Goal: Book appointment/travel/reservation

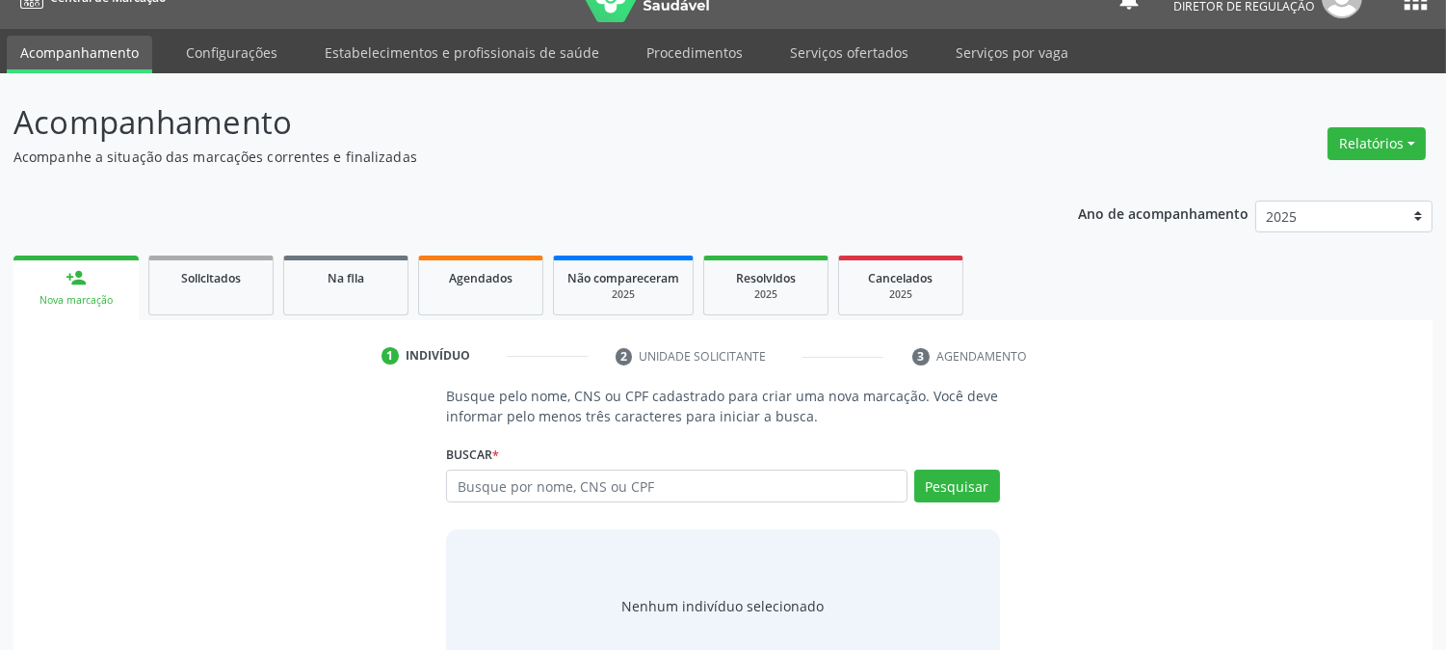
scroll to position [92, 0]
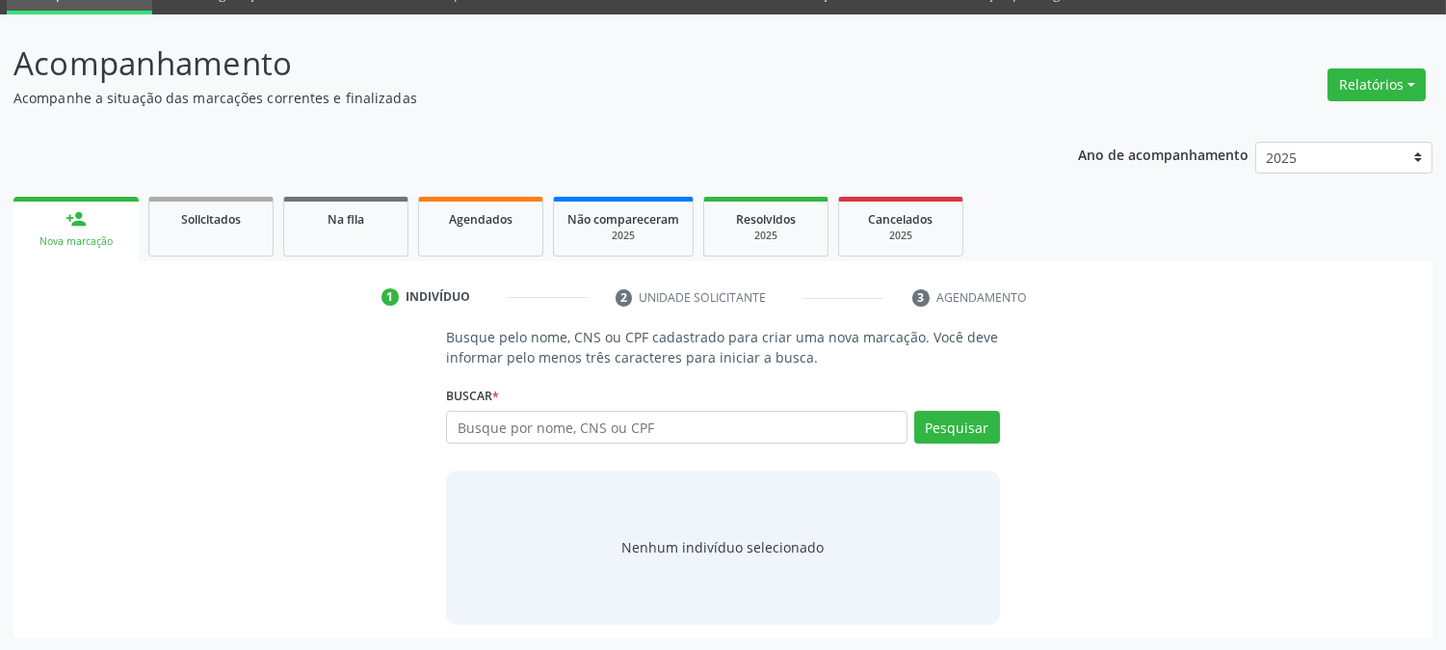
drag, startPoint x: 534, startPoint y: 427, endPoint x: 544, endPoint y: 397, distance: 31.7
click at [534, 427] on input "text" at bounding box center [676, 427] width 461 height 33
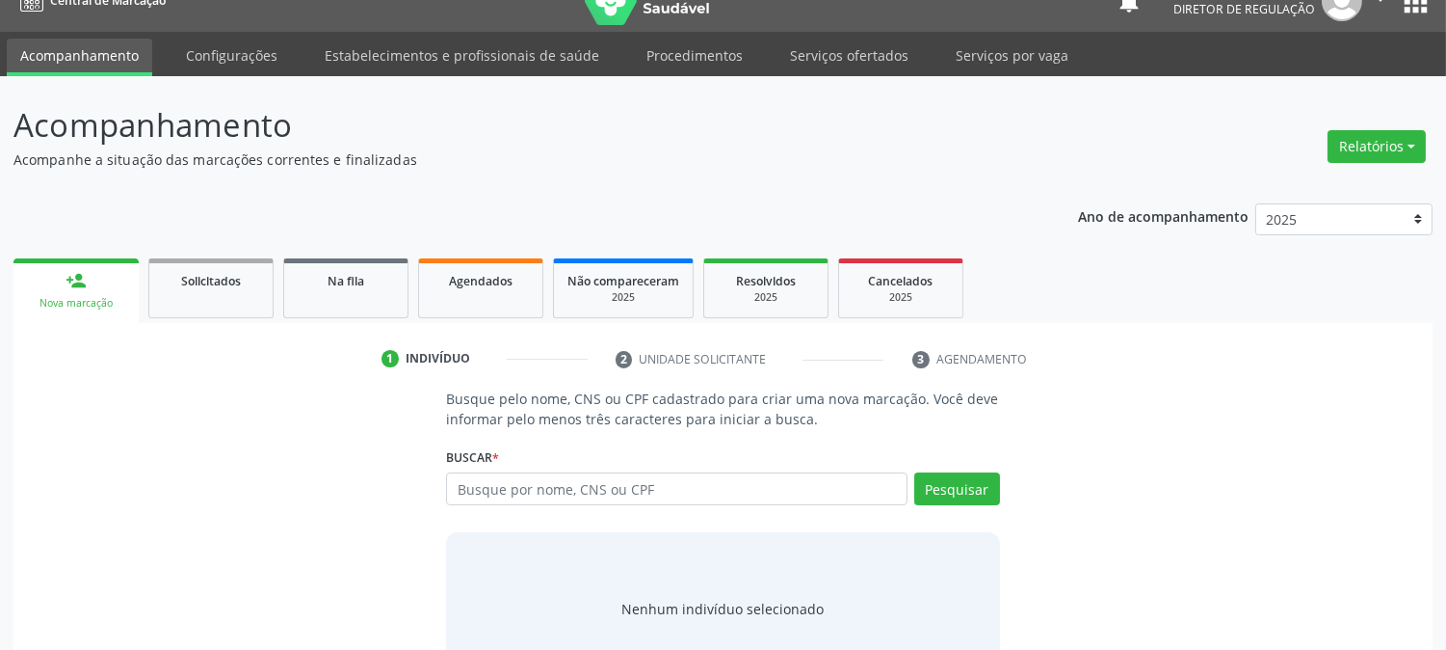
scroll to position [0, 0]
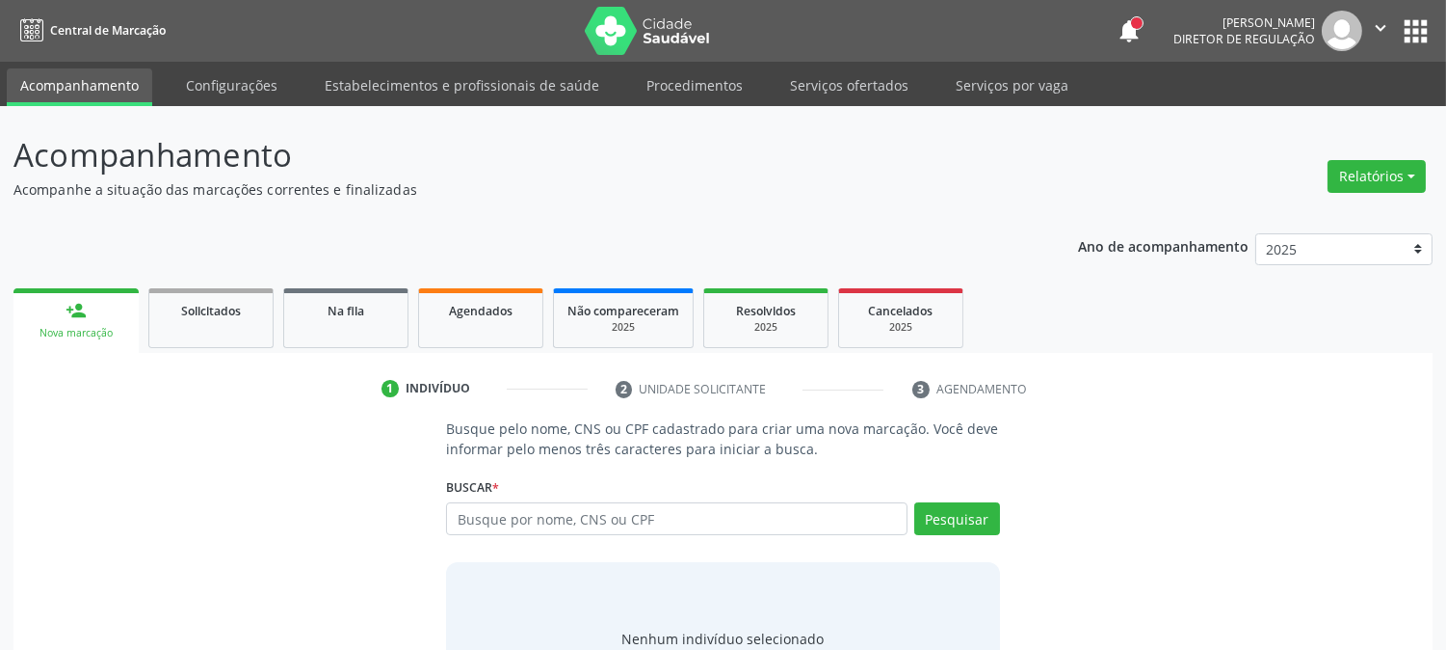
drag, startPoint x: 537, startPoint y: 340, endPoint x: 304, endPoint y: 441, distance: 254.2
click at [304, 441] on div "Busque pelo nome, CNS ou CPF cadastrado para criar uma nova marcação. Você deve…" at bounding box center [723, 566] width 1392 height 297
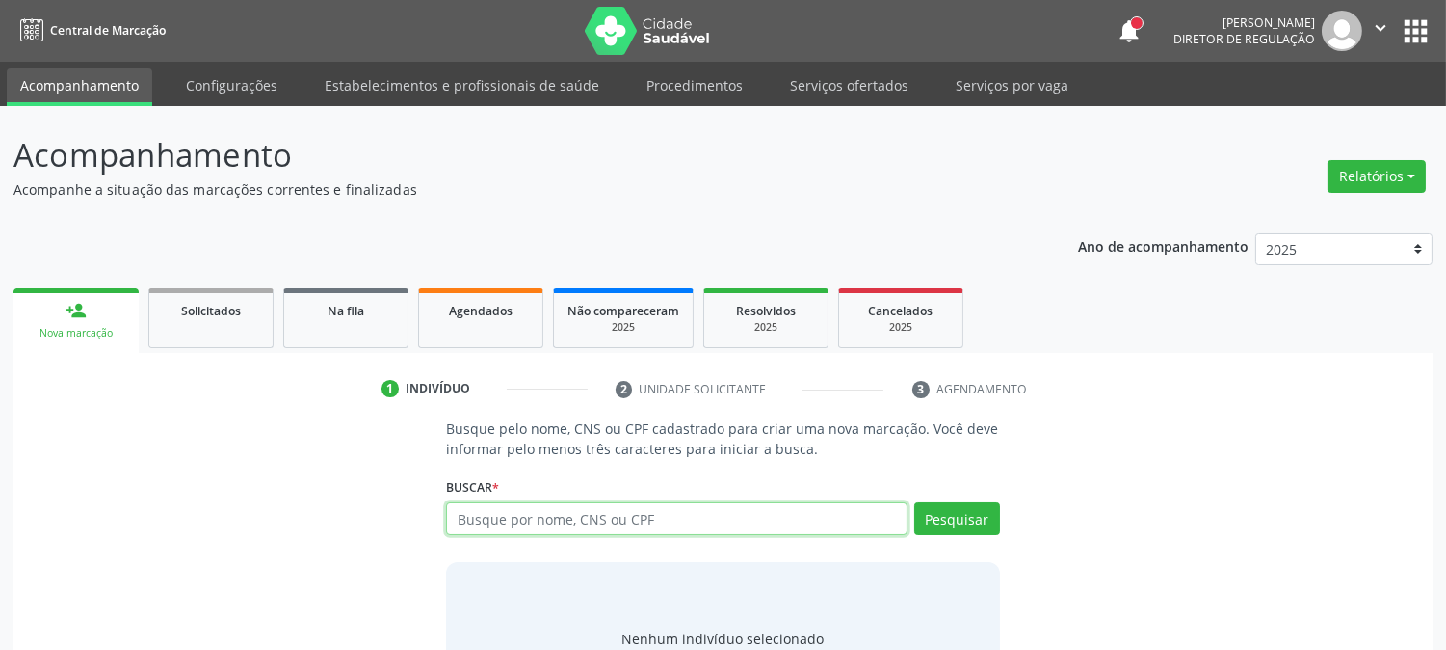
click at [472, 513] on input "text" at bounding box center [676, 518] width 461 height 33
type input "700304918165836"
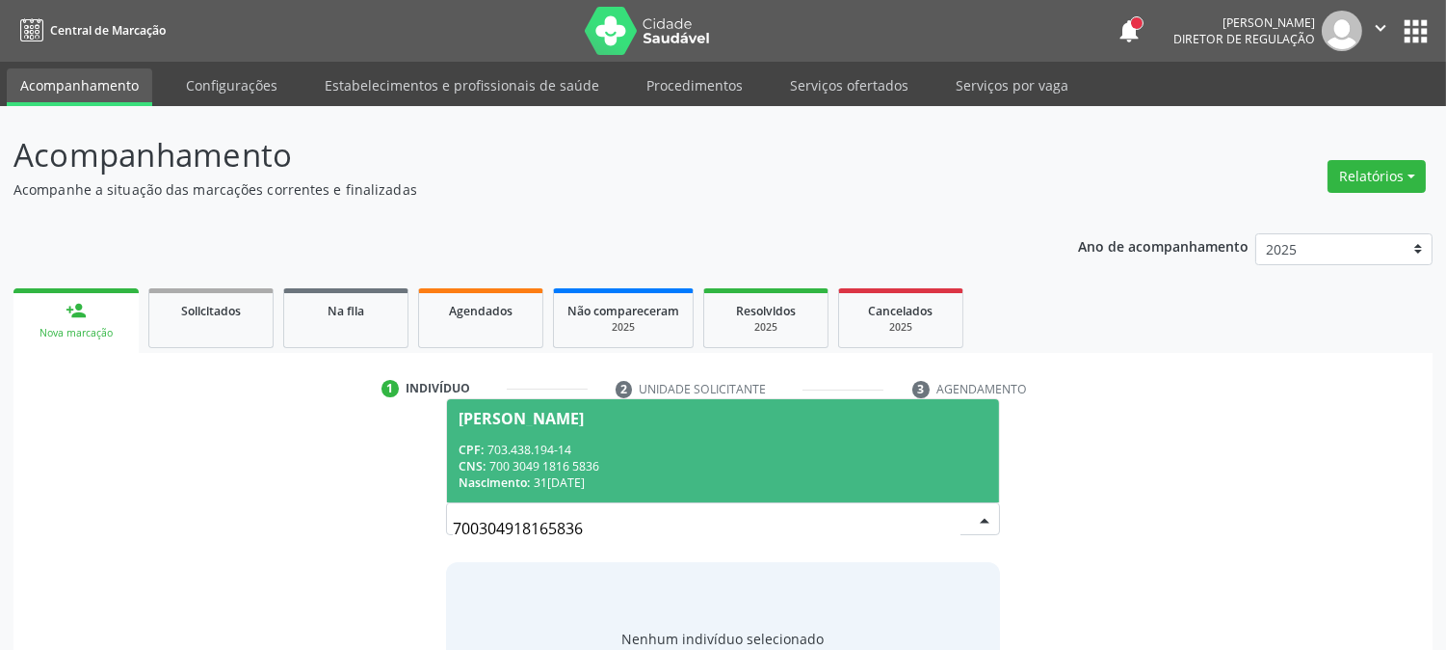
click at [494, 451] on div "CPF: 703.438.194-14" at bounding box center [723, 449] width 528 height 16
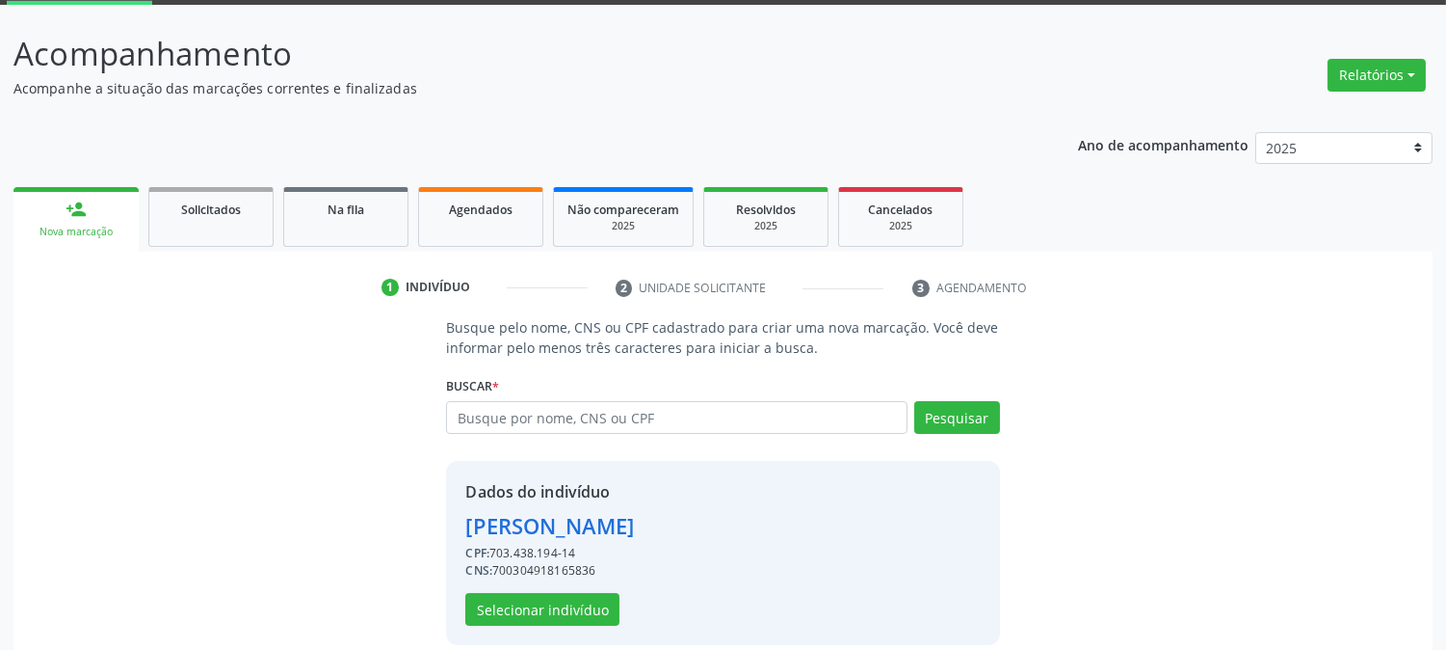
scroll to position [121, 0]
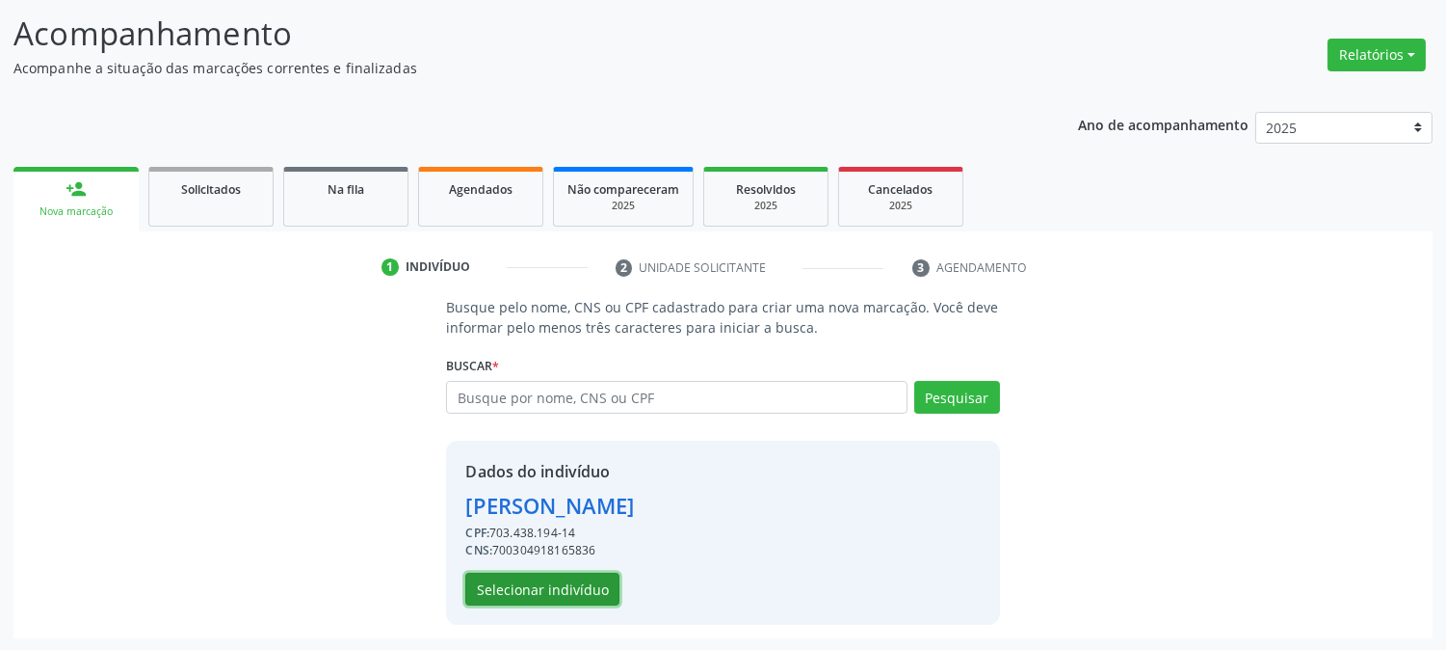
click at [610, 593] on button "Selecionar indivíduo" at bounding box center [542, 588] width 154 height 33
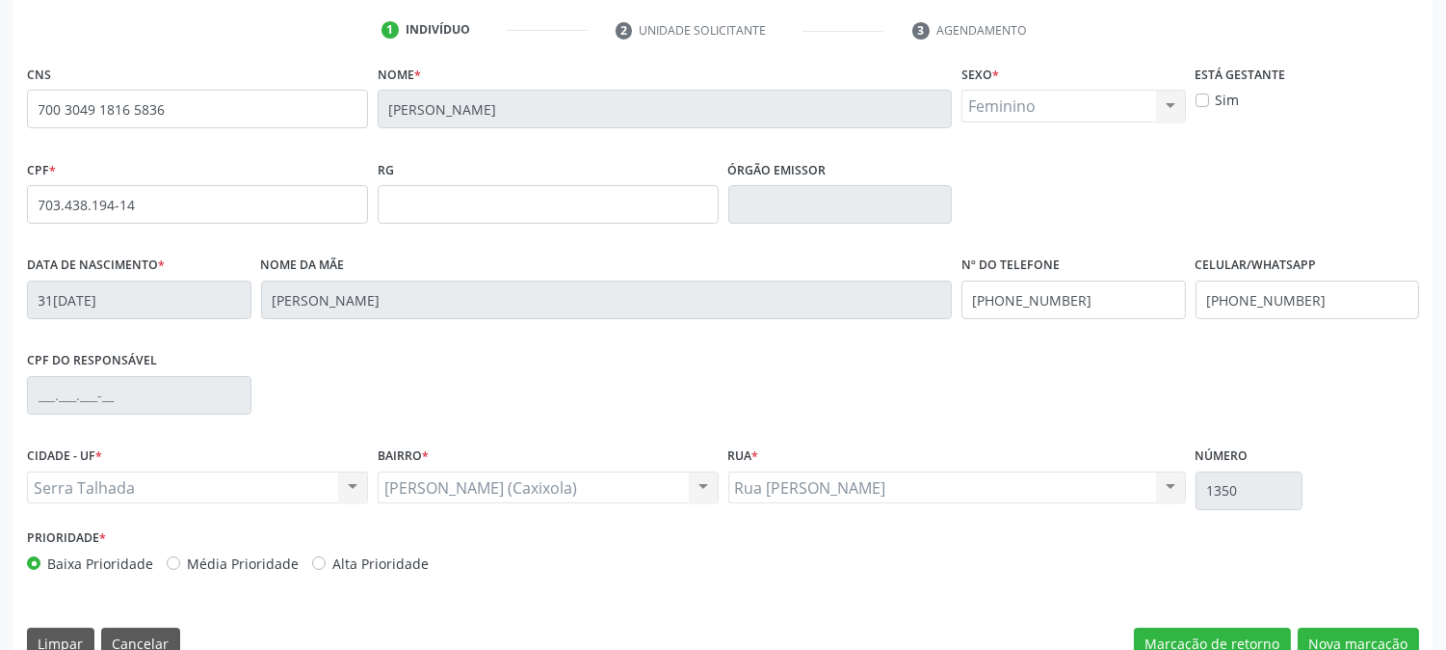
scroll to position [393, 0]
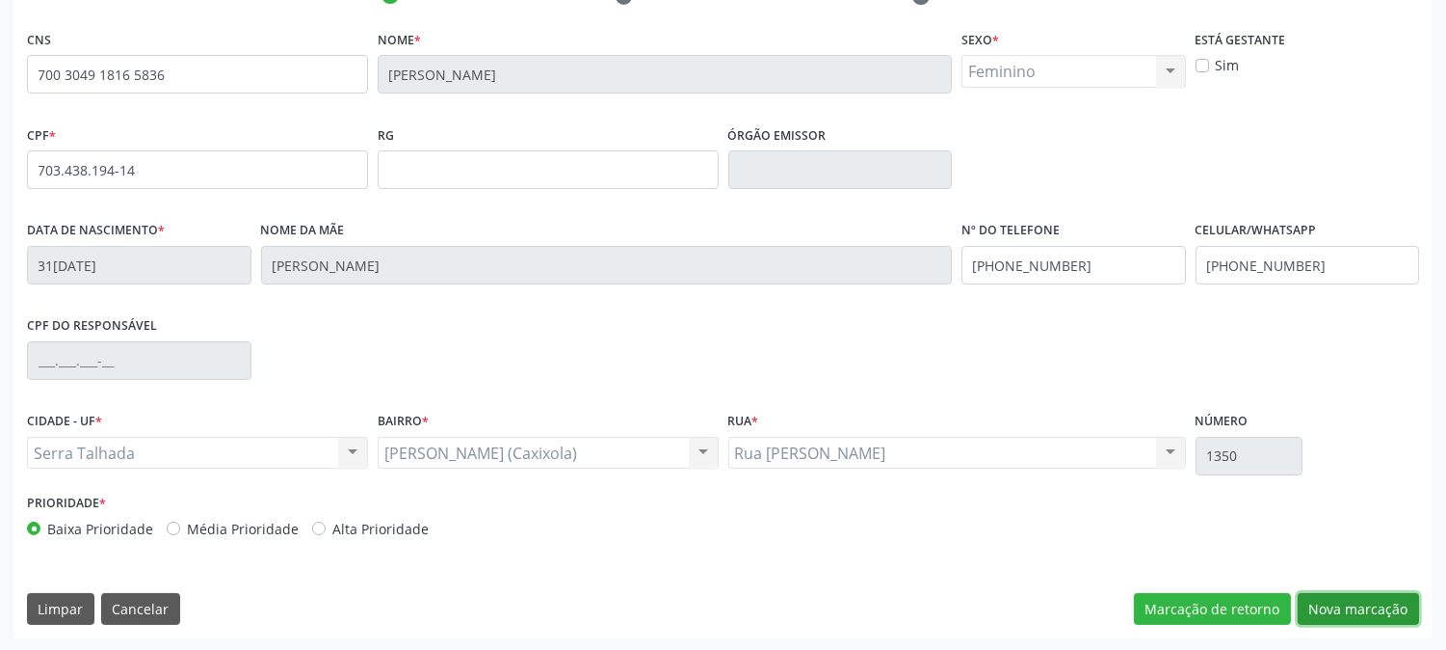
click at [1352, 613] on button "Nova marcação" at bounding box center [1358, 609] width 121 height 33
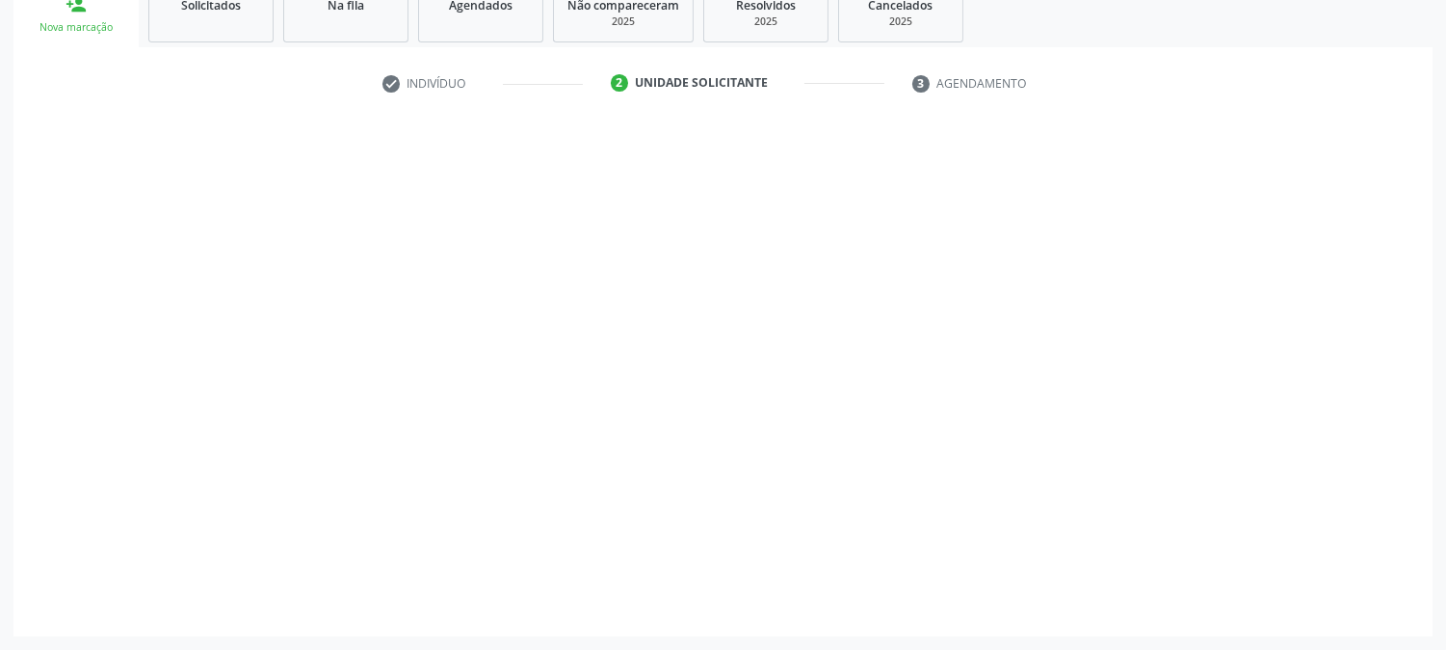
scroll to position [305, 0]
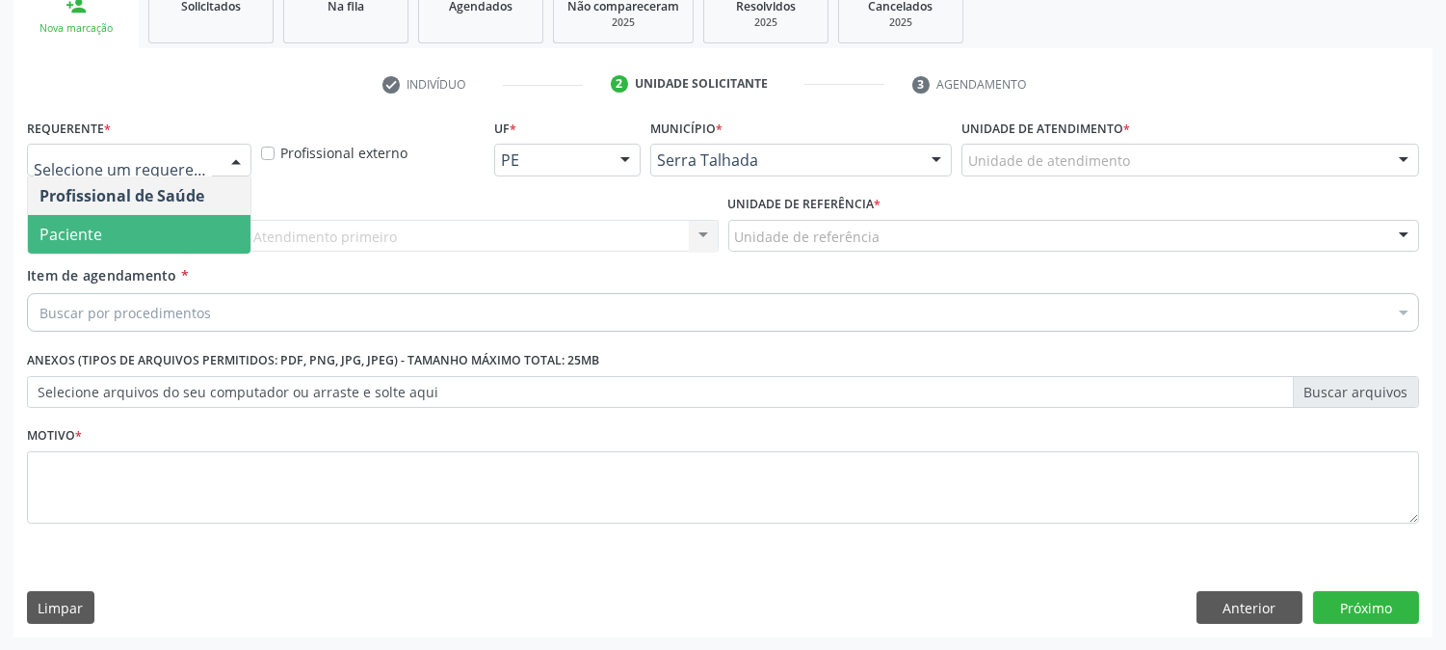
click at [140, 242] on span "Paciente" at bounding box center [139, 234] width 223 height 39
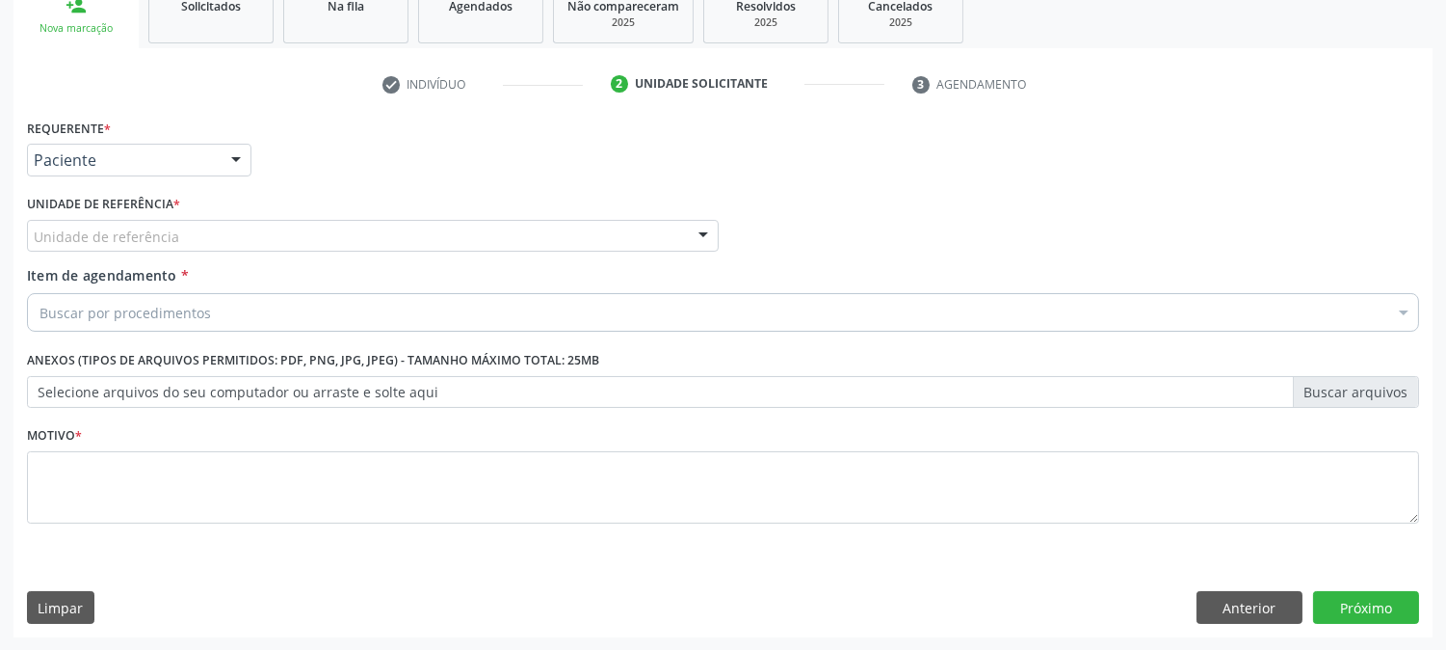
click at [145, 169] on div "Paciente" at bounding box center [139, 160] width 225 height 33
click at [320, 171] on div "Requerente * Paciente Profissional de Saúde Paciente Nenhum resultado encontrad…" at bounding box center [723, 151] width 1402 height 75
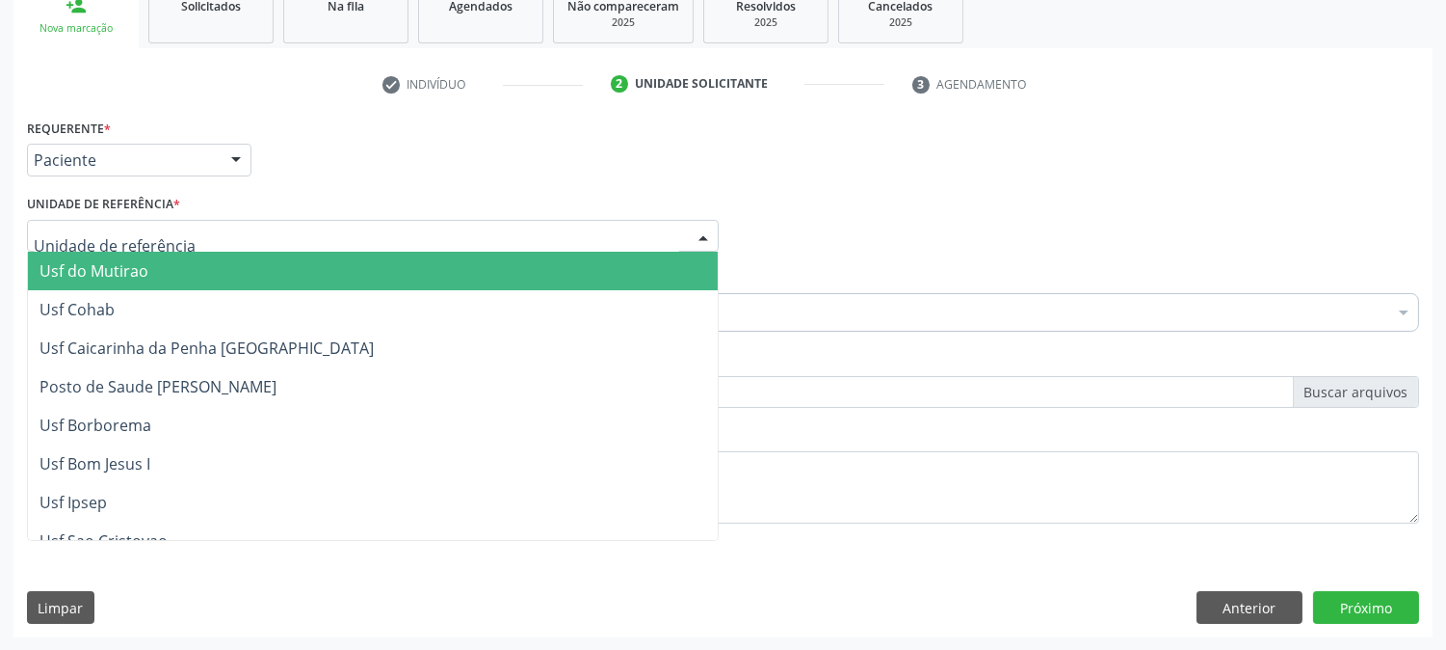
click at [194, 241] on div at bounding box center [373, 236] width 692 height 33
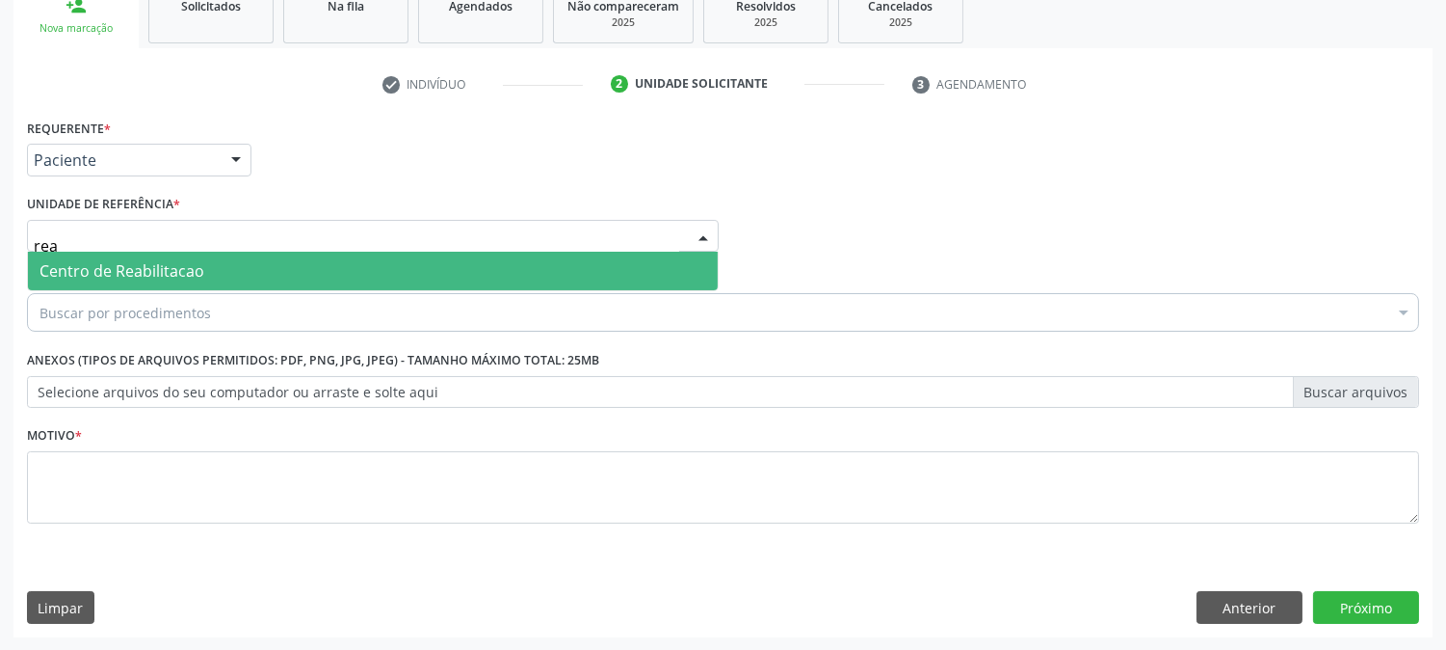
type input "reab"
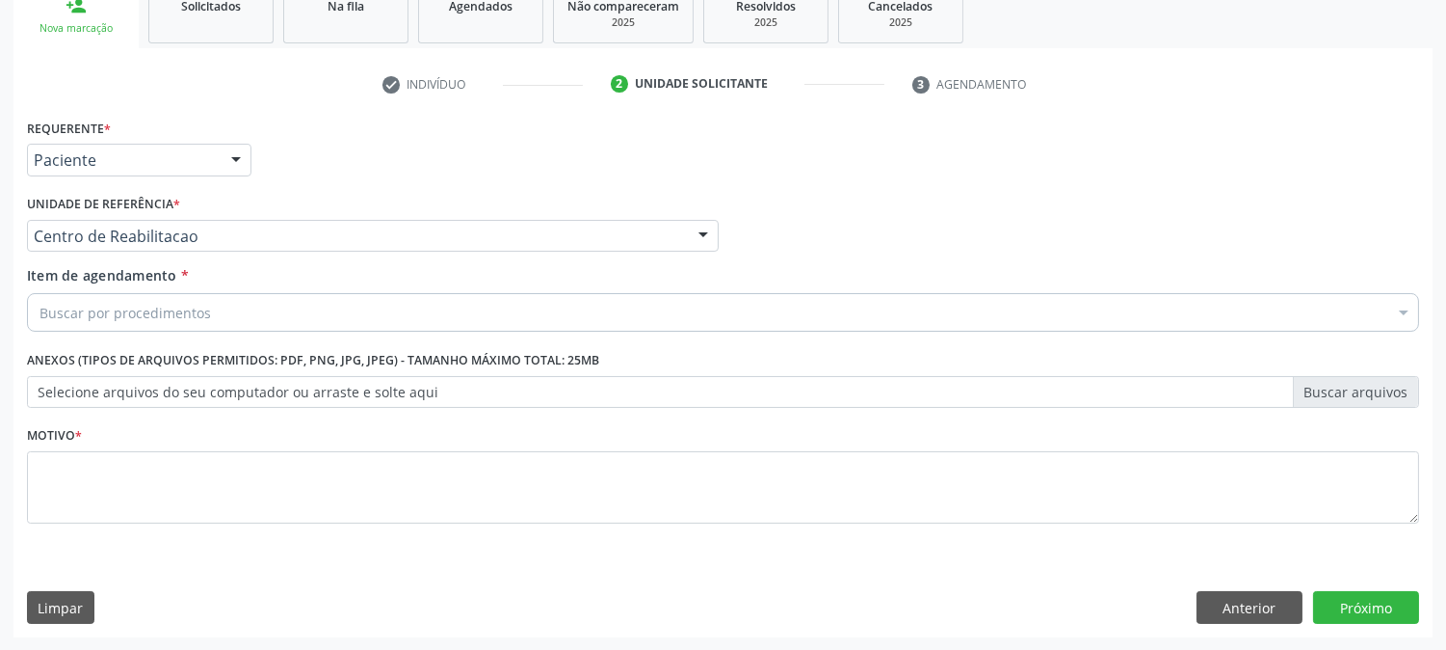
click at [112, 300] on div "Buscar por procedimentos" at bounding box center [723, 312] width 1392 height 39
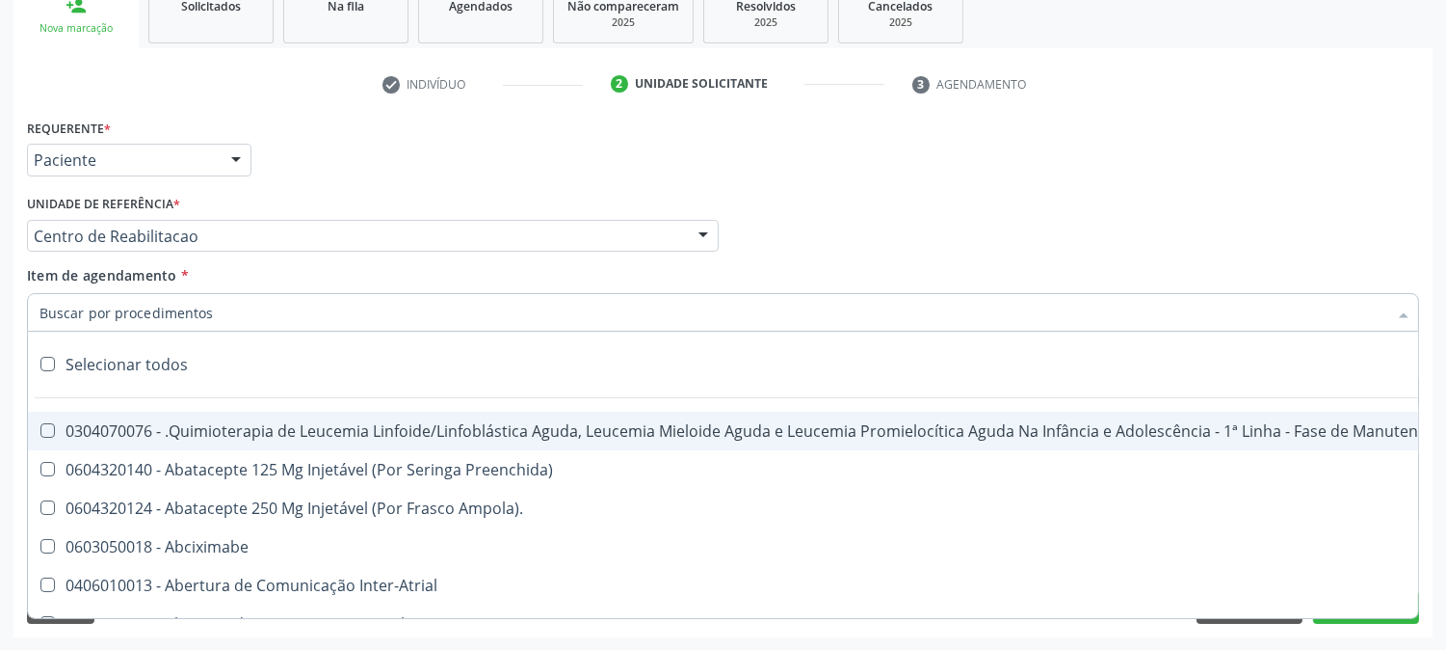
click at [107, 308] on input "Item de agendamento *" at bounding box center [714, 312] width 1348 height 39
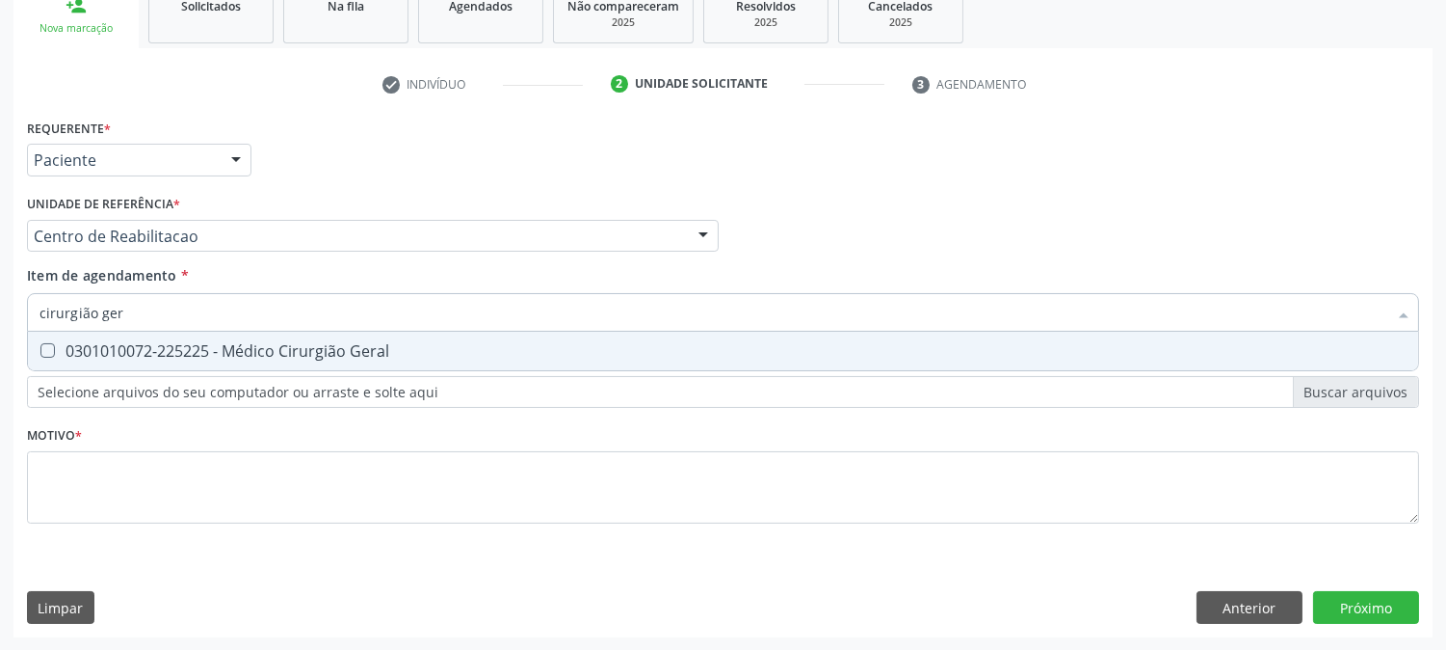
type input "cirurgião gera"
click at [100, 350] on div "0301010072-225225 - Médico Cirurgião Geral" at bounding box center [723, 350] width 1367 height 15
checkbox Geral "true"
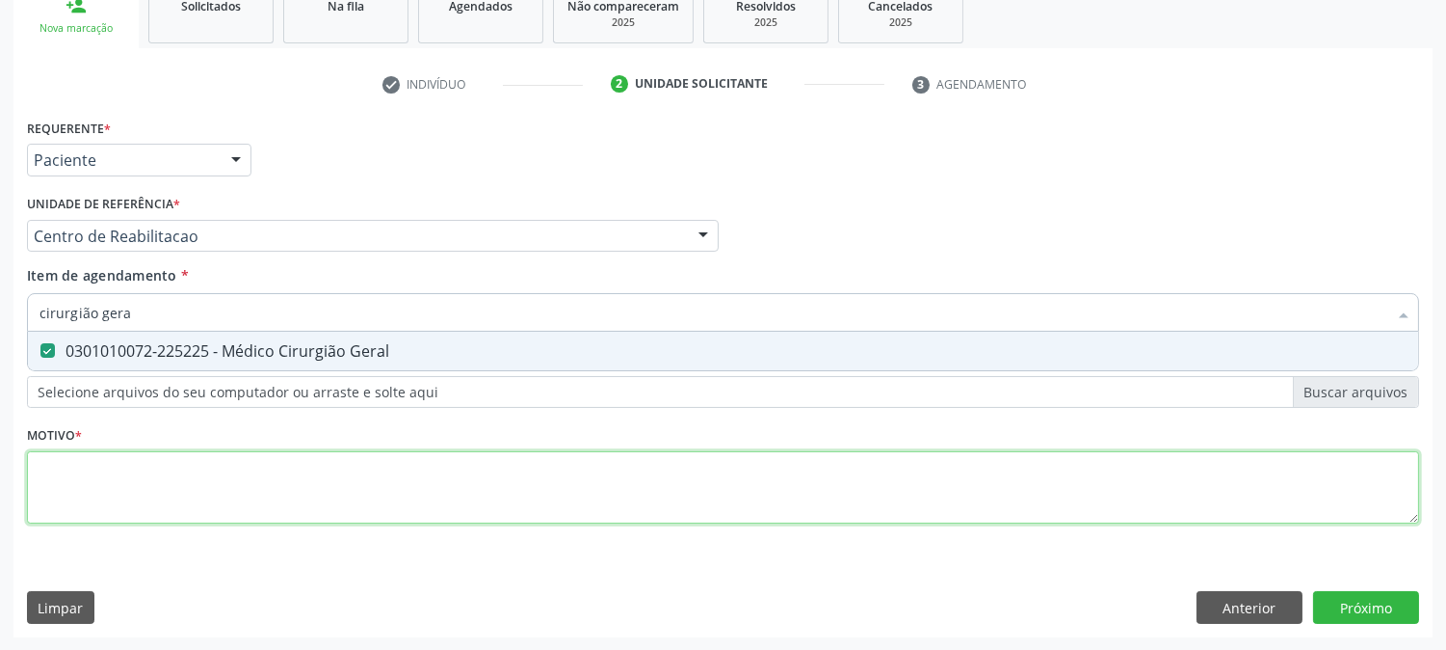
click at [83, 464] on div "Requerente * Paciente Profissional de Saúde Paciente Nenhum resultado encontrad…" at bounding box center [723, 332] width 1392 height 437
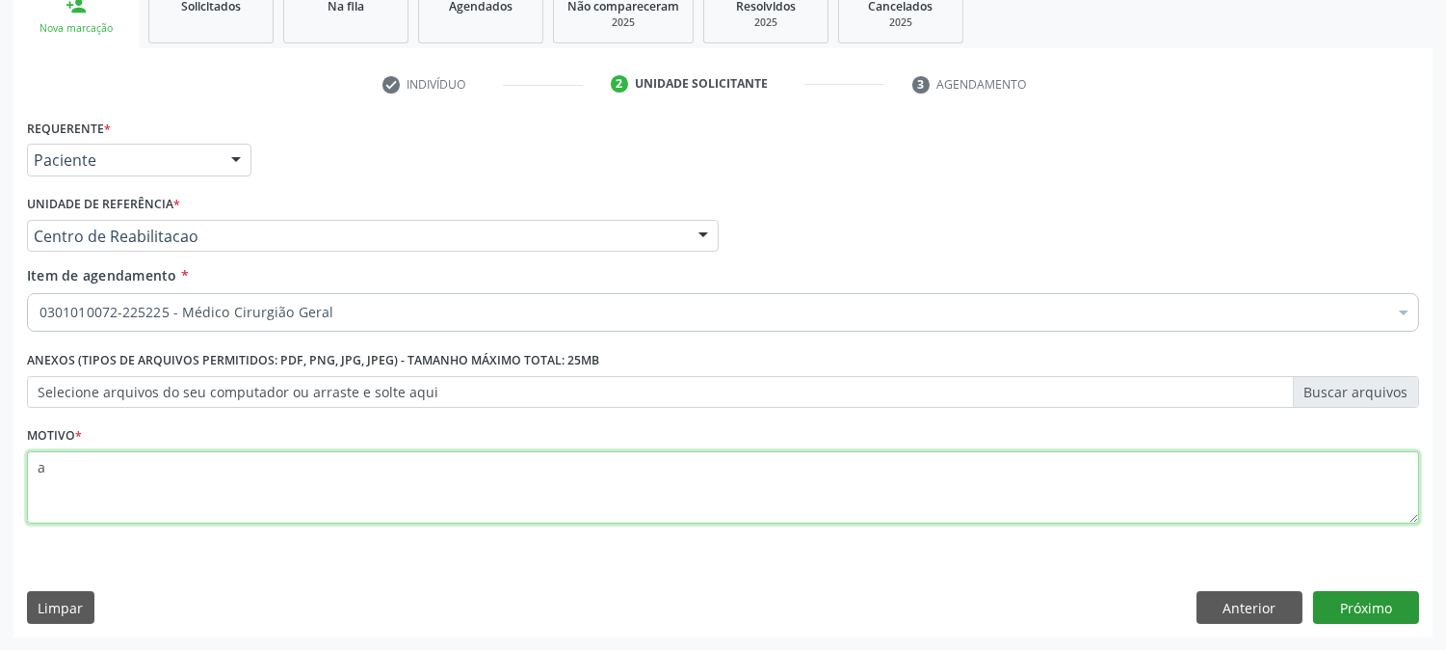
type textarea "a"
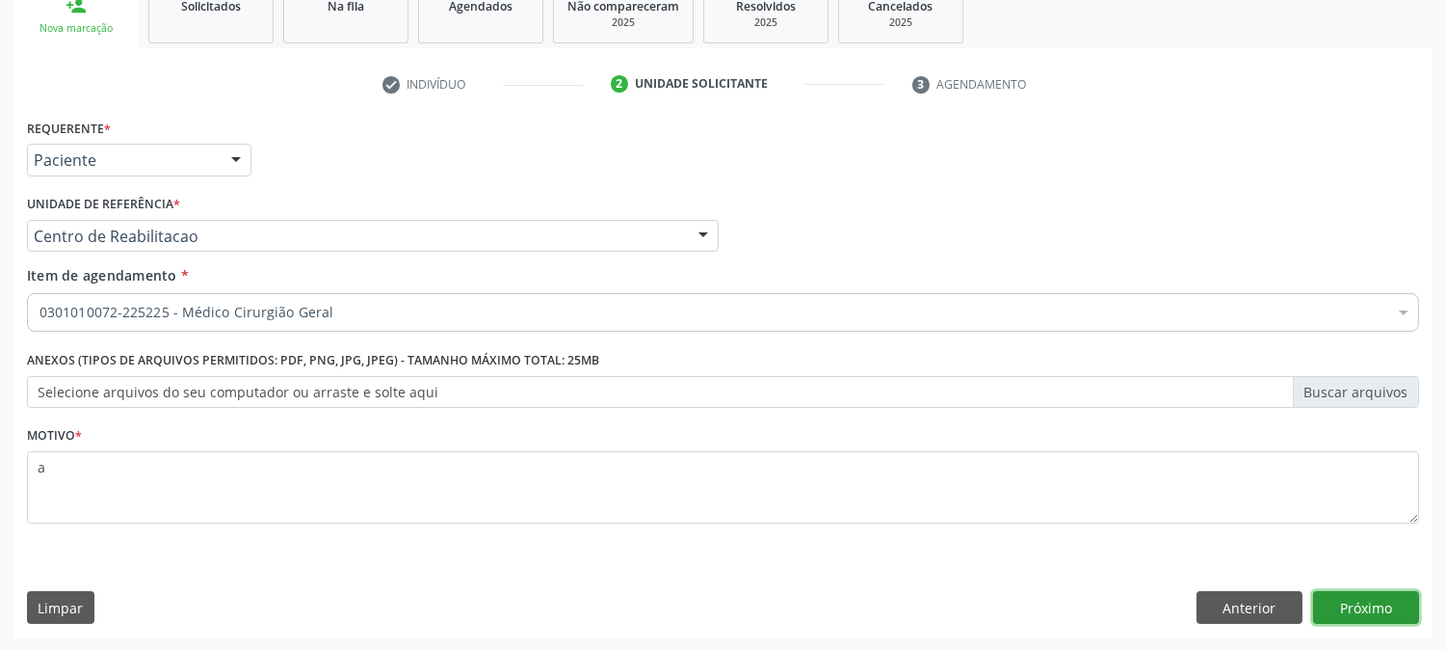
click at [1382, 609] on button "Próximo" at bounding box center [1366, 607] width 106 height 33
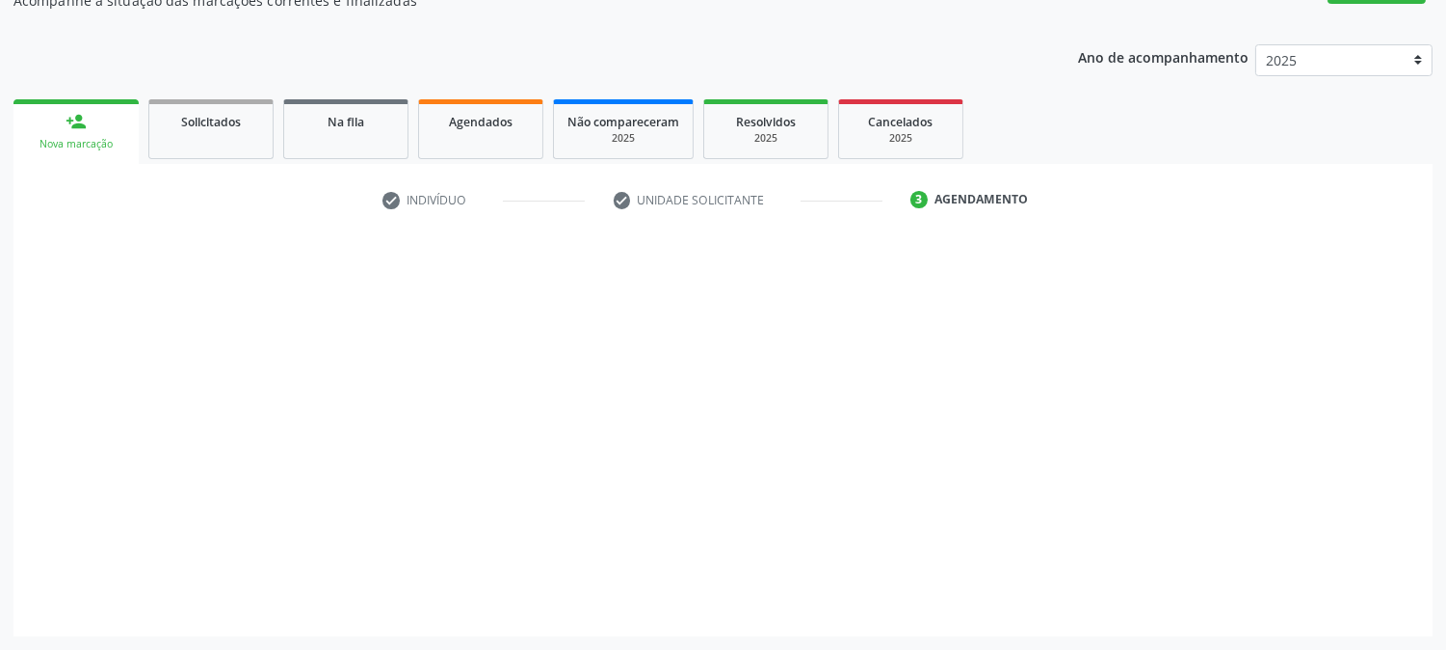
scroll to position [188, 0]
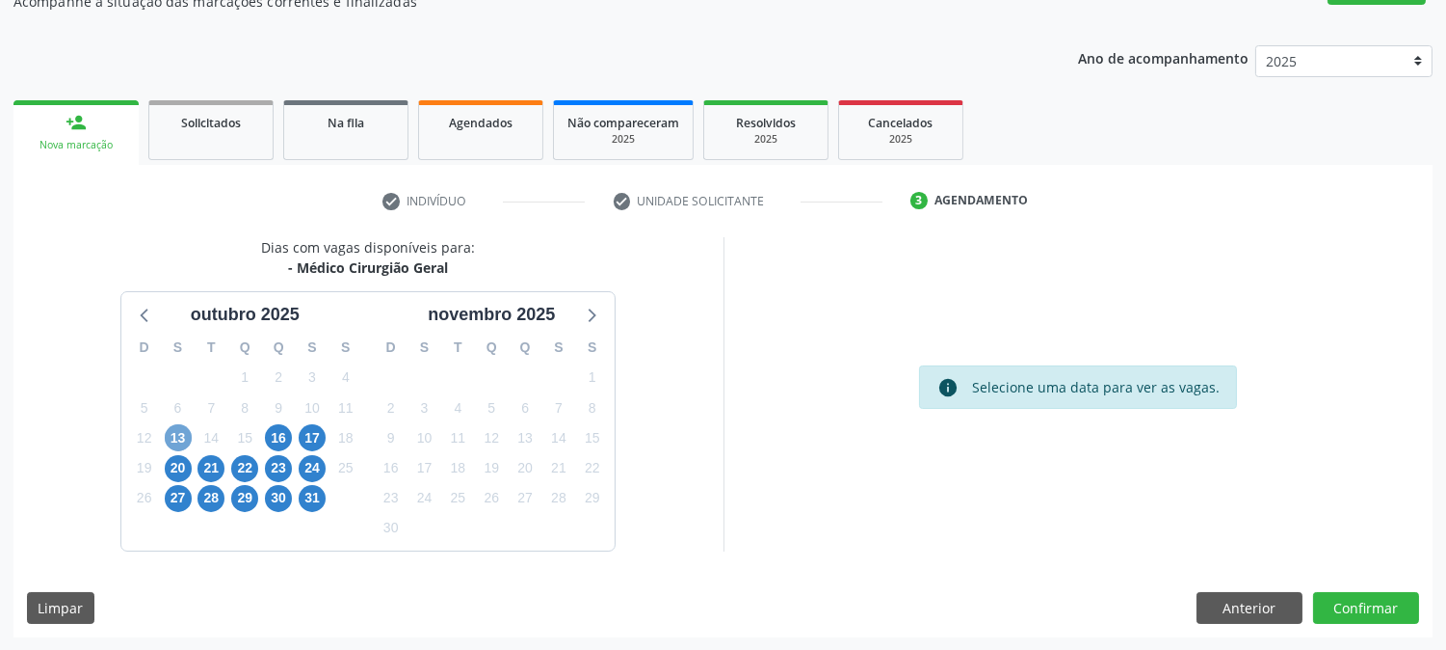
click at [175, 436] on span "13" at bounding box center [178, 437] width 27 height 27
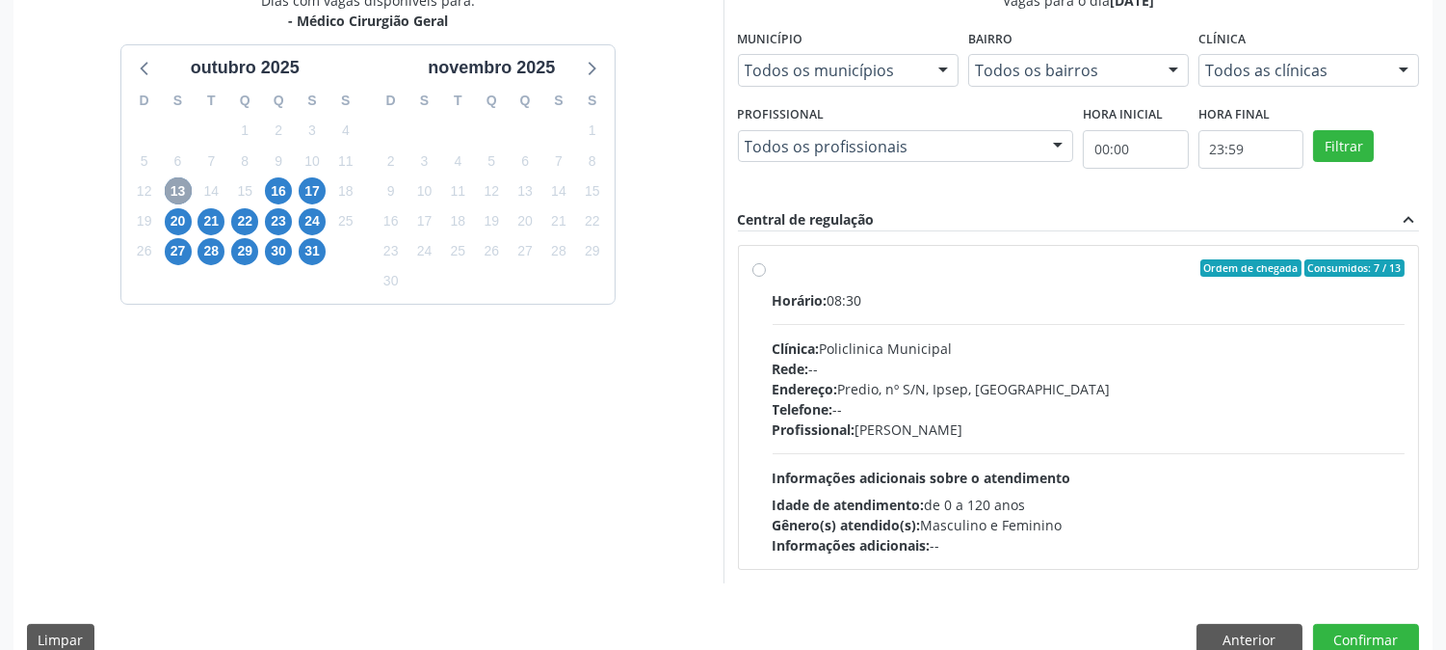
scroll to position [466, 0]
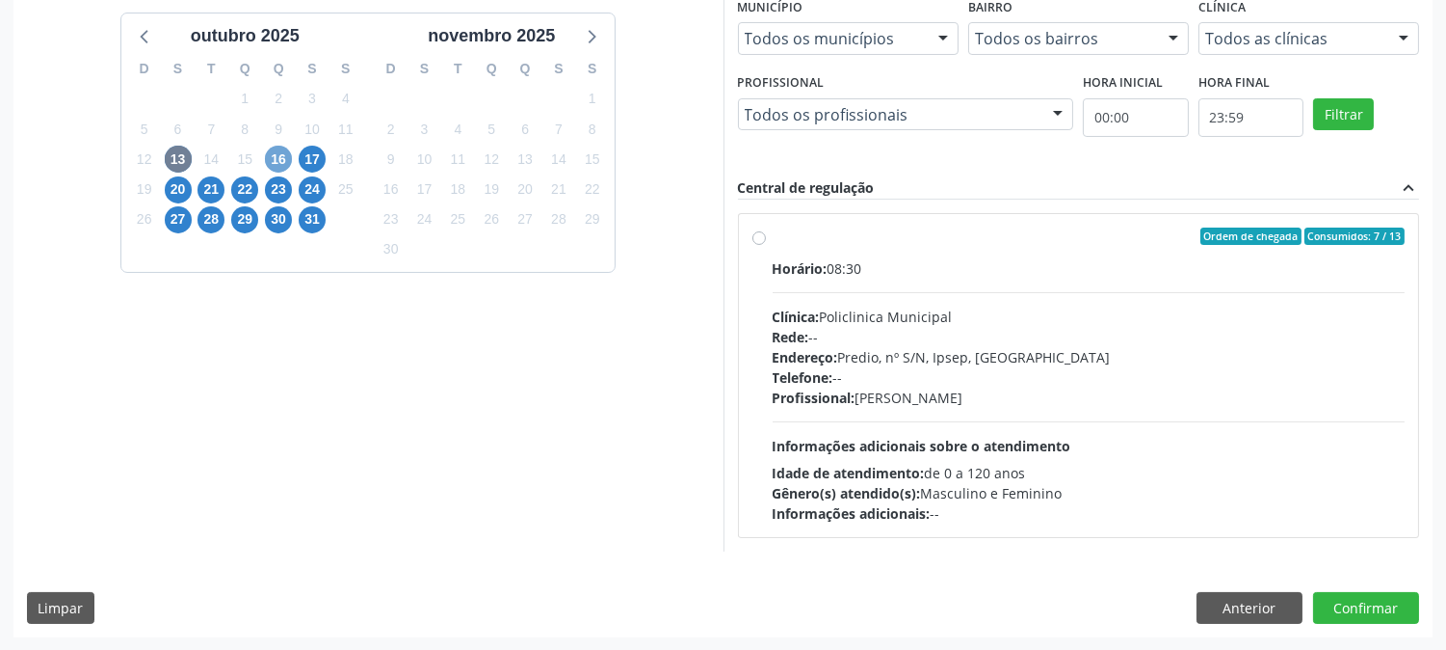
click at [282, 161] on span "16" at bounding box center [278, 159] width 27 height 27
click at [884, 430] on div "Horário: 07:00 Clínica: Hospital [GEOGRAPHIC_DATA] Rede: -- Endereço: [STREET_A…" at bounding box center [1089, 390] width 633 height 265
click at [766, 245] on input "Ordem de chegada Consumidos: 2 / 6 Horário: 07:00 Clínica: Hospital [GEOGRAPHIC…" at bounding box center [759, 235] width 13 height 17
radio input "true"
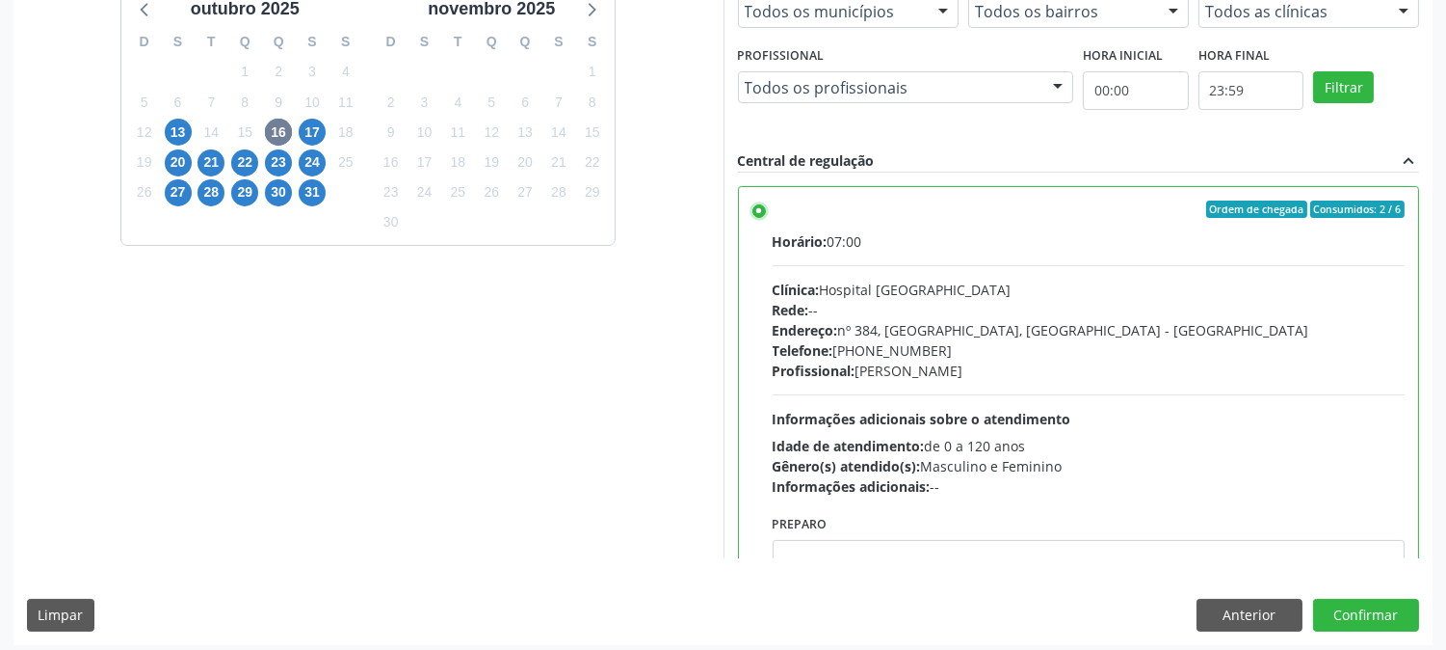
scroll to position [501, 0]
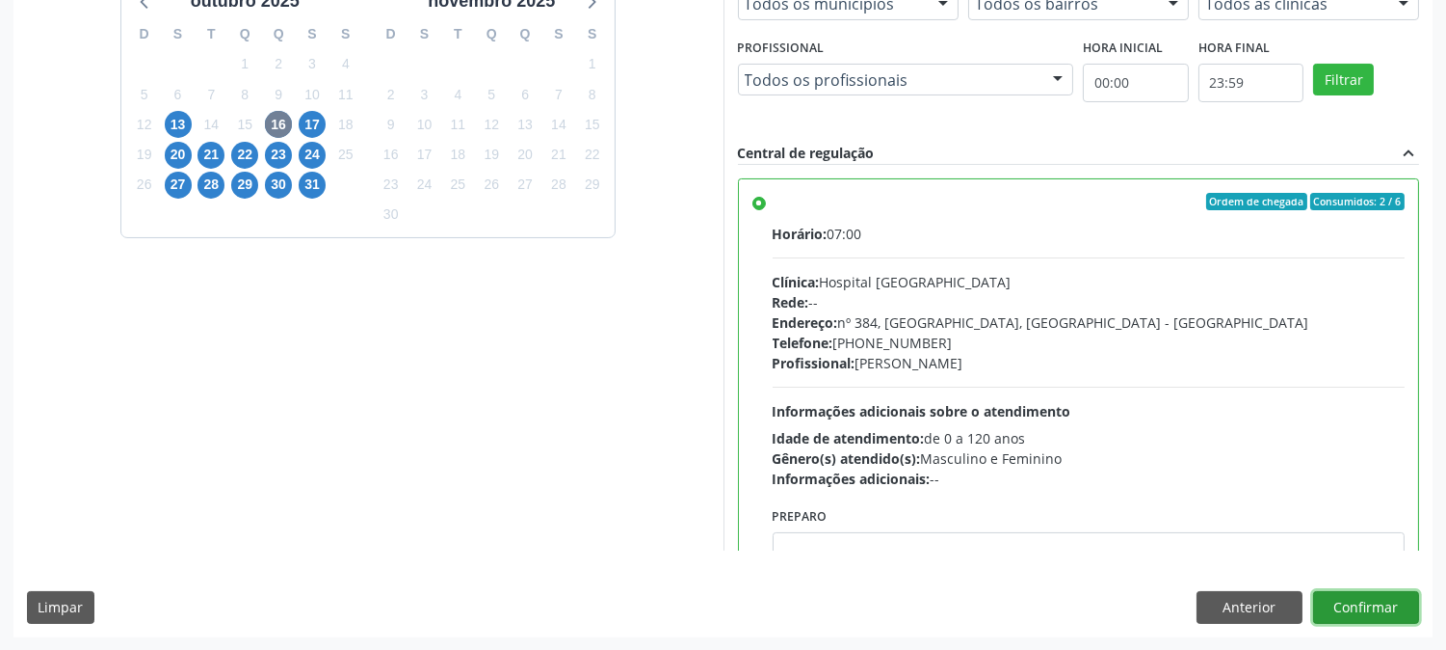
click at [1366, 605] on button "Confirmar" at bounding box center [1366, 607] width 106 height 33
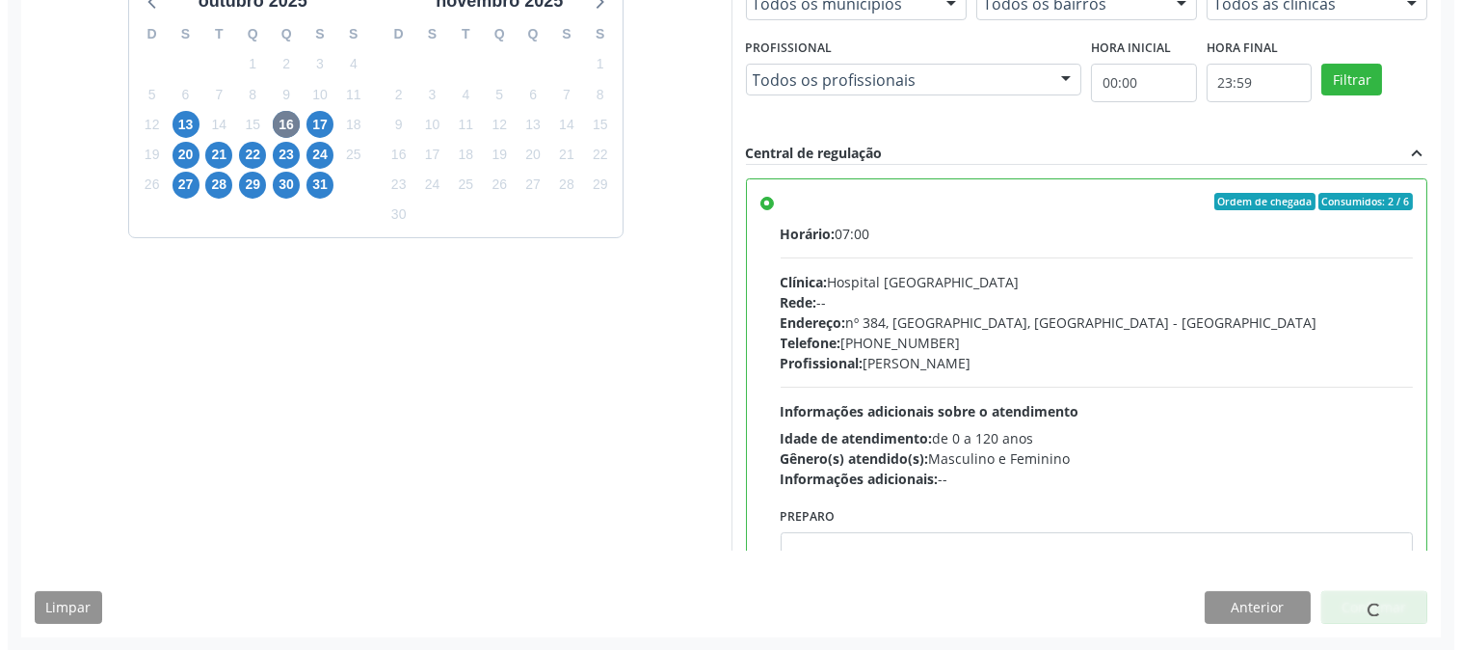
scroll to position [0, 0]
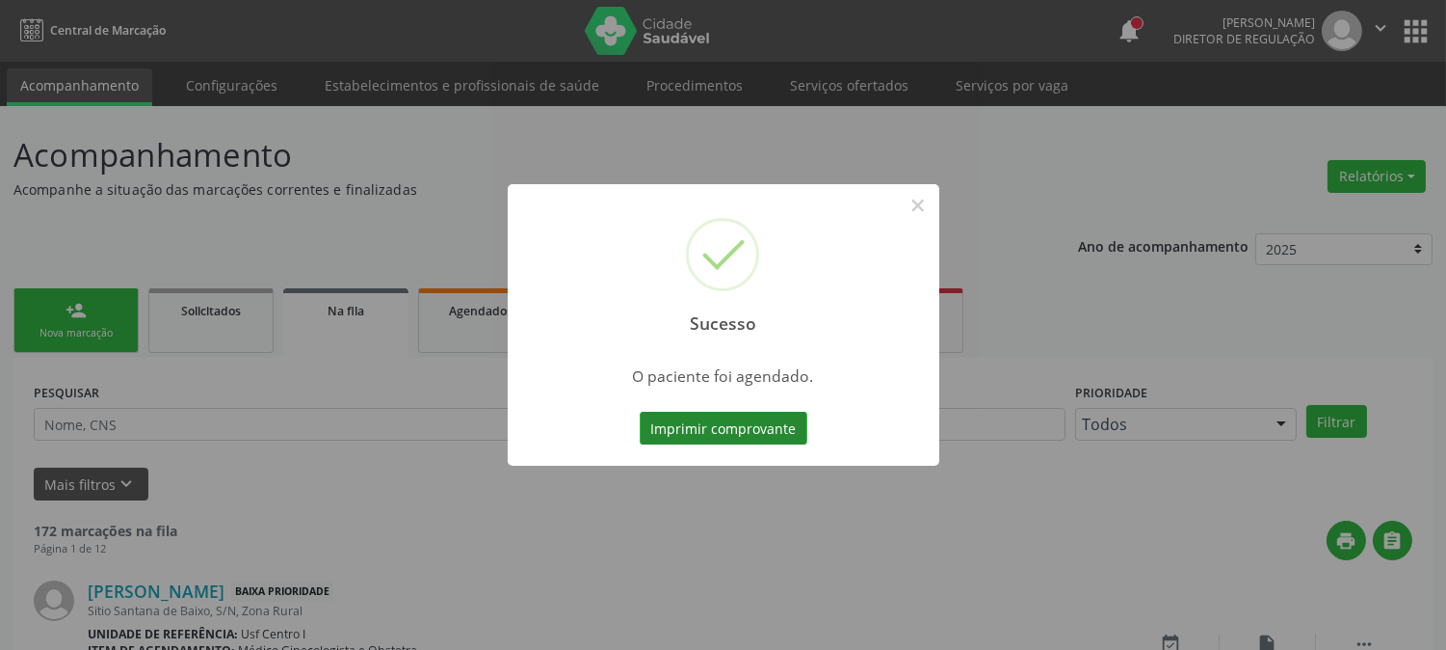
click at [715, 431] on button "Imprimir comprovante" at bounding box center [724, 427] width 168 height 33
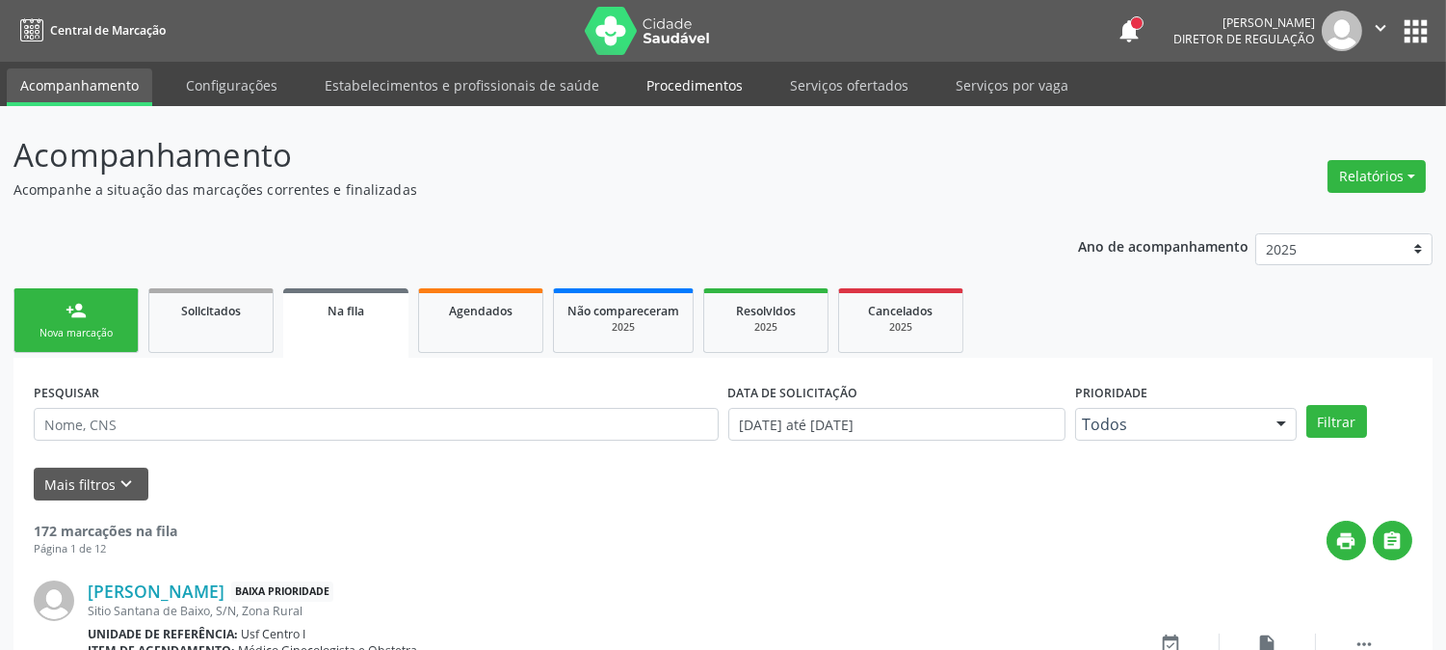
click at [707, 93] on link "Procedimentos" at bounding box center [694, 85] width 123 height 34
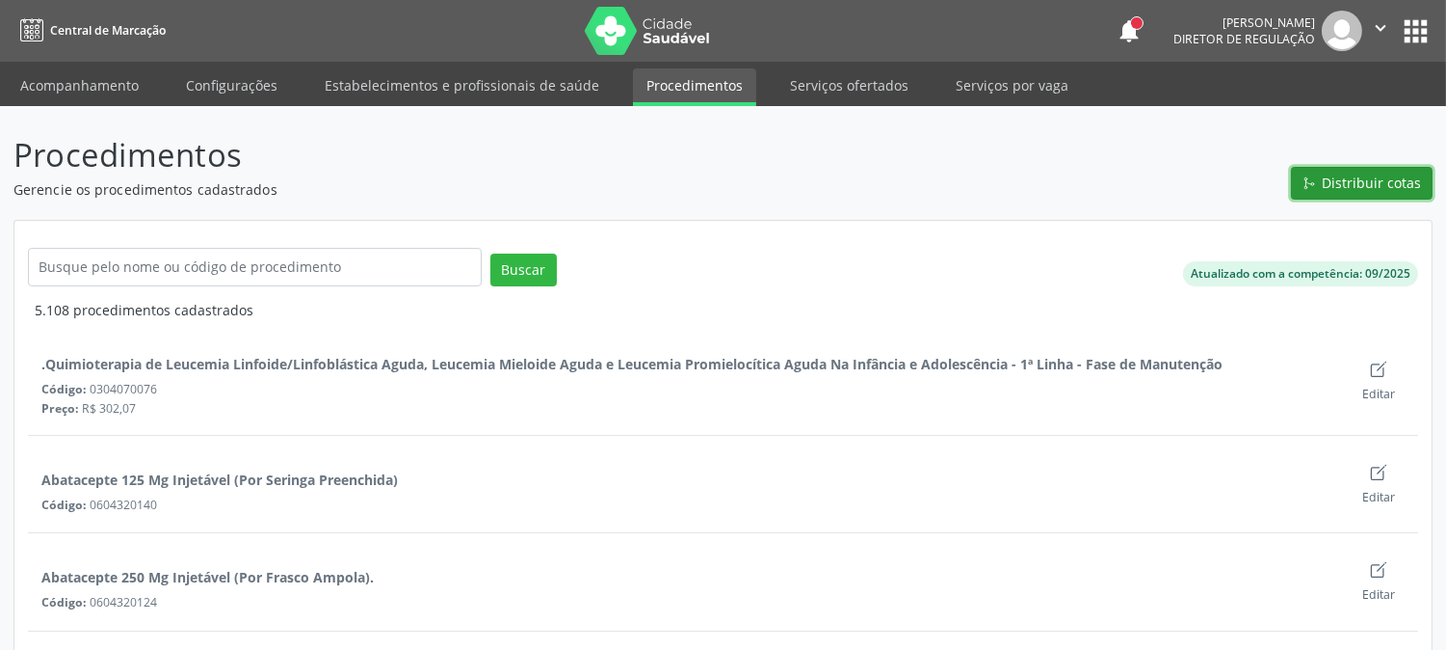
click at [1316, 184] on icon "Git Merge" at bounding box center [1309, 182] width 13 height 13
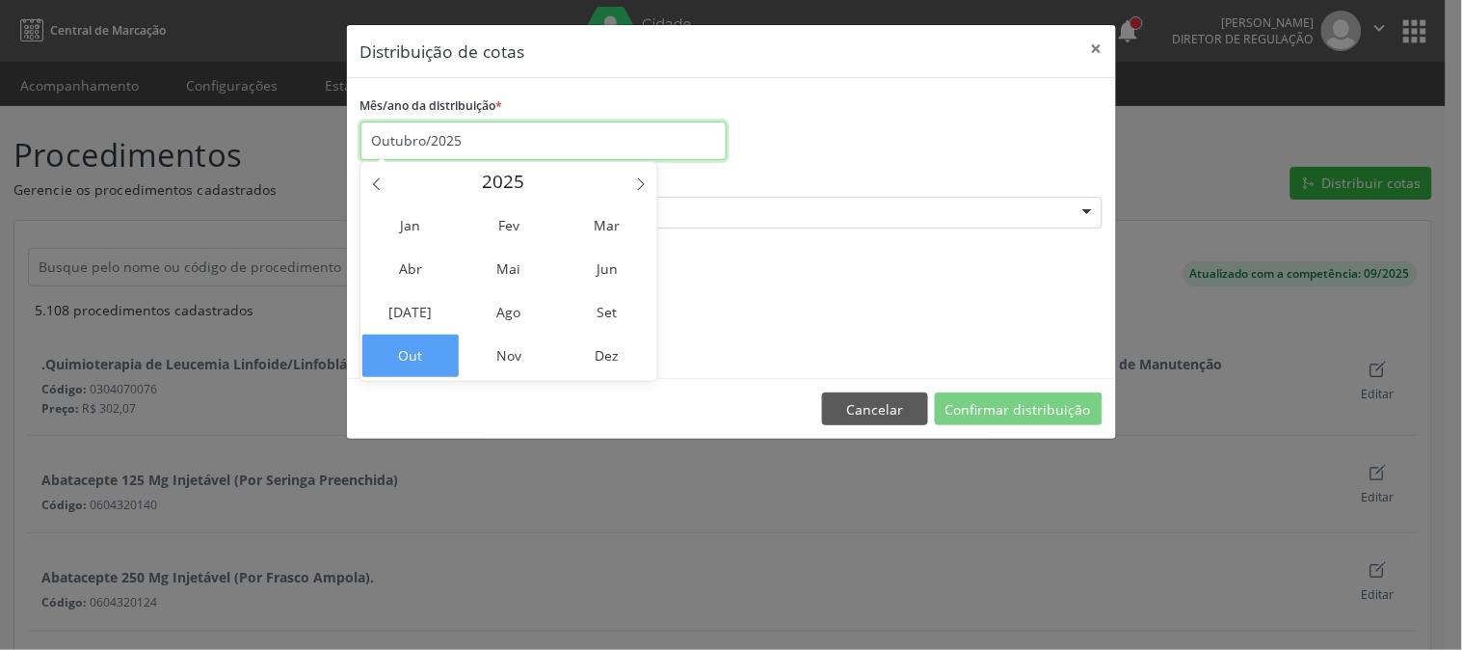
click at [473, 136] on input "Outubro/2025" at bounding box center [543, 140] width 366 height 39
click at [763, 168] on div "Procedimento Buscar por procedimento 0304070076 - .Quimioterapia de Leucemia Li…" at bounding box center [731, 198] width 742 height 62
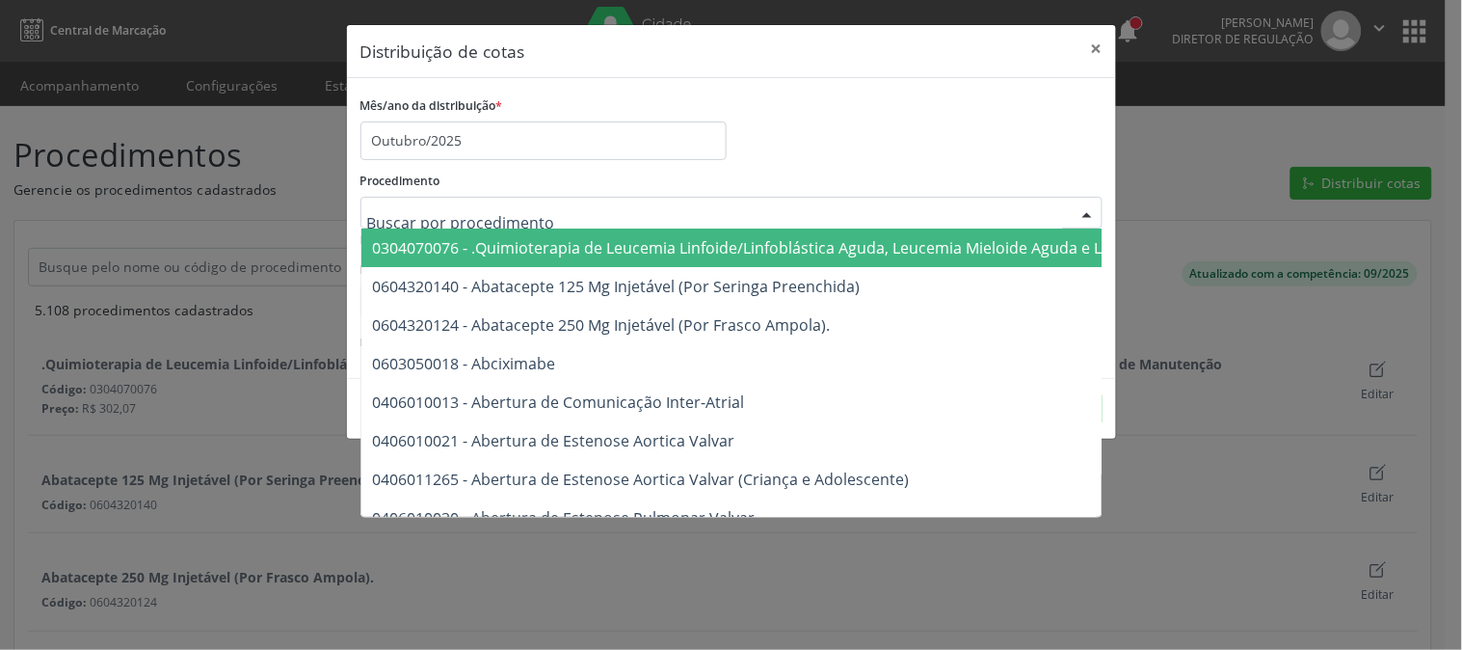
type input "r"
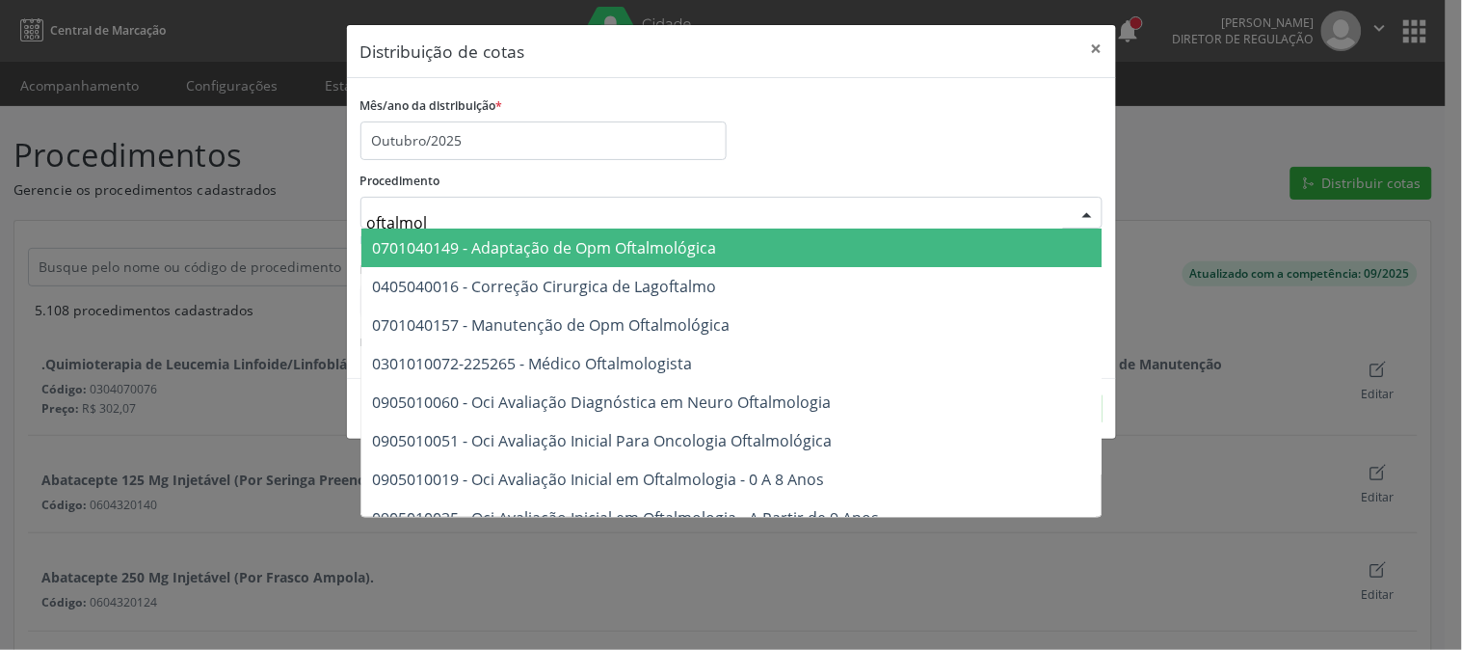
type input "oftalmolo"
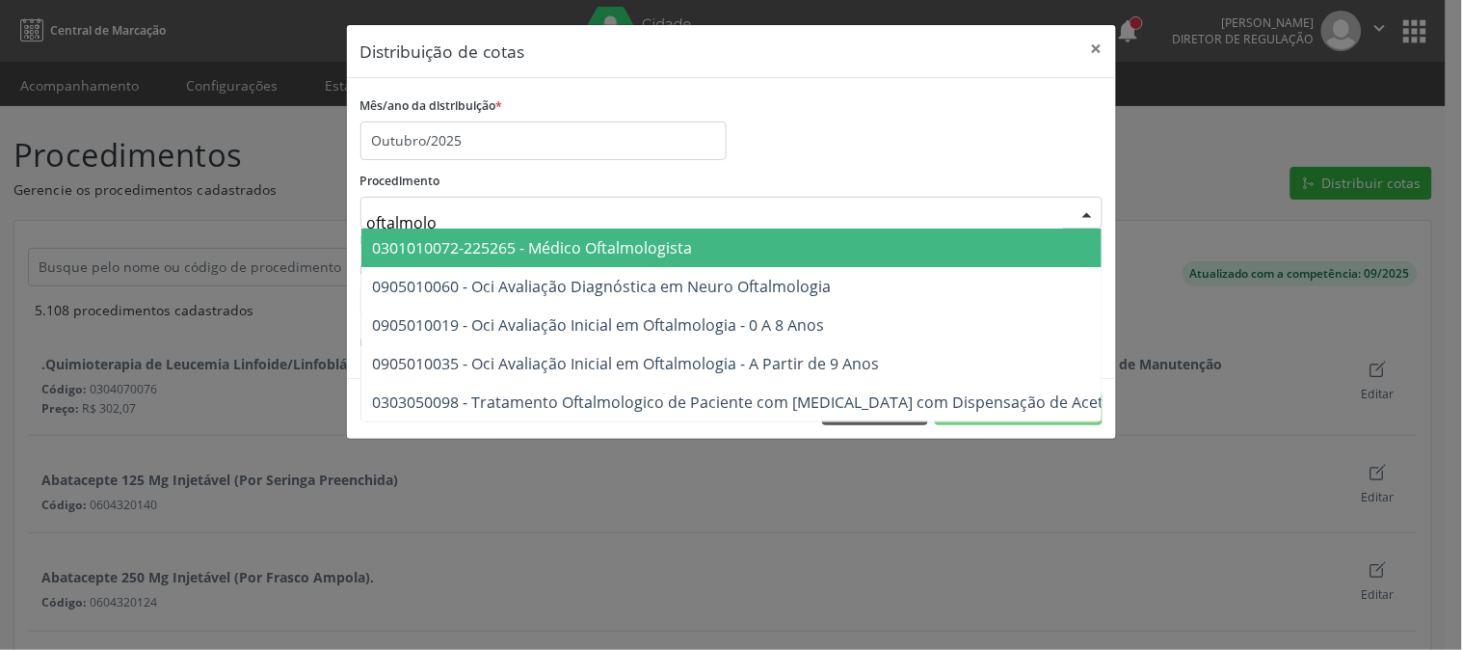
click at [492, 246] on span "0301010072-225265 - Médico Oftalmologista" at bounding box center [533, 247] width 320 height 21
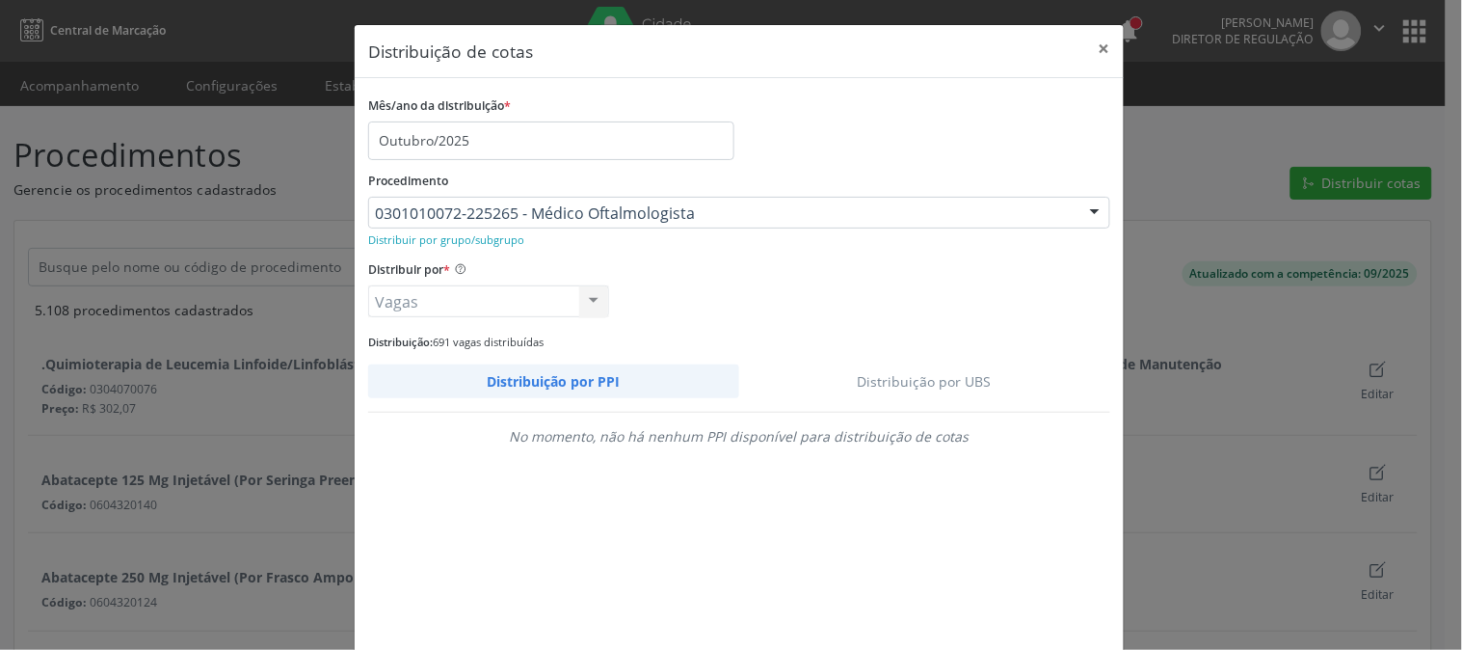
click at [920, 383] on link "Distribuição por UBS" at bounding box center [925, 381] width 372 height 34
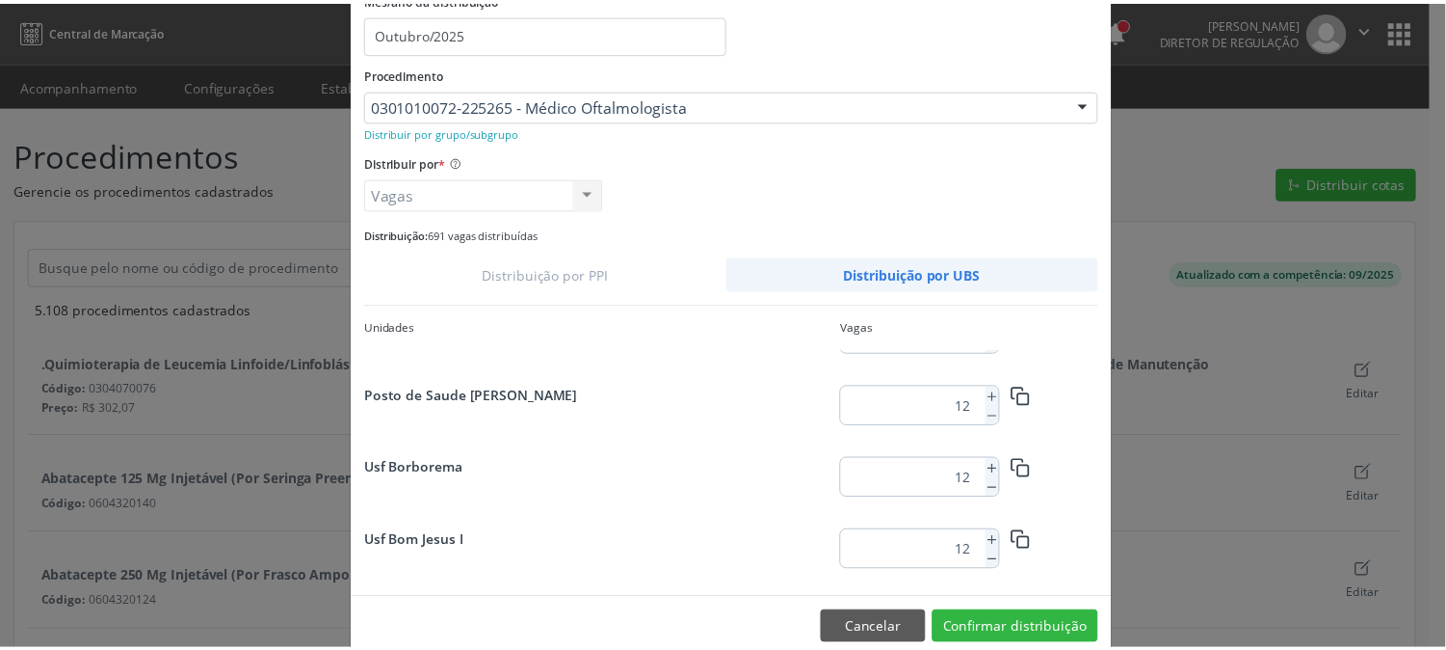
scroll to position [2512, 0]
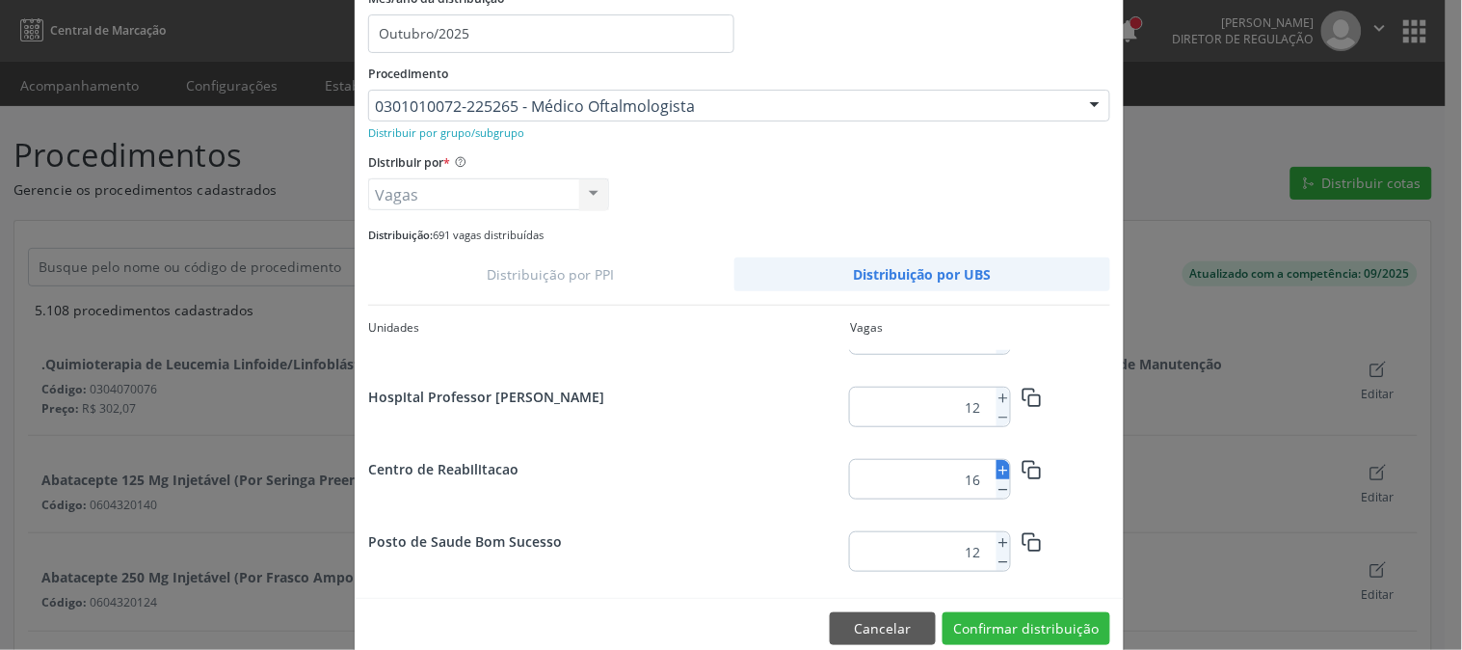
click at [996, 466] on icon at bounding box center [1002, 470] width 13 height 13
type input "19"
click at [1037, 626] on button "Confirmar distribuição" at bounding box center [1026, 628] width 168 height 33
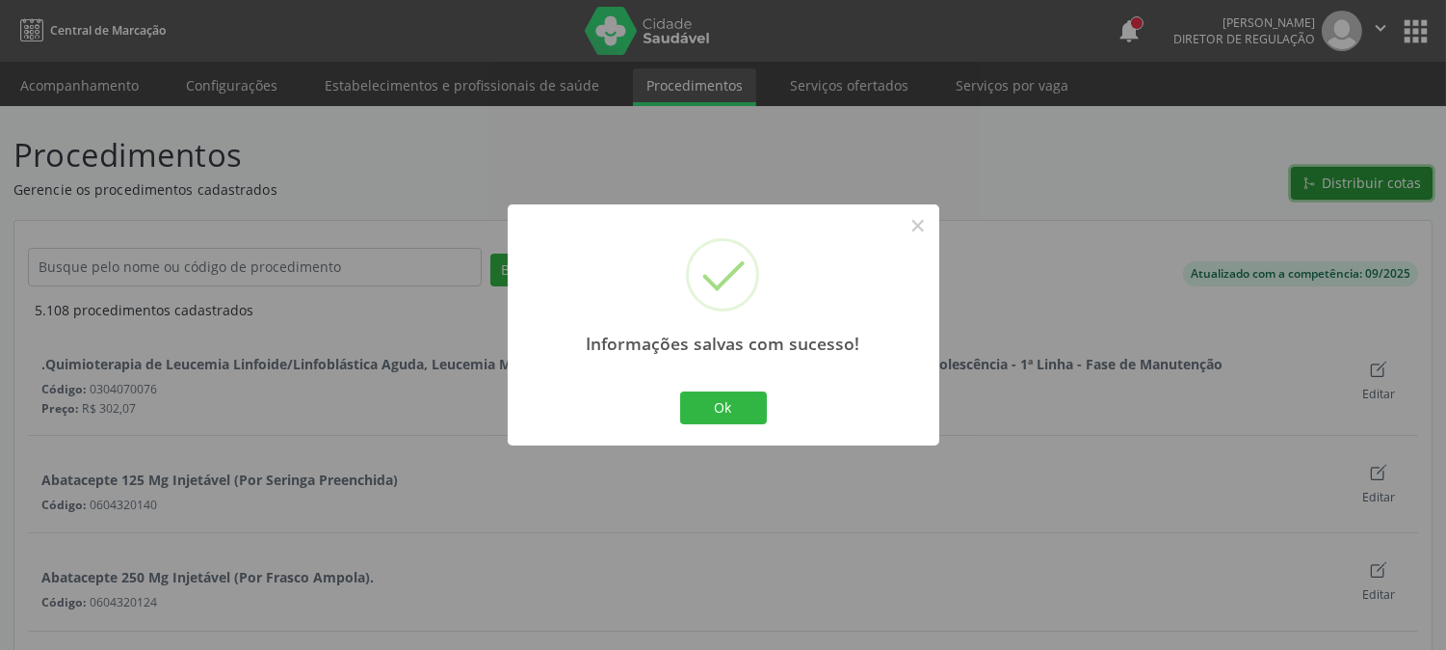
scroll to position [0, 0]
click at [716, 409] on button "Ok" at bounding box center [723, 407] width 87 height 33
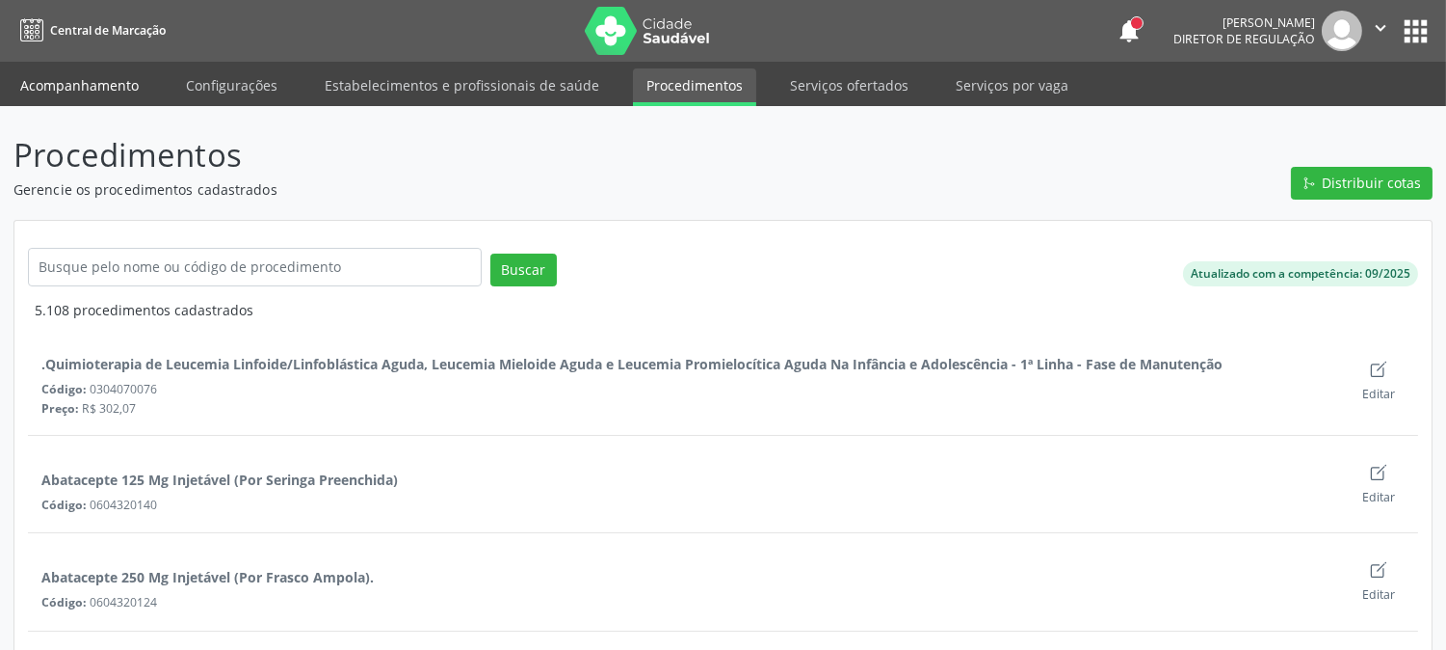
click at [108, 88] on link "Acompanhamento" at bounding box center [80, 85] width 146 height 34
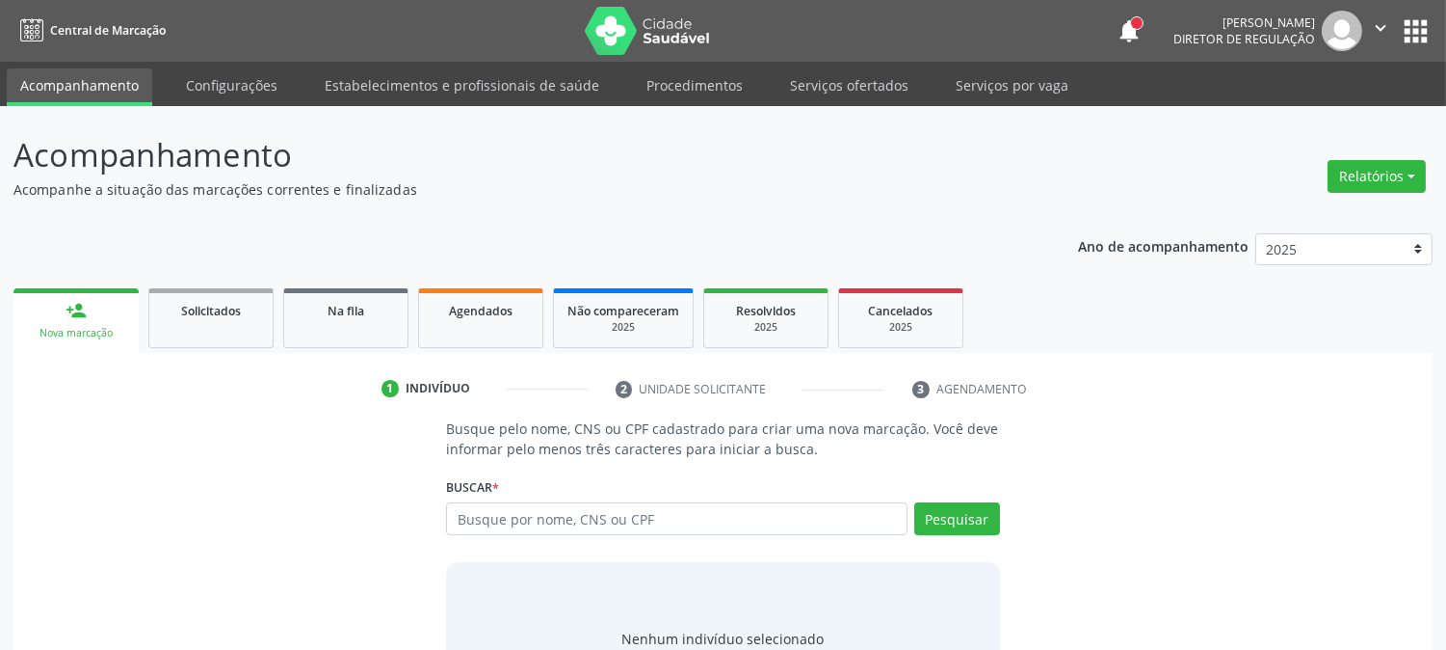
scroll to position [92, 0]
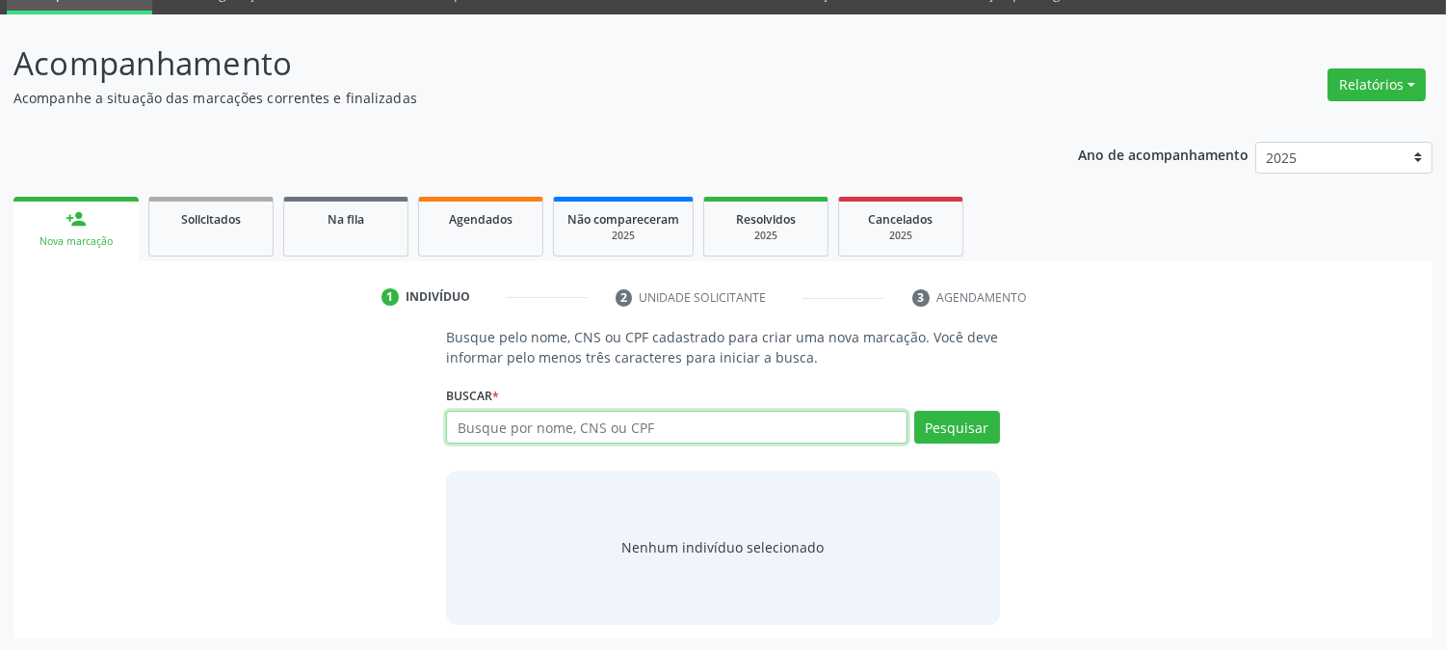
click at [554, 421] on input "text" at bounding box center [676, 427] width 461 height 33
type input "708400293934769"
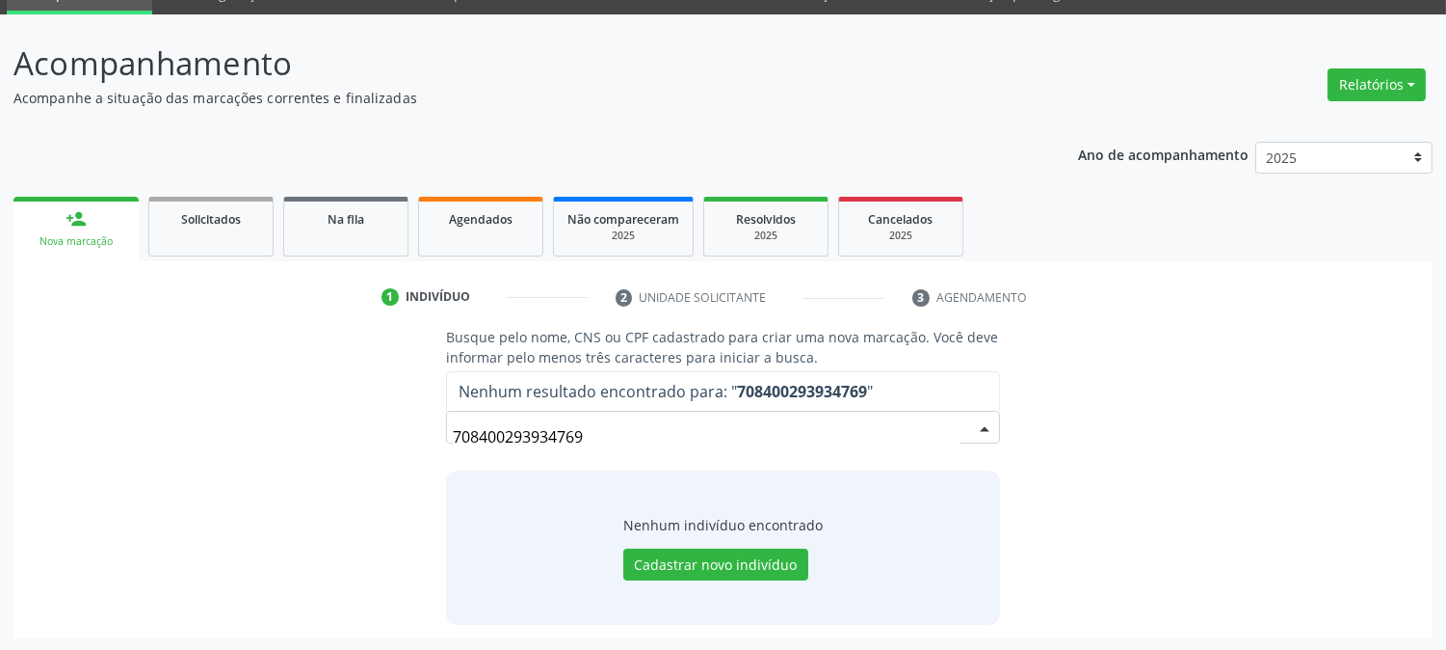
click at [570, 436] on input "708400293934769" at bounding box center [706, 436] width 507 height 39
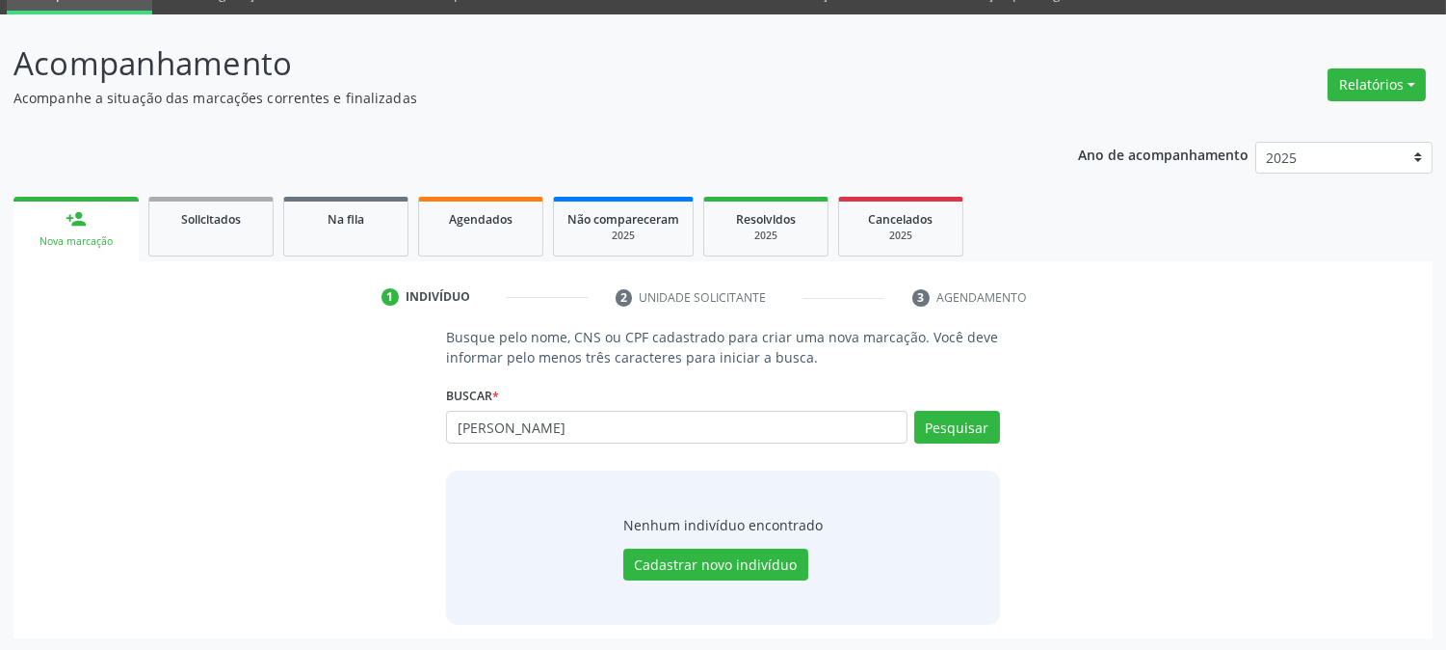
type input "[PERSON_NAME]"
click at [704, 563] on button "Cadastrar novo indivíduo" at bounding box center [715, 564] width 185 height 33
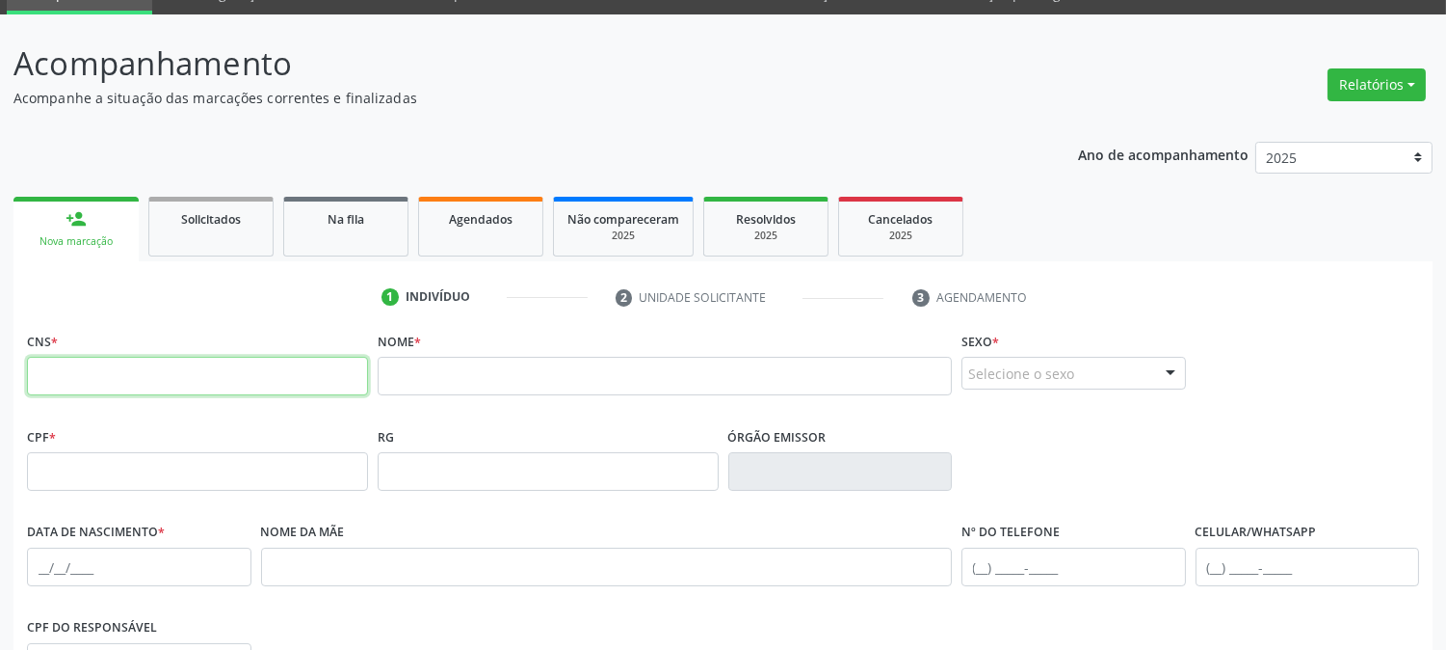
click at [331, 373] on input "text" at bounding box center [197, 376] width 341 height 39
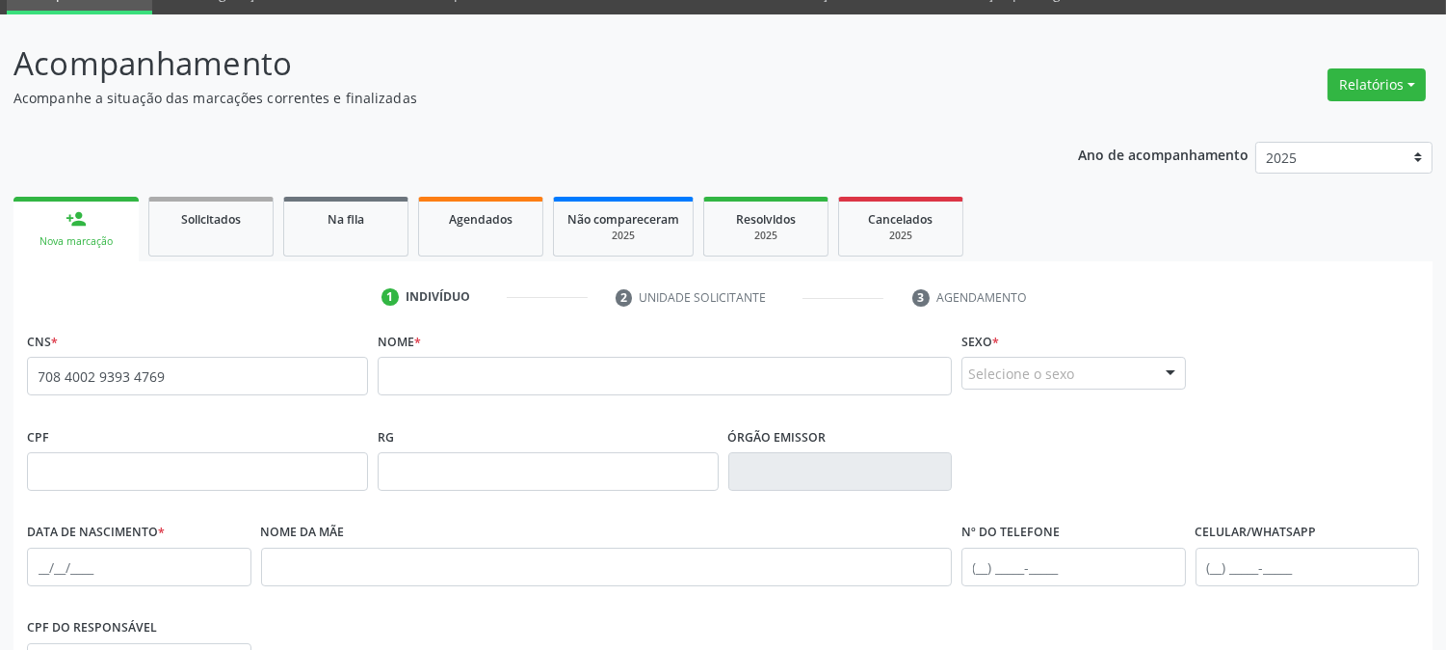
type input "708 4002 9393 4769"
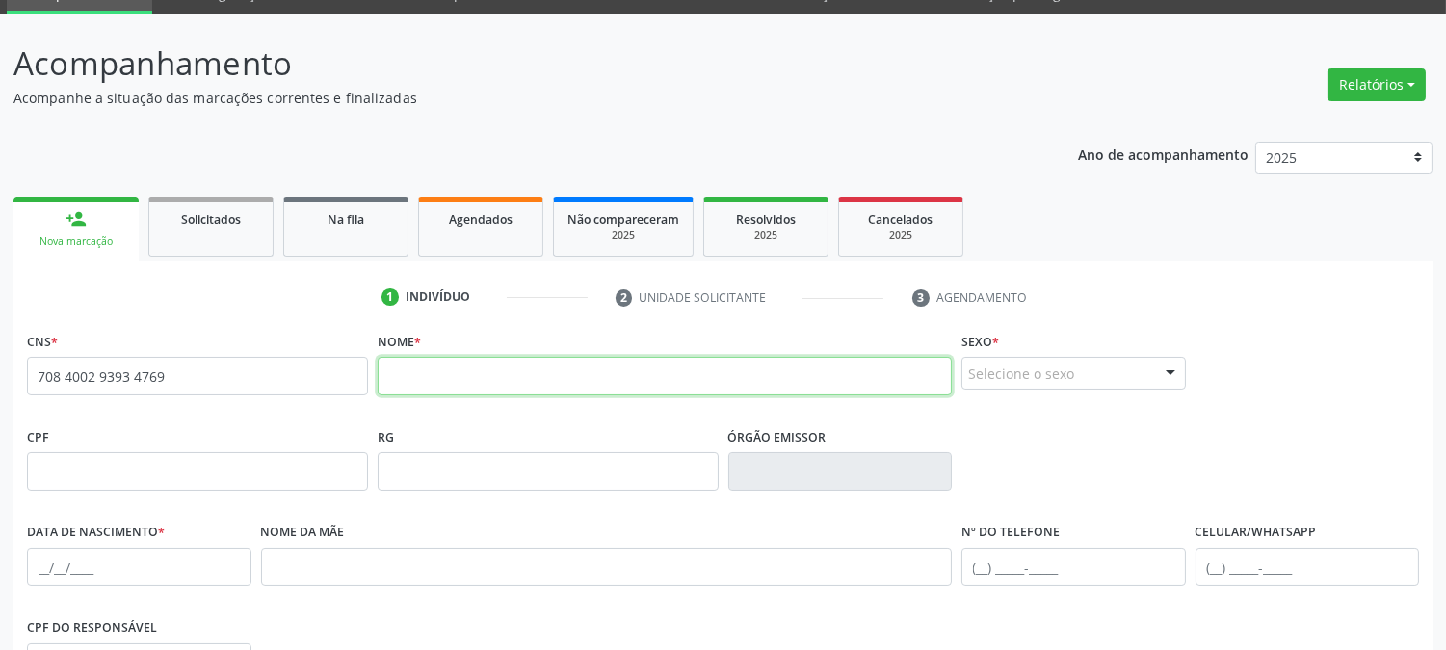
click at [431, 370] on input "text" at bounding box center [665, 376] width 574 height 39
type input "m"
type input "[PERSON_NAME]"
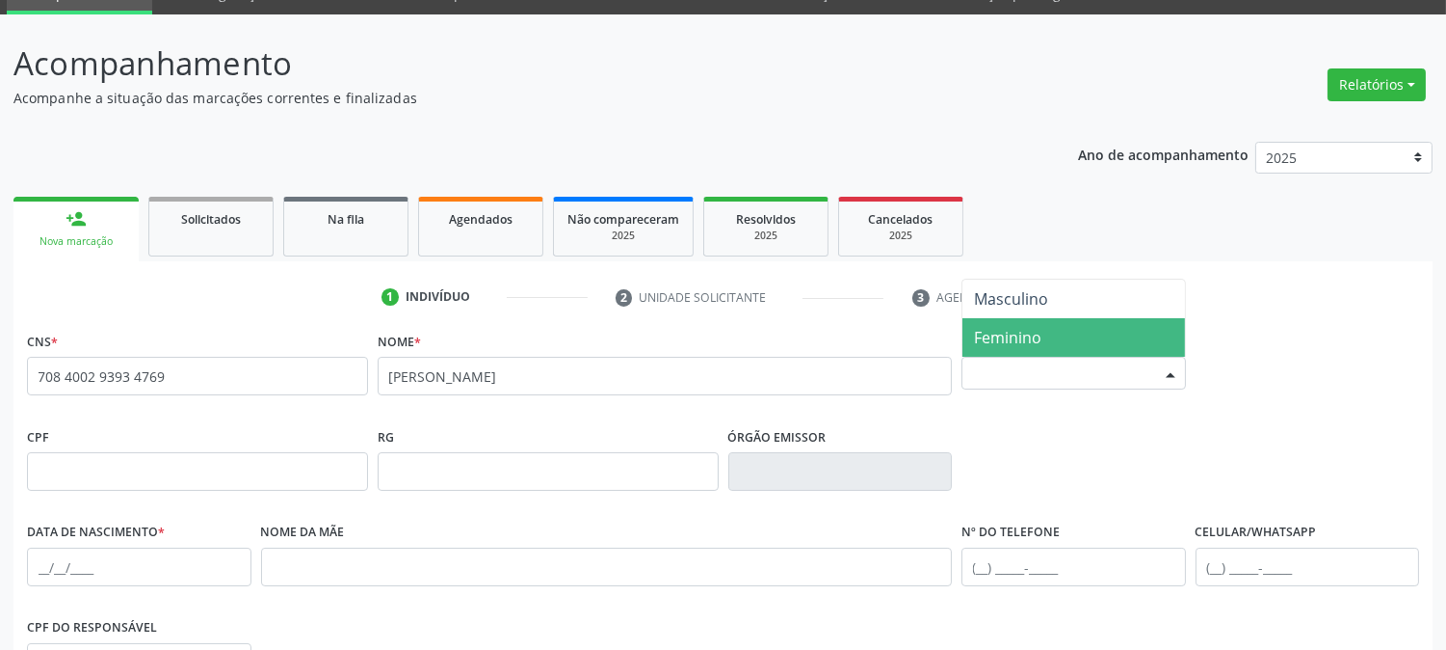
click at [1047, 326] on span "Feminino" at bounding box center [1074, 337] width 223 height 39
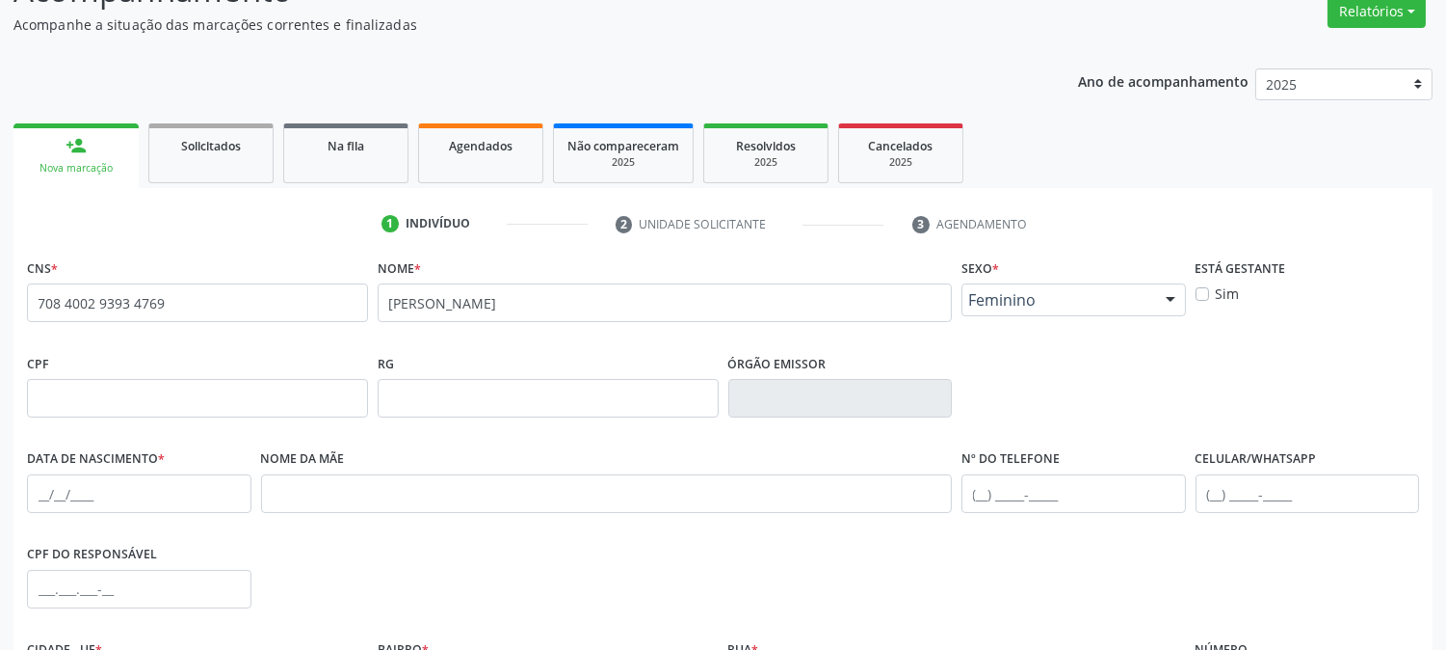
scroll to position [305, 0]
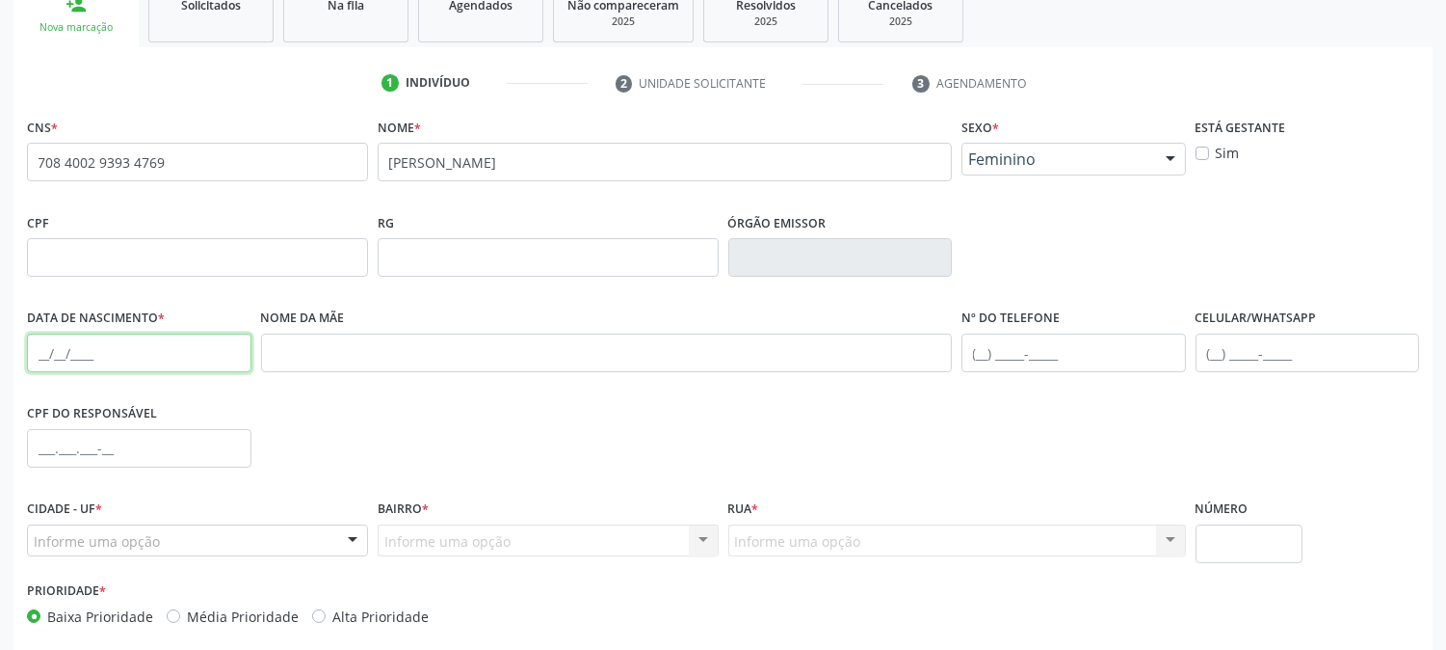
click at [40, 345] on input "text" at bounding box center [139, 352] width 225 height 39
type input "[DATE]"
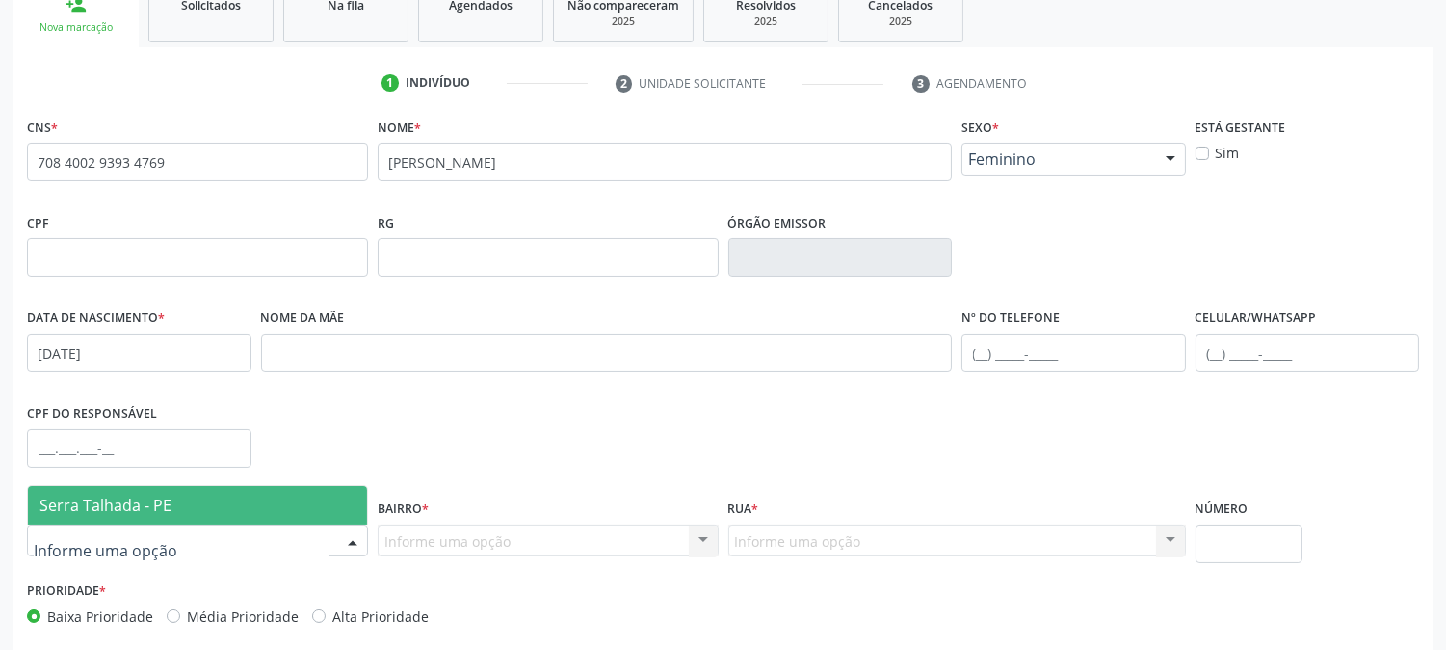
drag, startPoint x: 94, startPoint y: 520, endPoint x: 102, endPoint y: 507, distance: 15.5
click at [96, 517] on span "Serra Talhada - PE" at bounding box center [197, 505] width 339 height 39
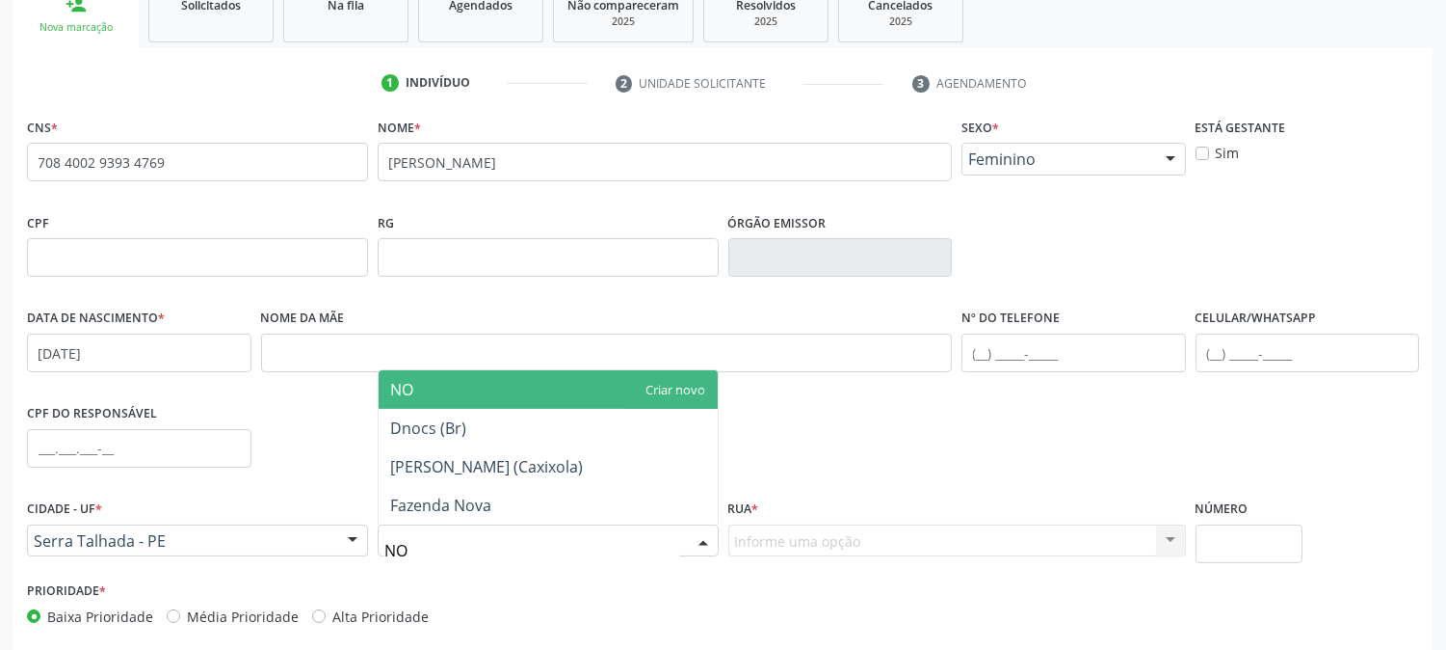
type input "N"
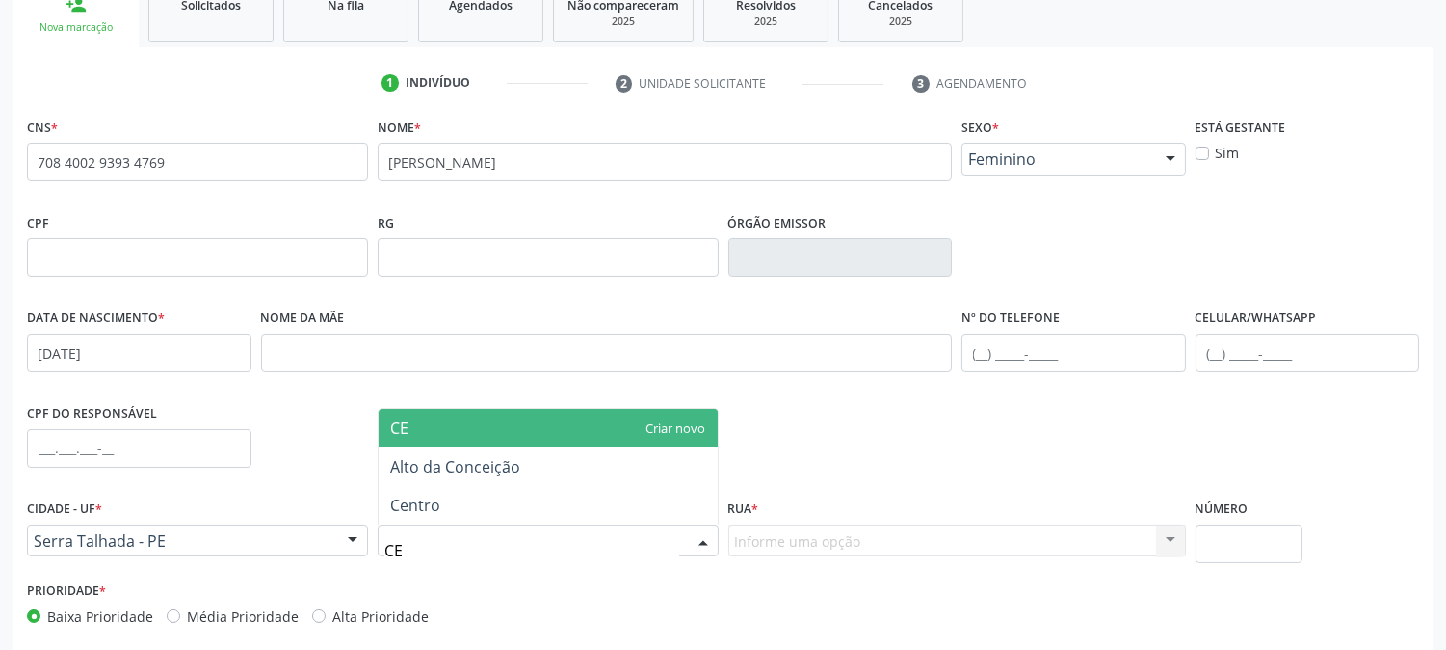
type input "CEN"
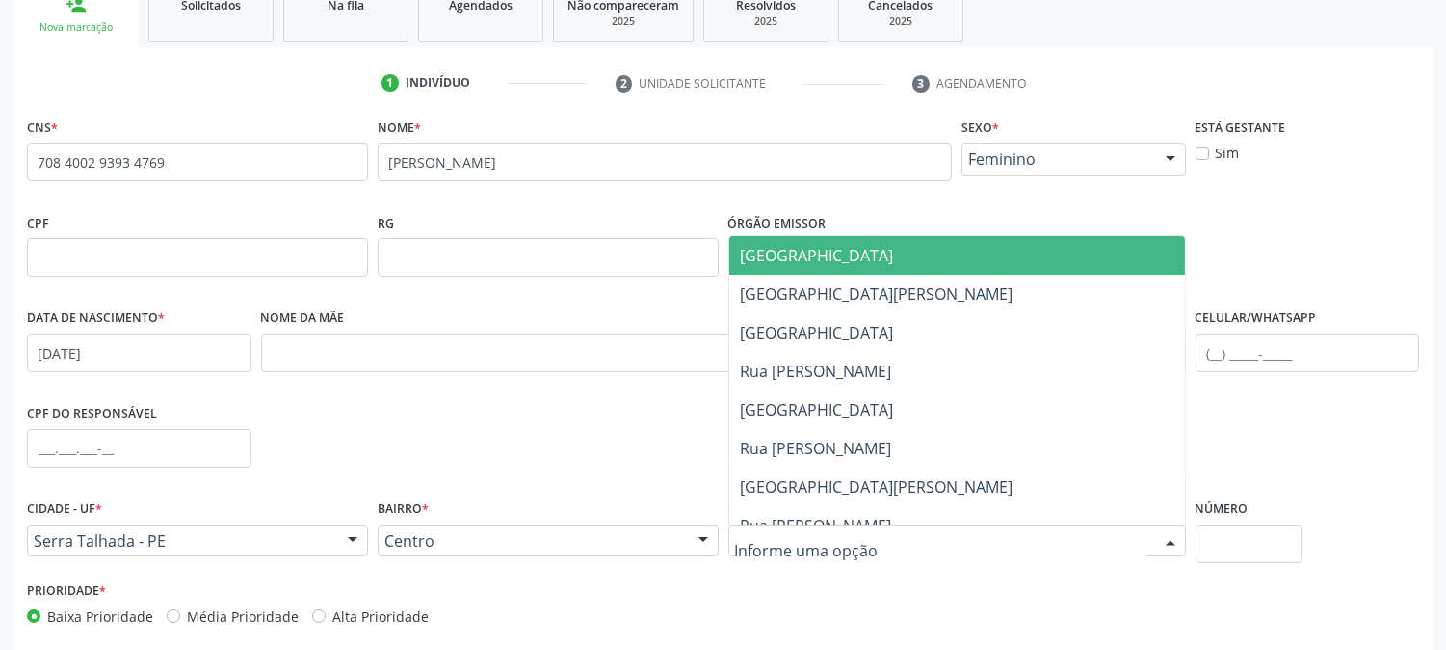
type input "N"
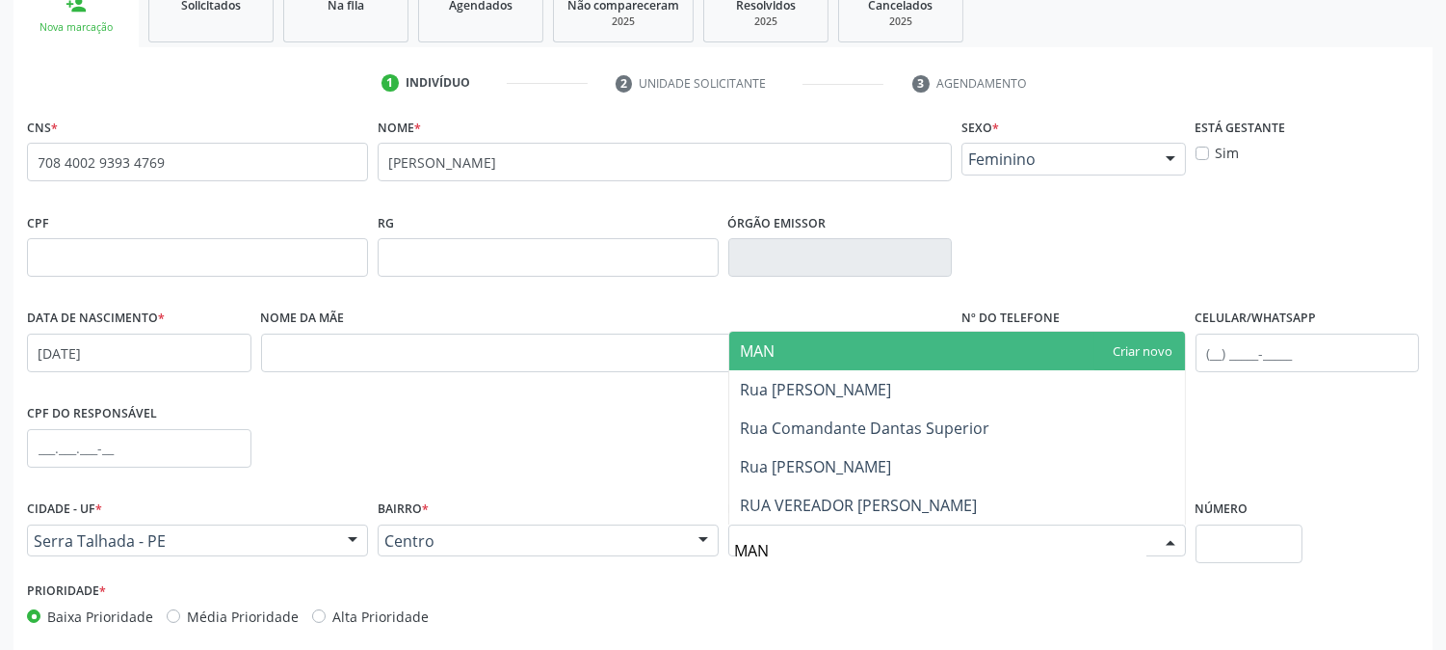
type input "MANO"
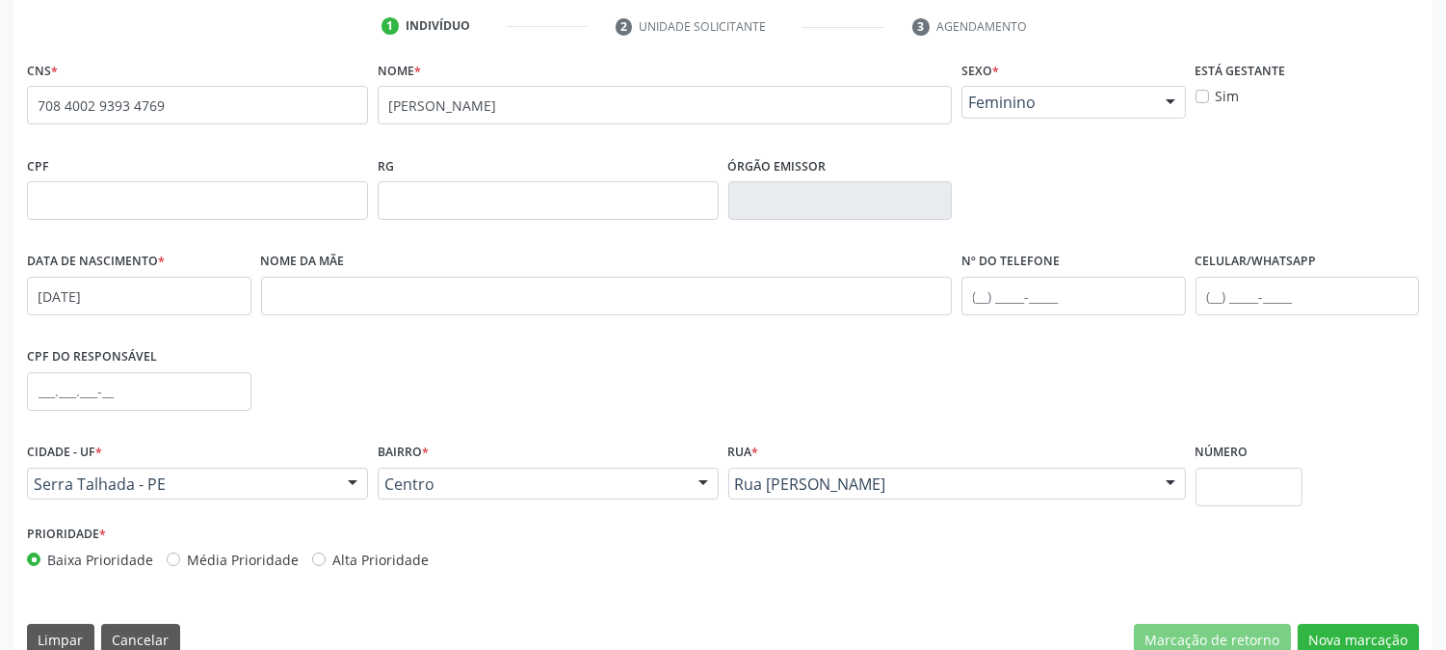
scroll to position [393, 0]
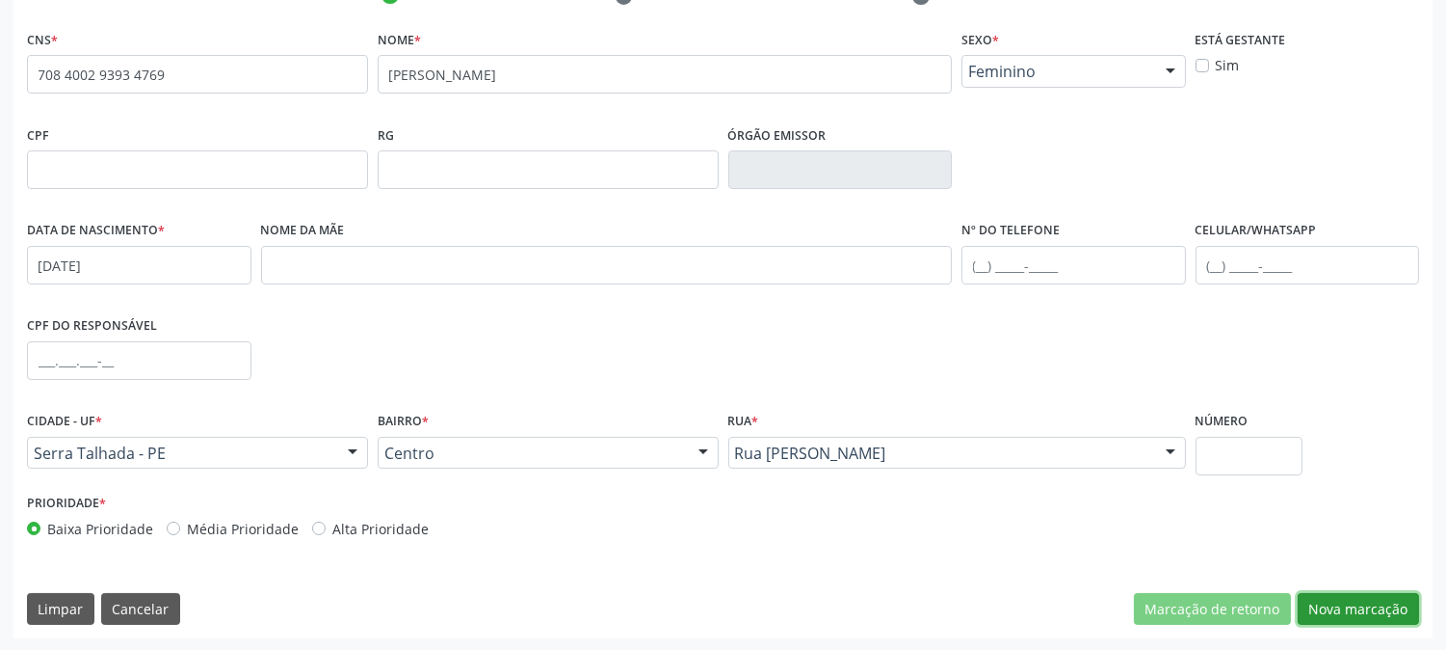
click at [1343, 603] on button "Nova marcação" at bounding box center [1358, 609] width 121 height 33
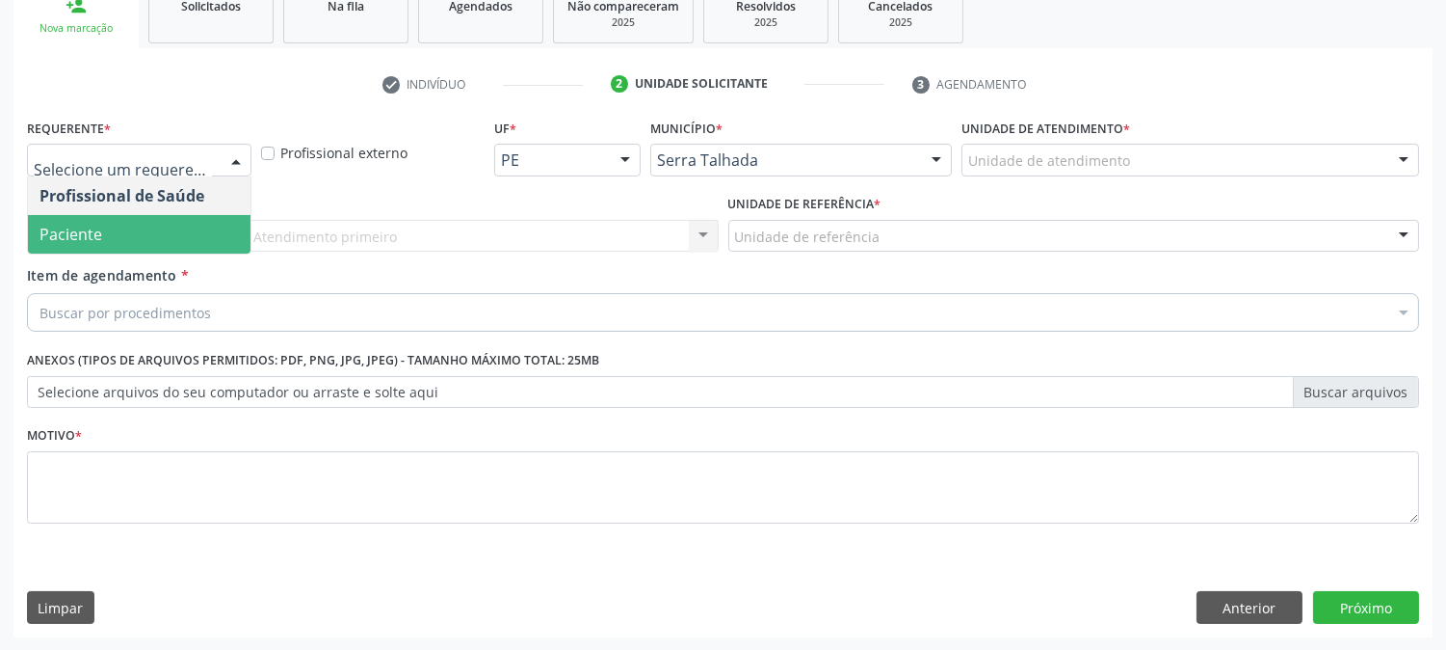
click at [94, 229] on span "Paciente" at bounding box center [71, 234] width 63 height 21
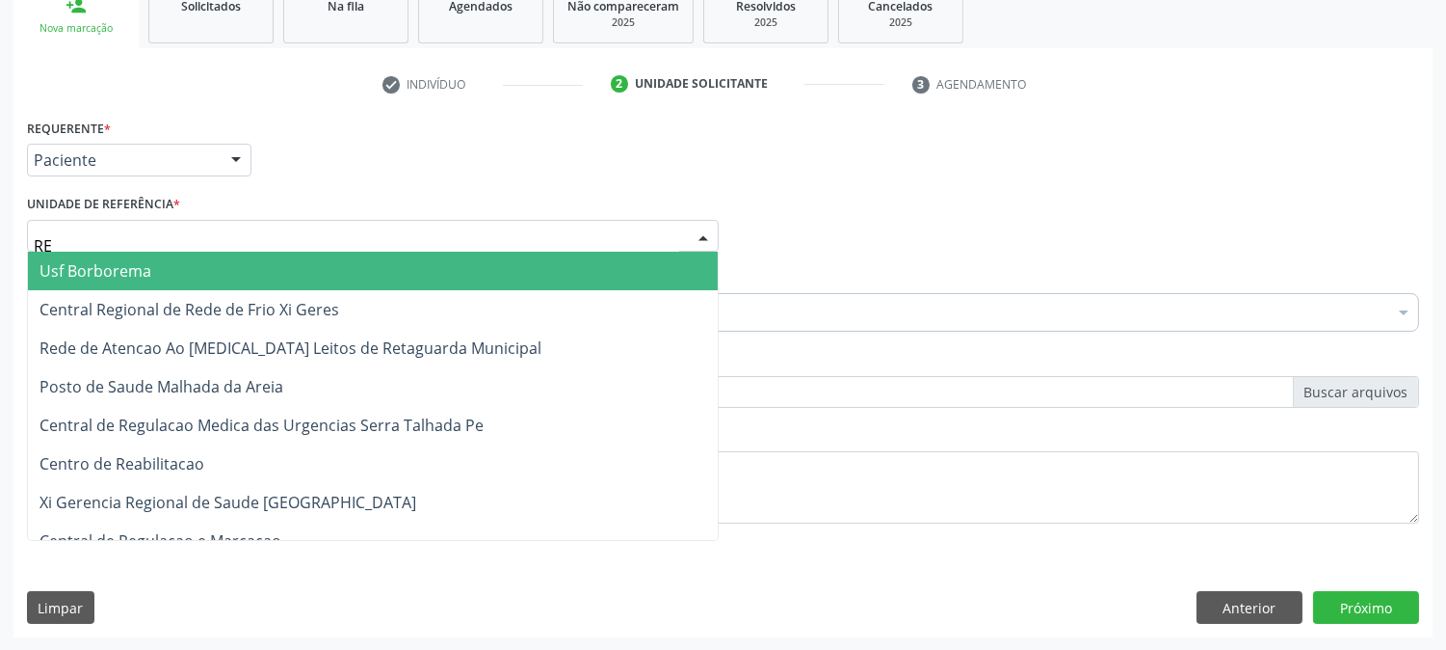
type input "REA"
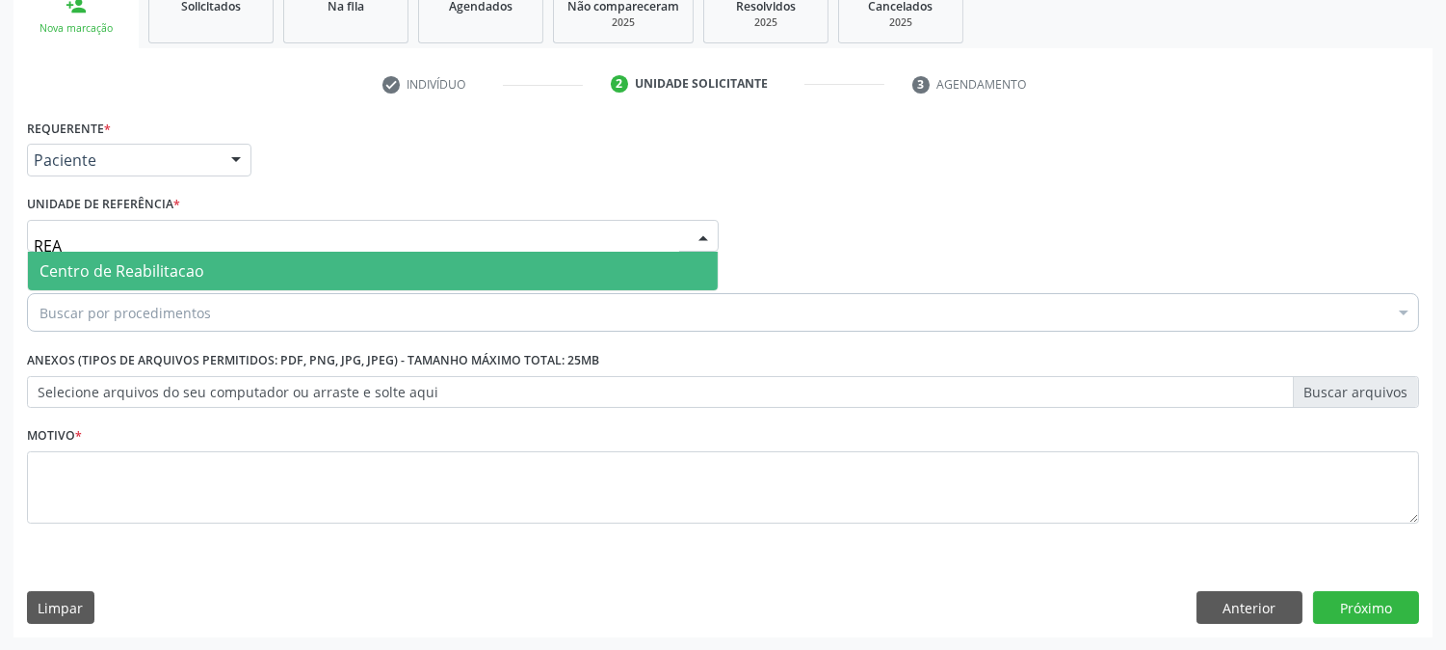
click at [94, 256] on span "Centro de Reabilitacao" at bounding box center [373, 271] width 690 height 39
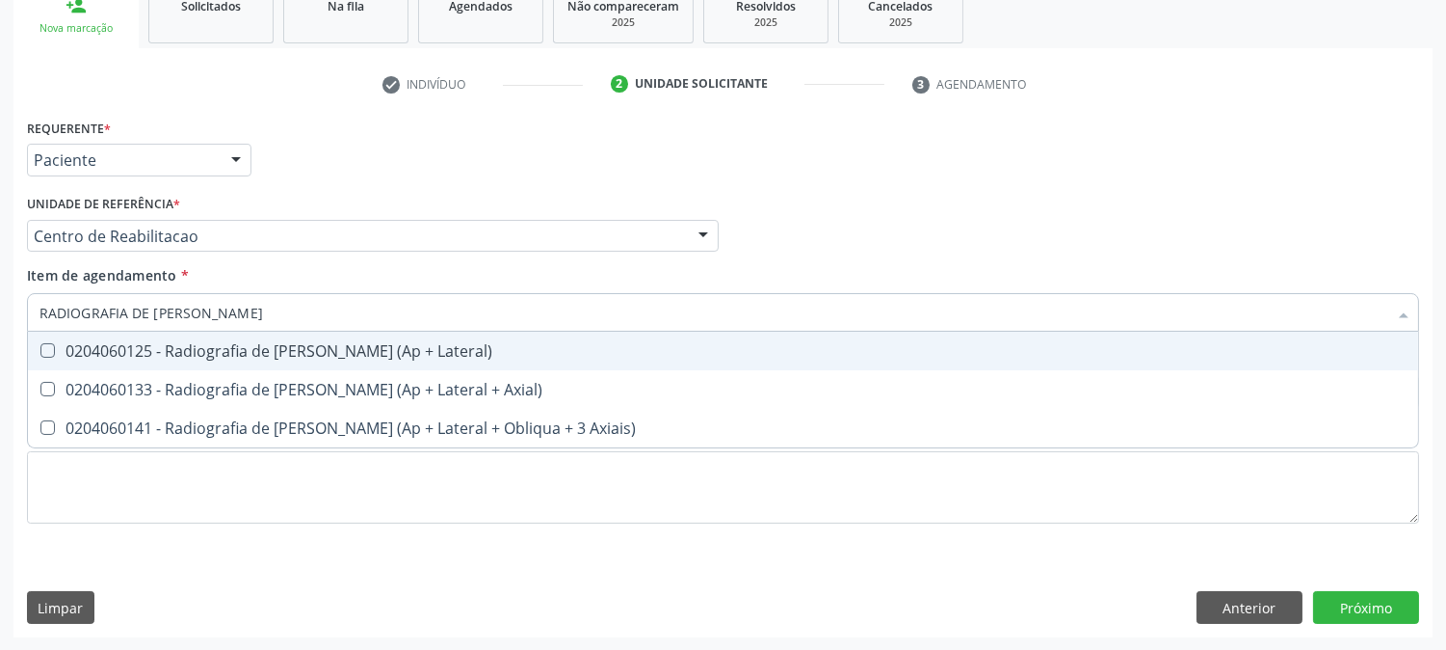
type input "RADIOGRAFIA DE [PERSON_NAME]"
click at [85, 331] on span "0204060125 - Radiografia de [PERSON_NAME] (Ap + Lateral)" at bounding box center [723, 350] width 1391 height 39
checkbox Lateral\) "true"
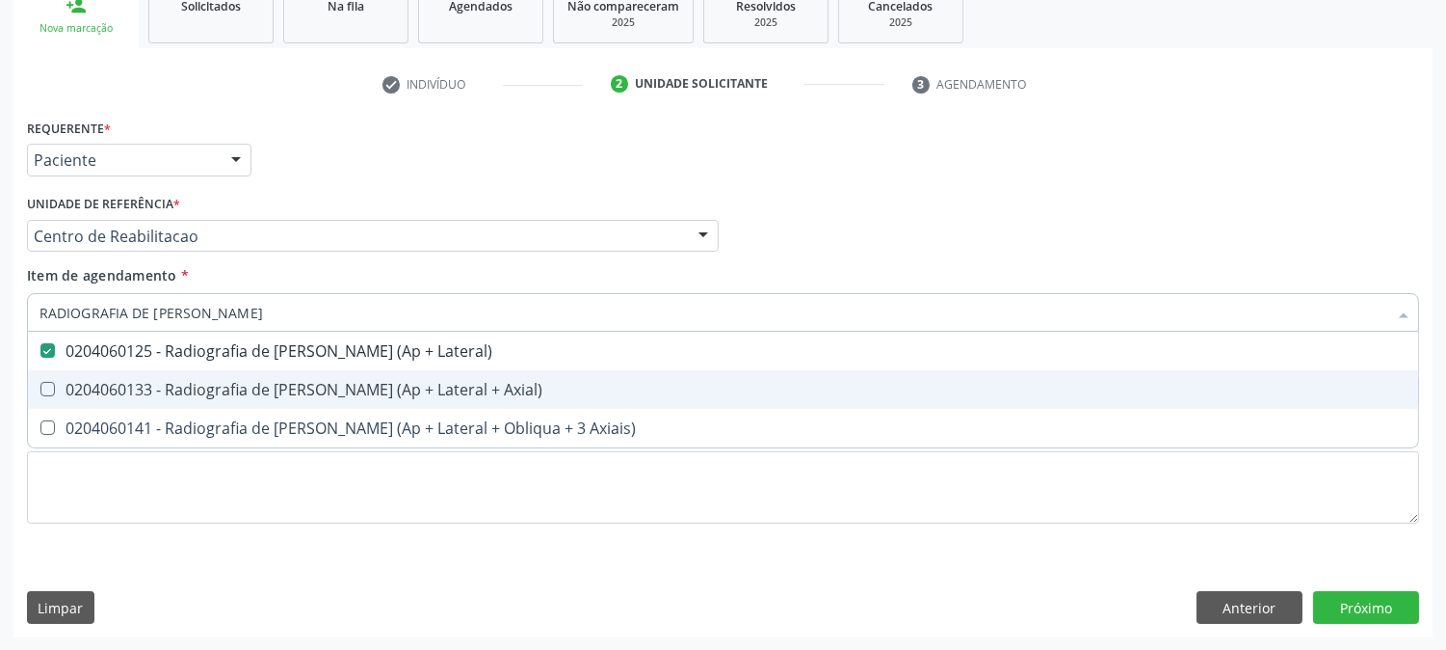
click at [68, 382] on div "0204060133 - Radiografia de [PERSON_NAME] (Ap + Lateral + Axial)" at bounding box center [723, 389] width 1367 height 15
checkbox Axial\) "true"
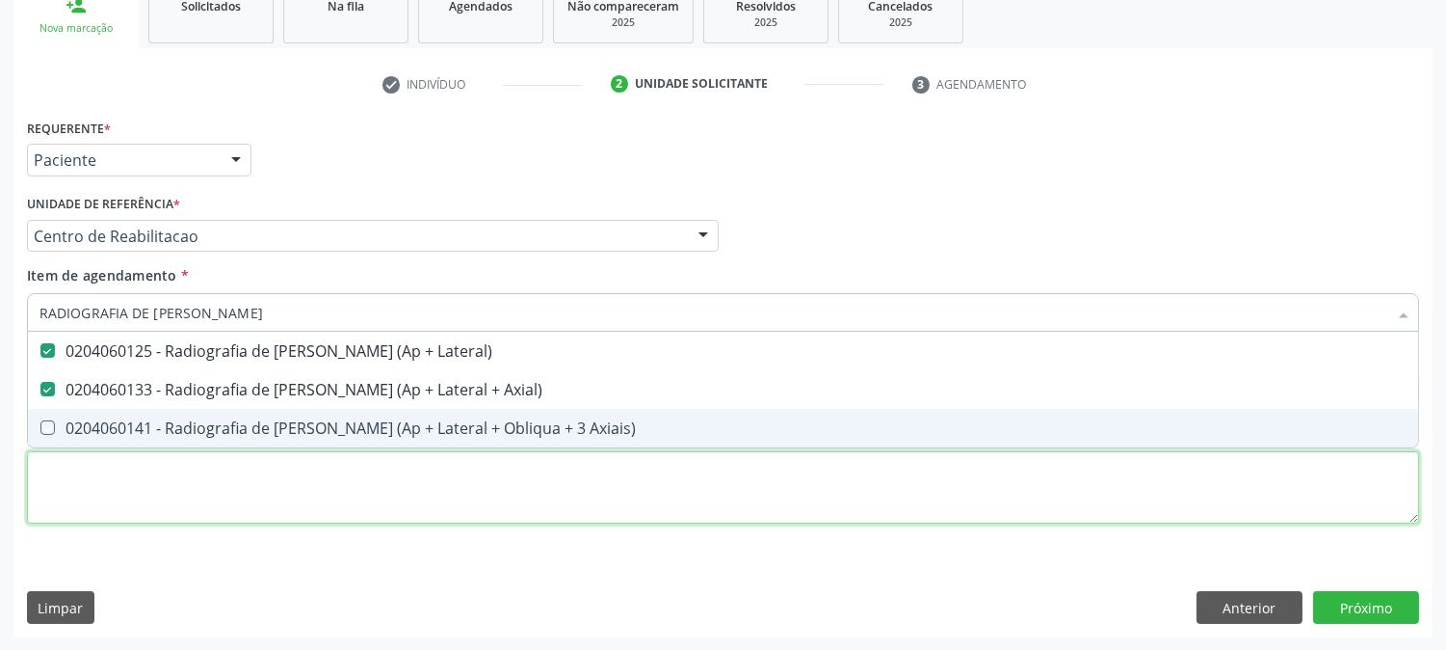
click at [106, 489] on div "Requerente * Paciente Profissional de Saúde Paciente Nenhum resultado encontrad…" at bounding box center [723, 332] width 1392 height 437
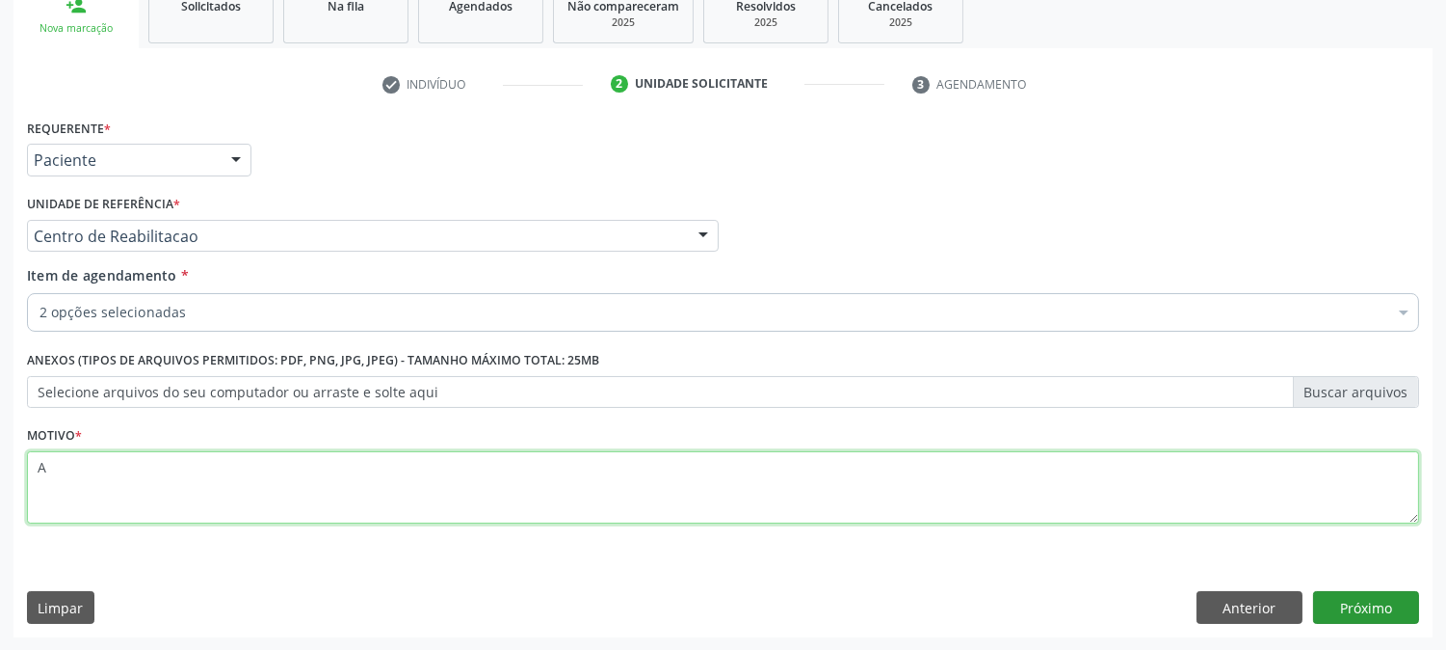
type textarea "A"
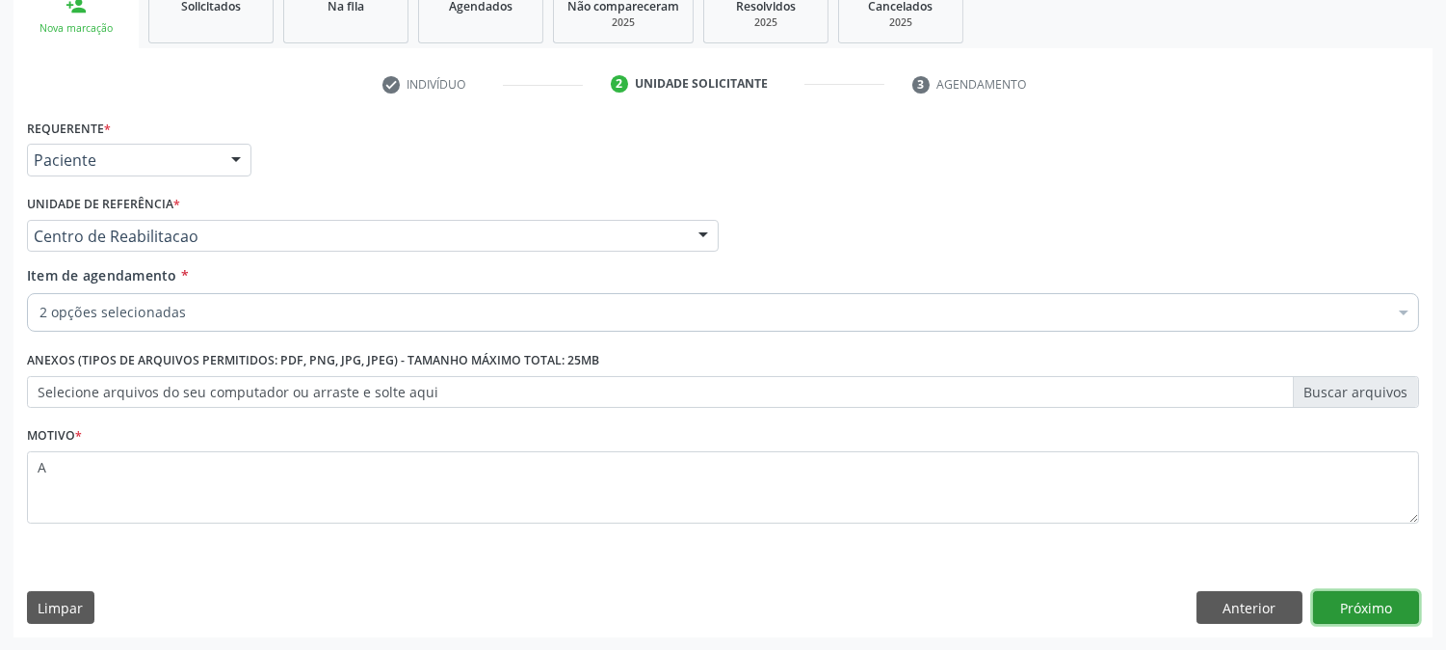
click at [1362, 615] on button "Próximo" at bounding box center [1366, 607] width 106 height 33
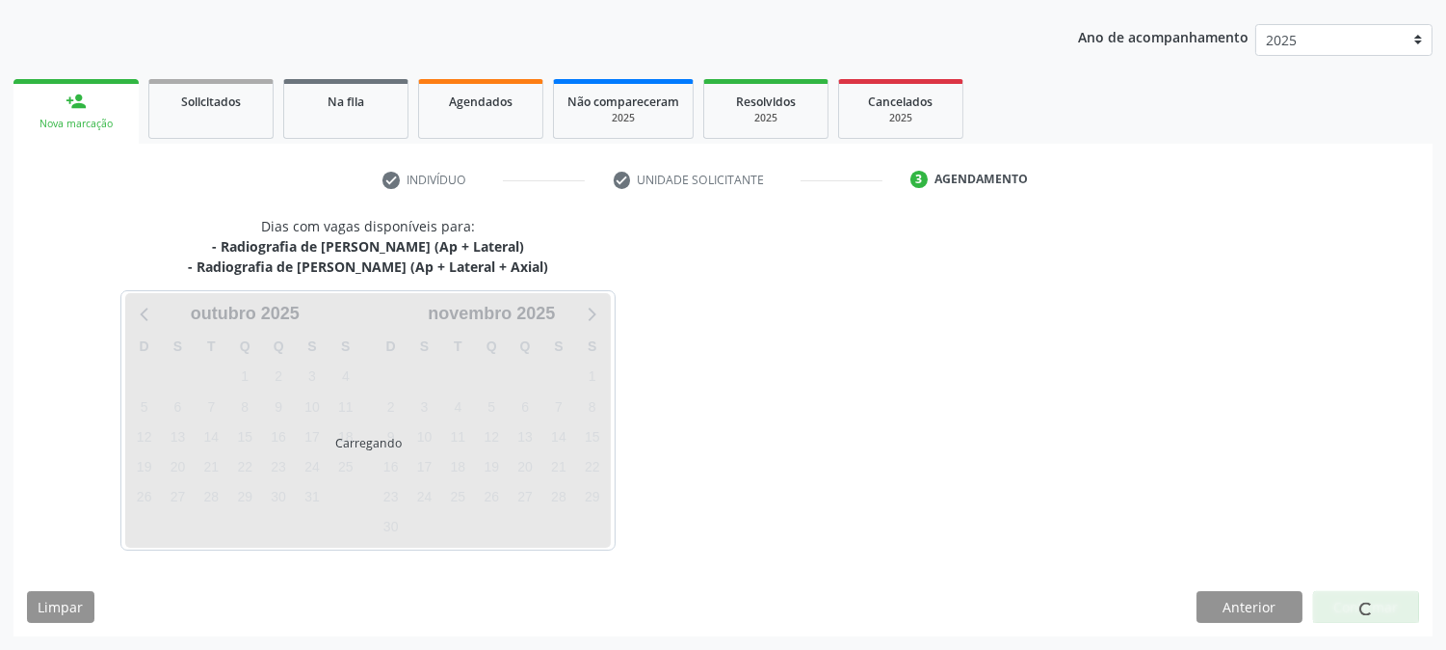
scroll to position [208, 0]
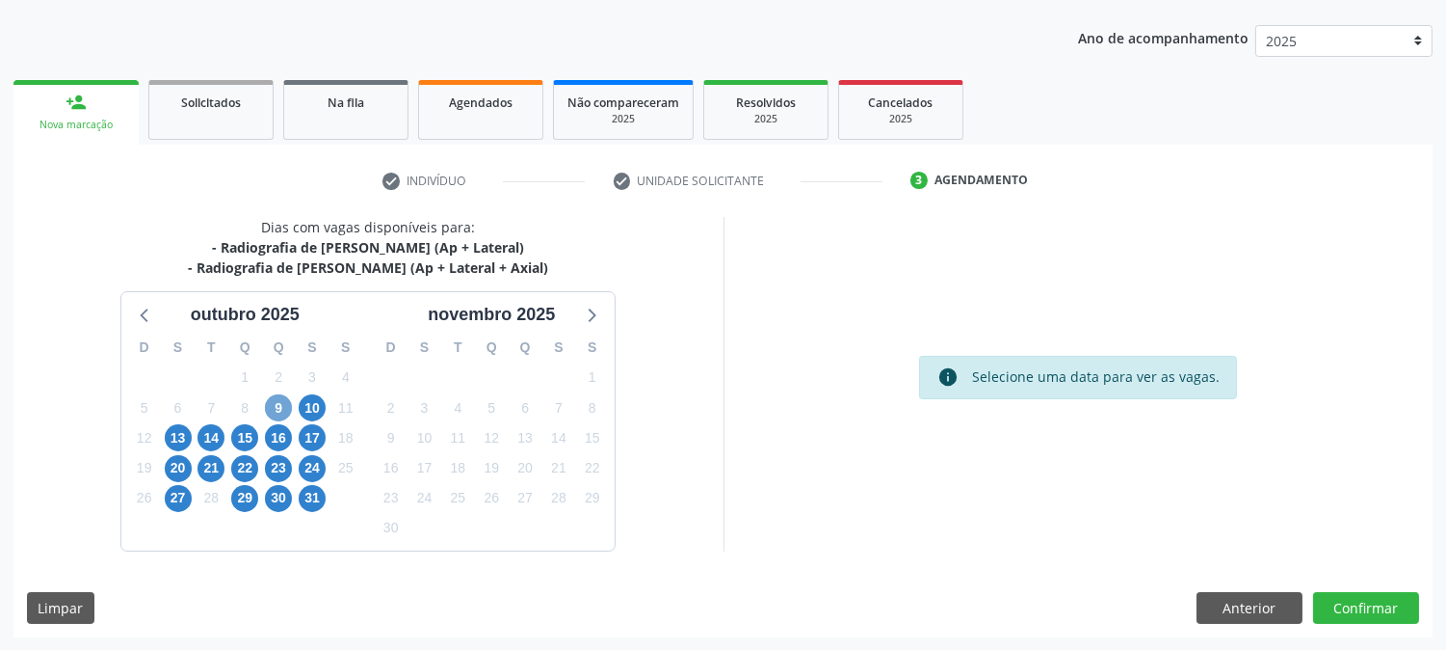
click at [281, 399] on span "9" at bounding box center [278, 407] width 27 height 27
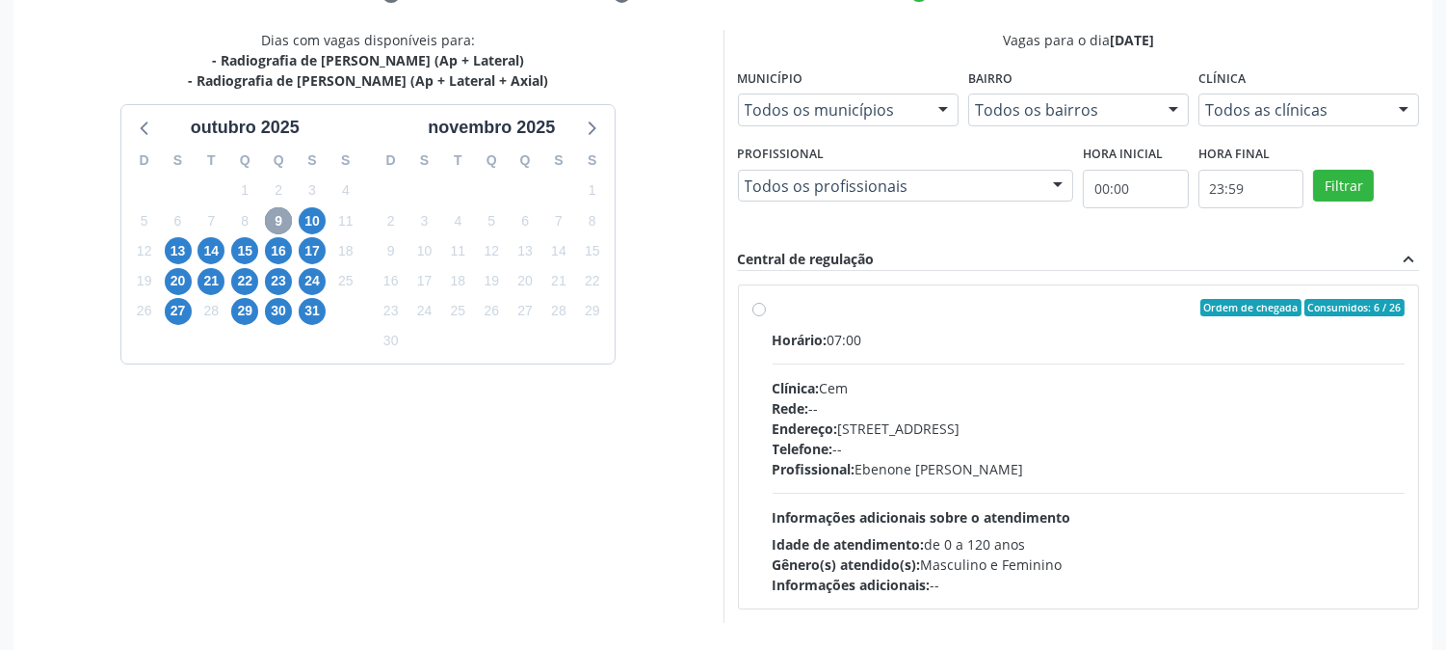
scroll to position [422, 0]
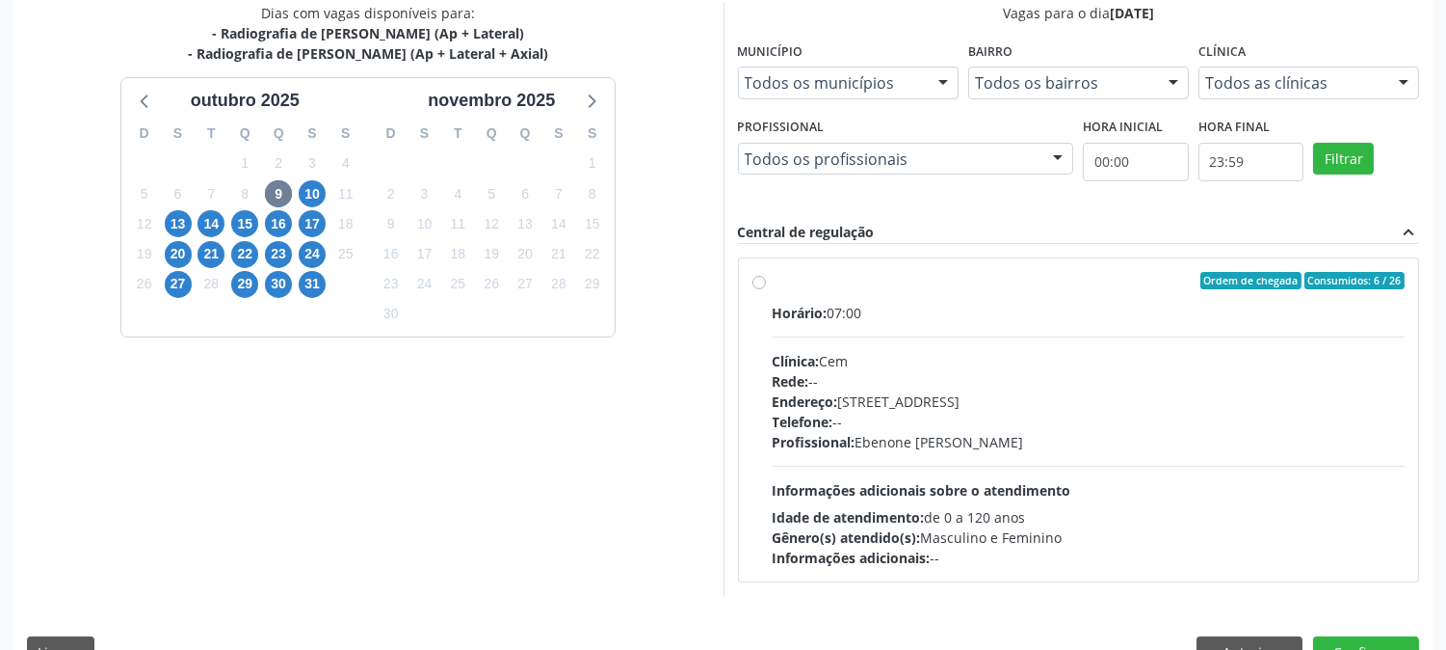
click at [867, 412] on div "Telefone: --" at bounding box center [1089, 421] width 633 height 20
click at [766, 289] on input "Ordem de chegada Consumidos: 6 / 26 Horário: 07:00 Clínica: Cem Rede: -- Endere…" at bounding box center [759, 280] width 13 height 17
radio input "true"
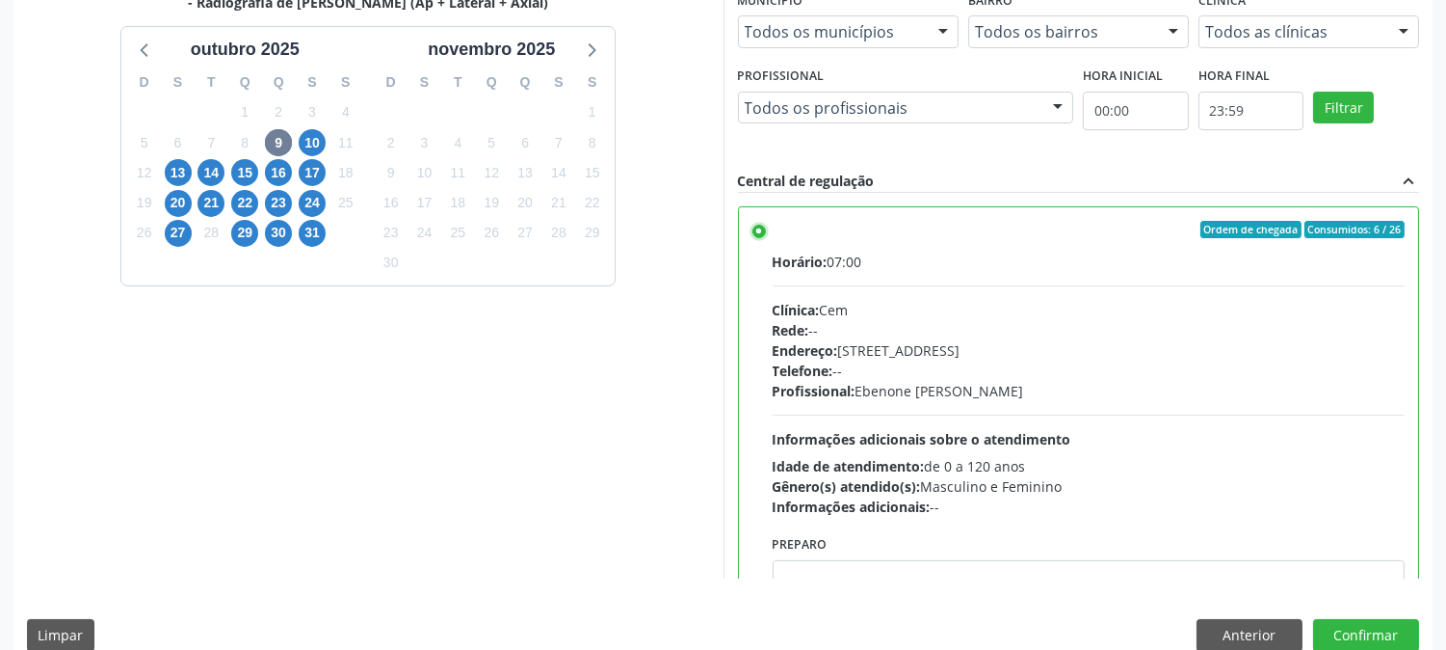
scroll to position [501, 0]
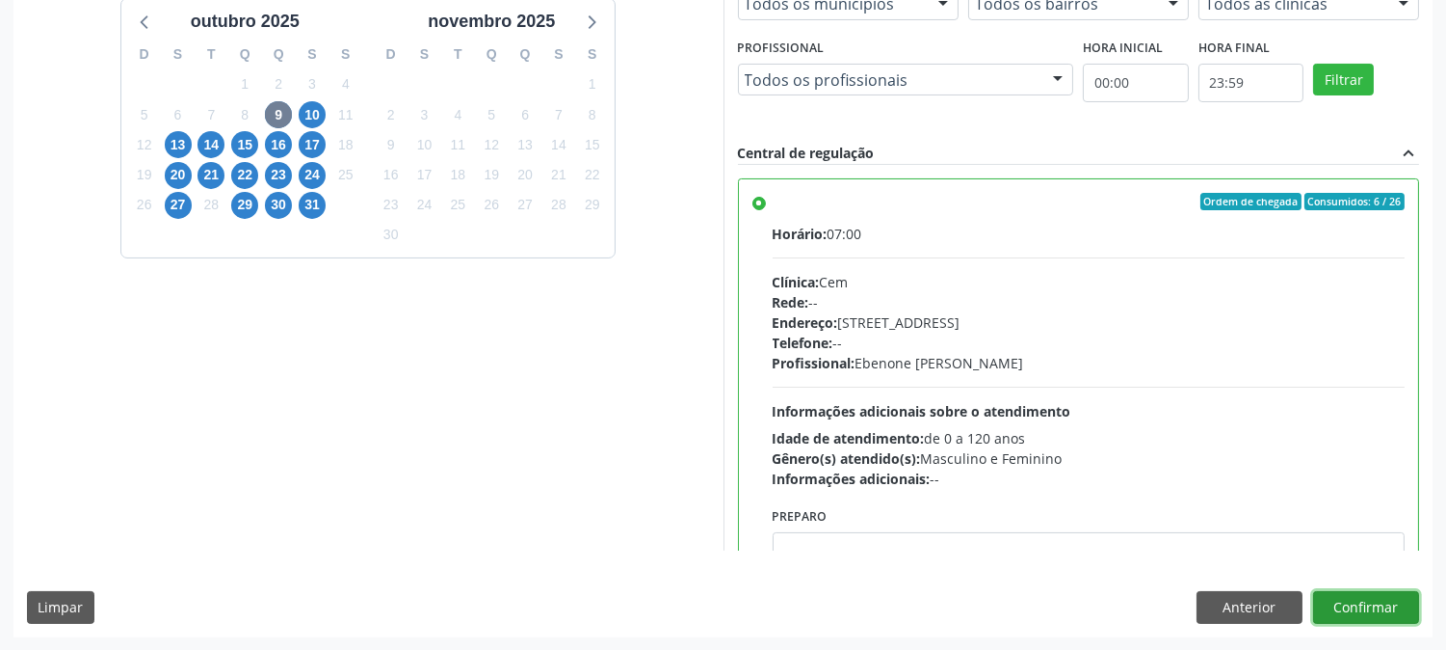
click at [1381, 607] on button "Confirmar" at bounding box center [1366, 607] width 106 height 33
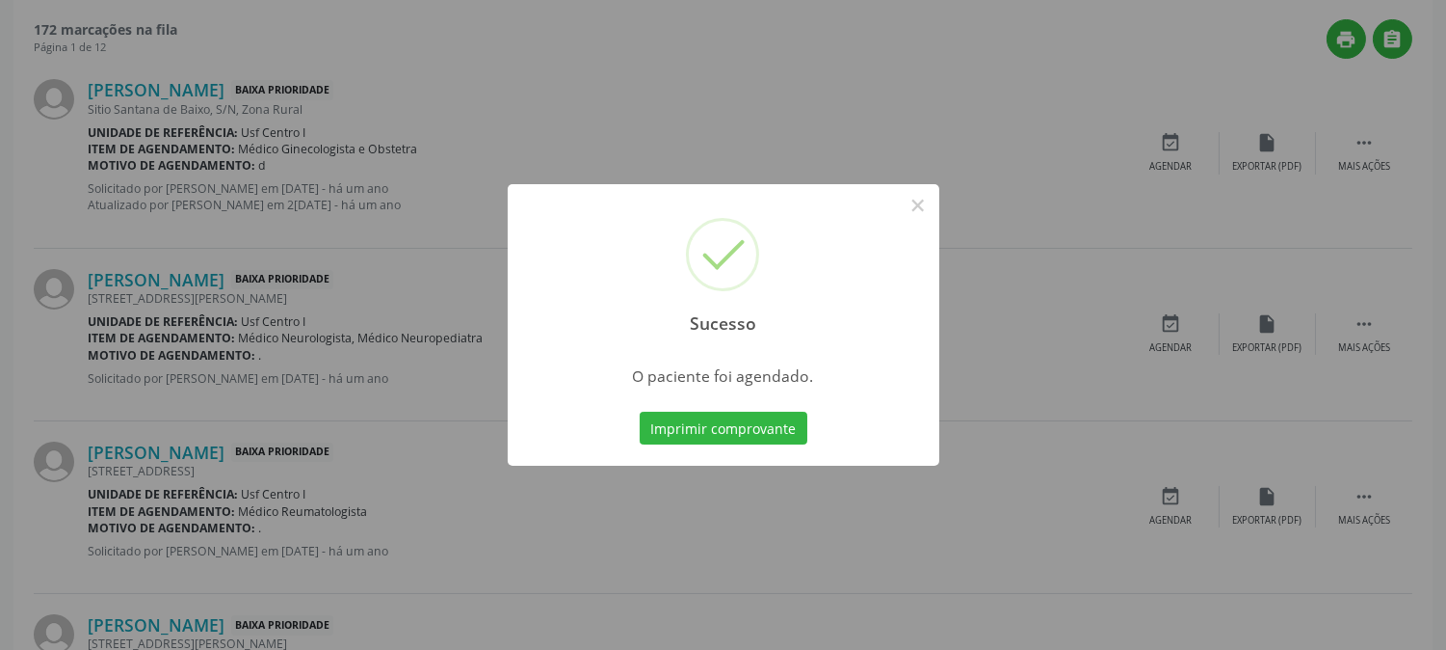
scroll to position [0, 0]
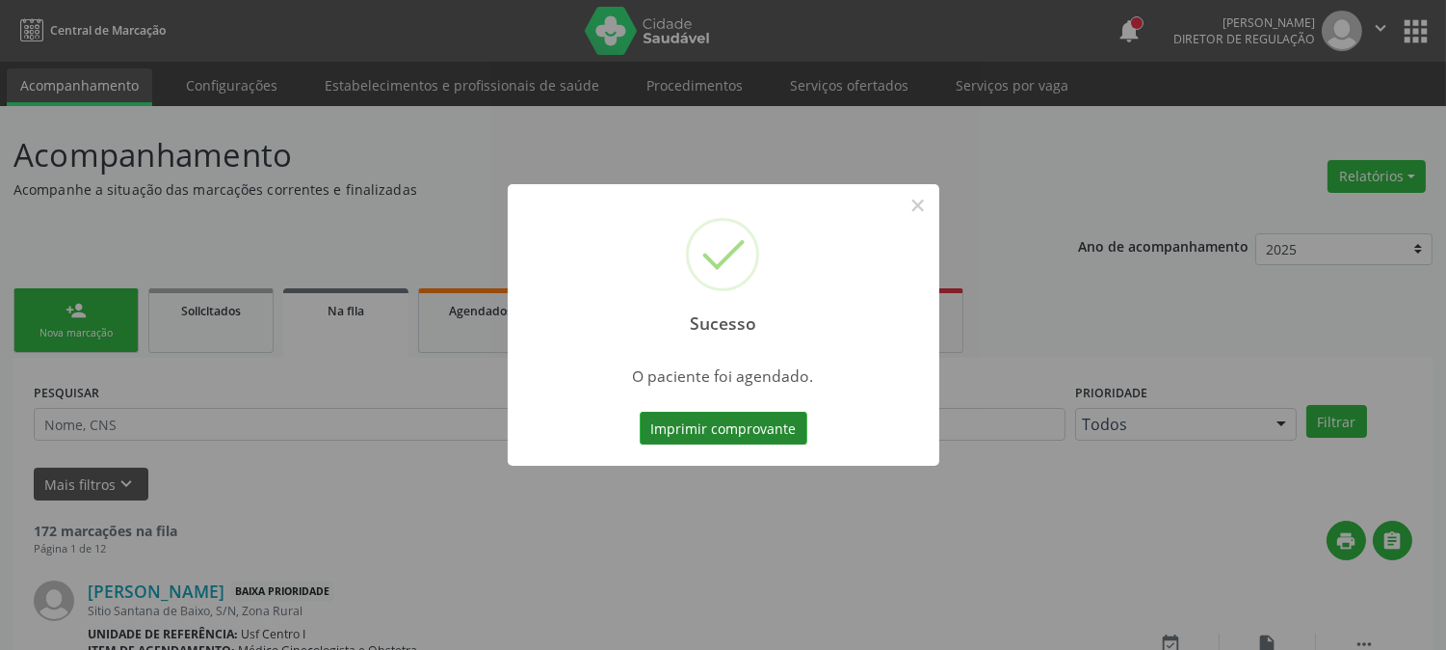
click at [719, 434] on button "Imprimir comprovante" at bounding box center [724, 427] width 168 height 33
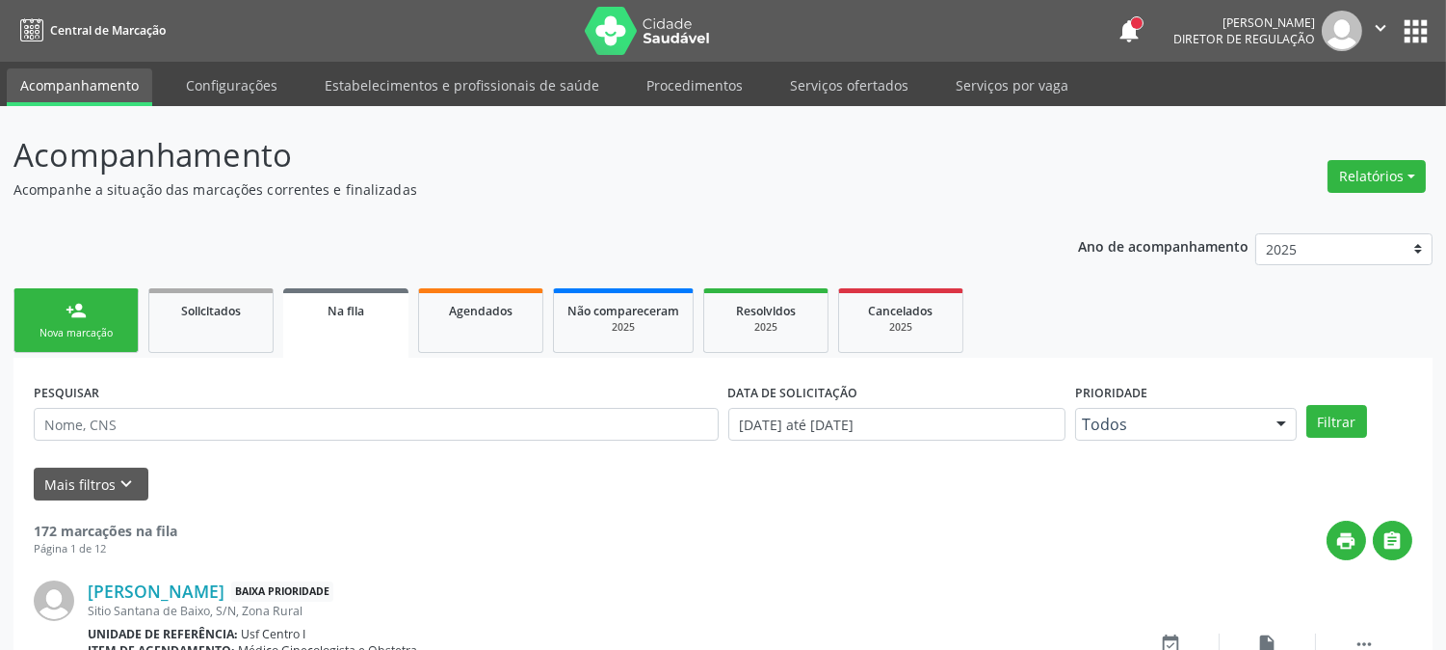
click at [77, 314] on div "person_add" at bounding box center [76, 310] width 21 height 21
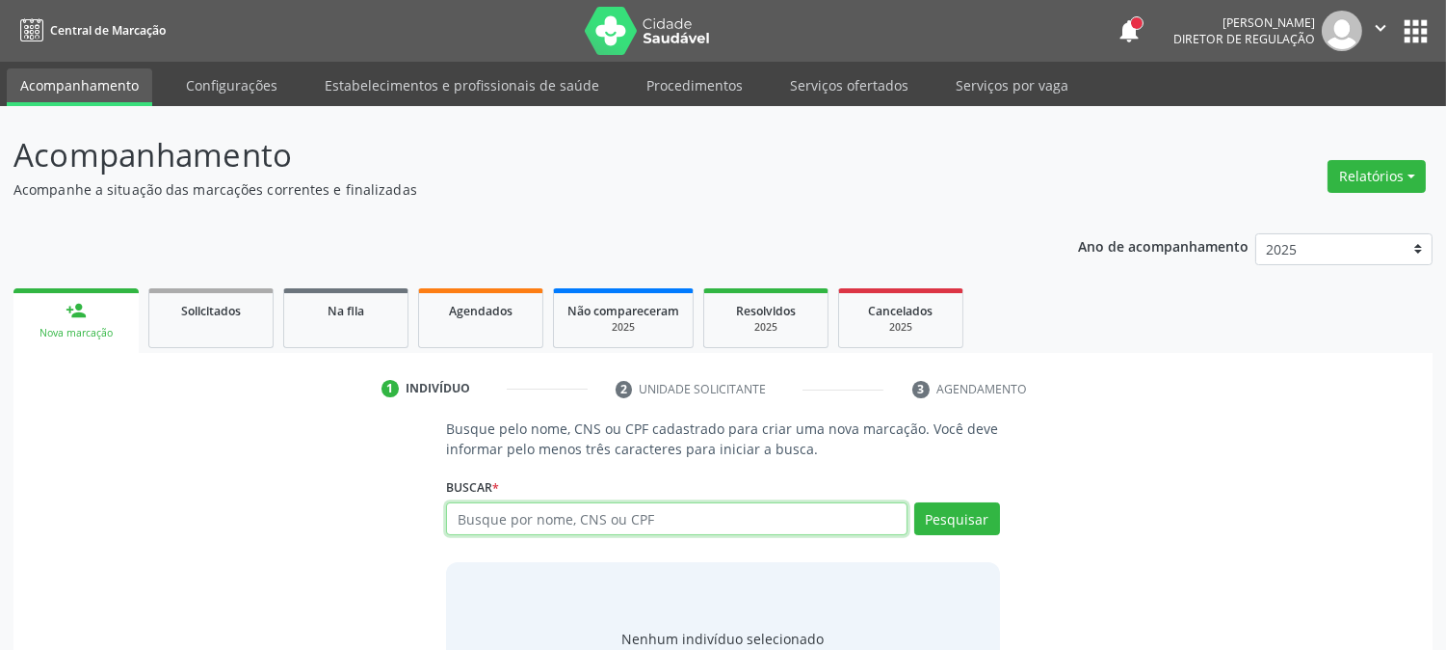
click at [524, 514] on input "text" at bounding box center [676, 518] width 461 height 33
paste input "CNS: 708 4002 9393 4769"
type input "CNS: 708 4002 9393 4769"
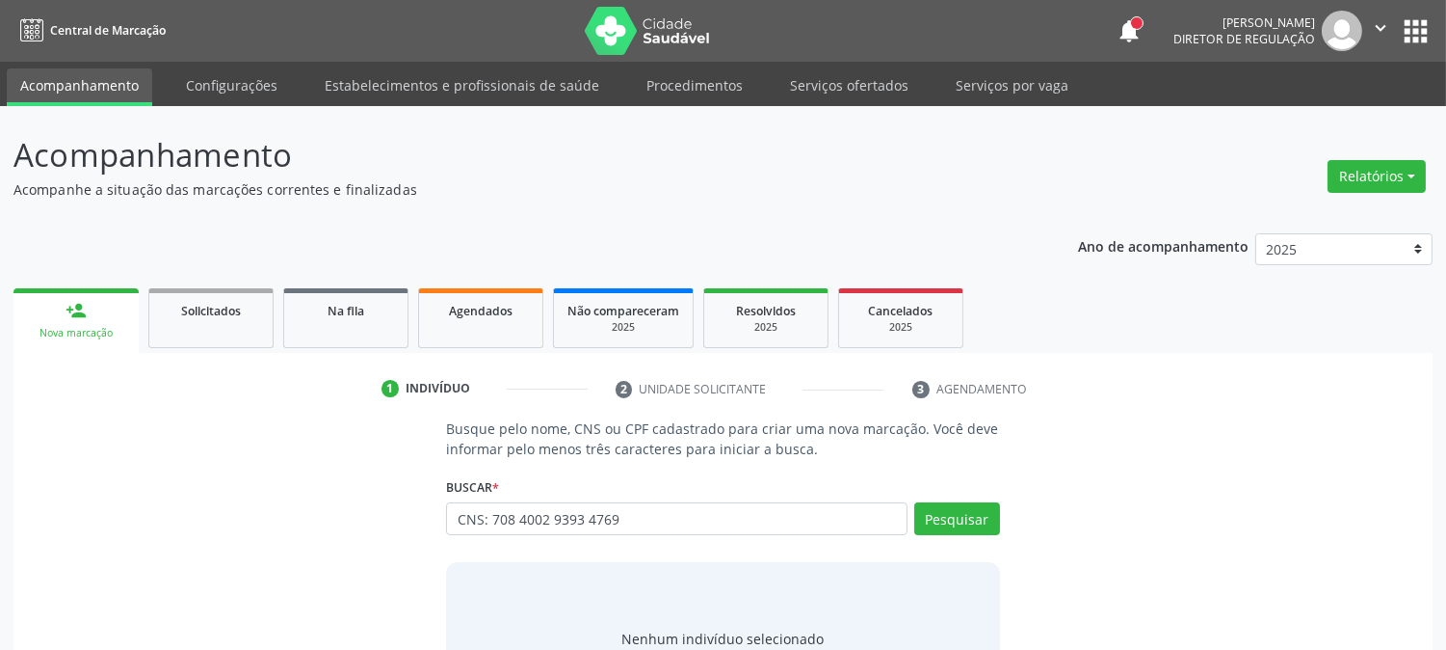
click at [952, 570] on div "Nenhum indivíduo selecionado" at bounding box center [722, 639] width 553 height 154
click at [955, 545] on div "Pesquisar" at bounding box center [954, 525] width 93 height 46
click at [957, 526] on button "Pesquisar" at bounding box center [958, 518] width 86 height 33
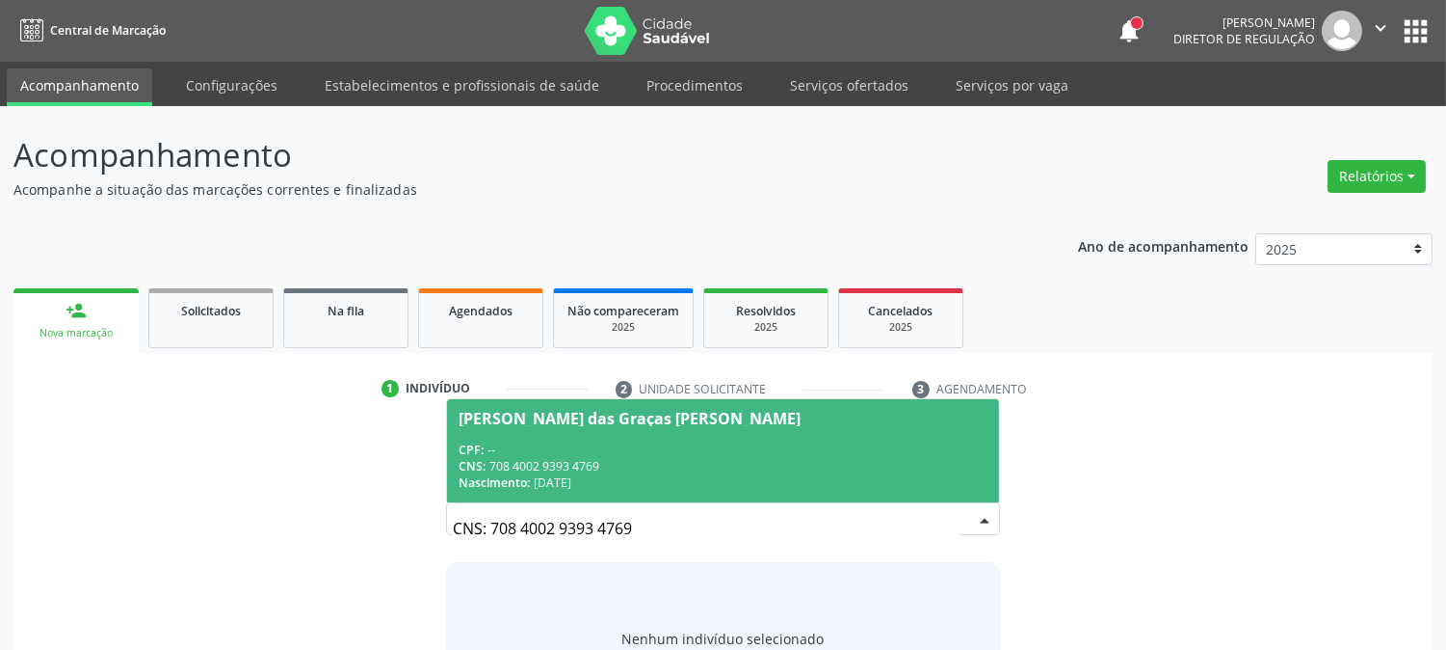
click at [734, 435] on span "[PERSON_NAME] das Graças [PERSON_NAME] CPF: -- CNS: 708 4002 9393 4769 Nascimen…" at bounding box center [722, 450] width 551 height 103
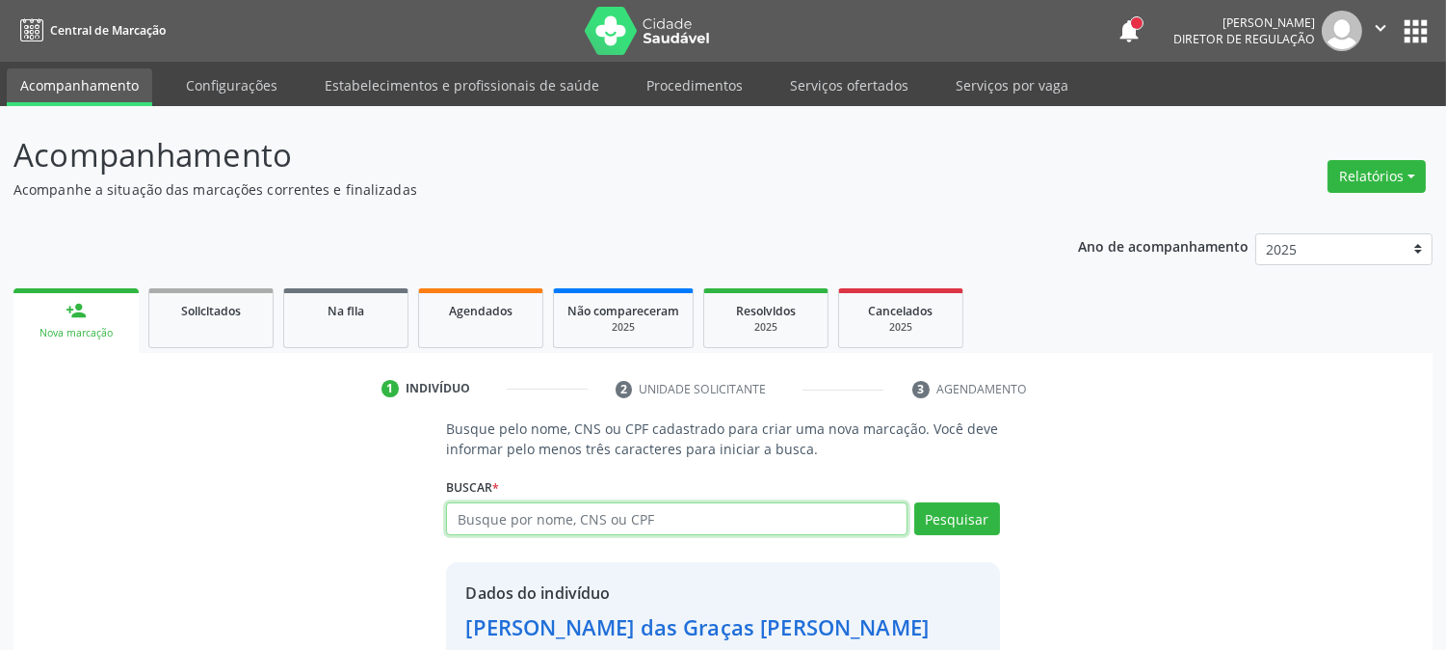
click at [668, 525] on input "text" at bounding box center [676, 518] width 461 height 33
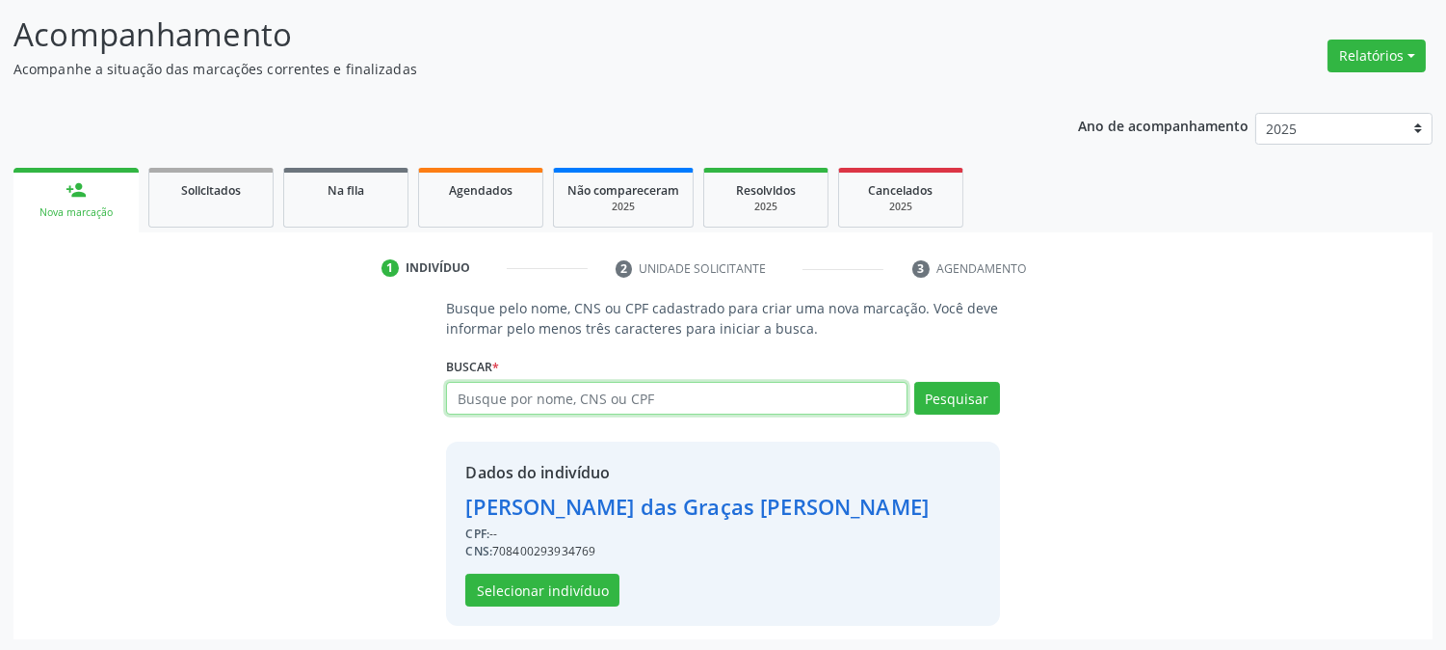
scroll to position [121, 0]
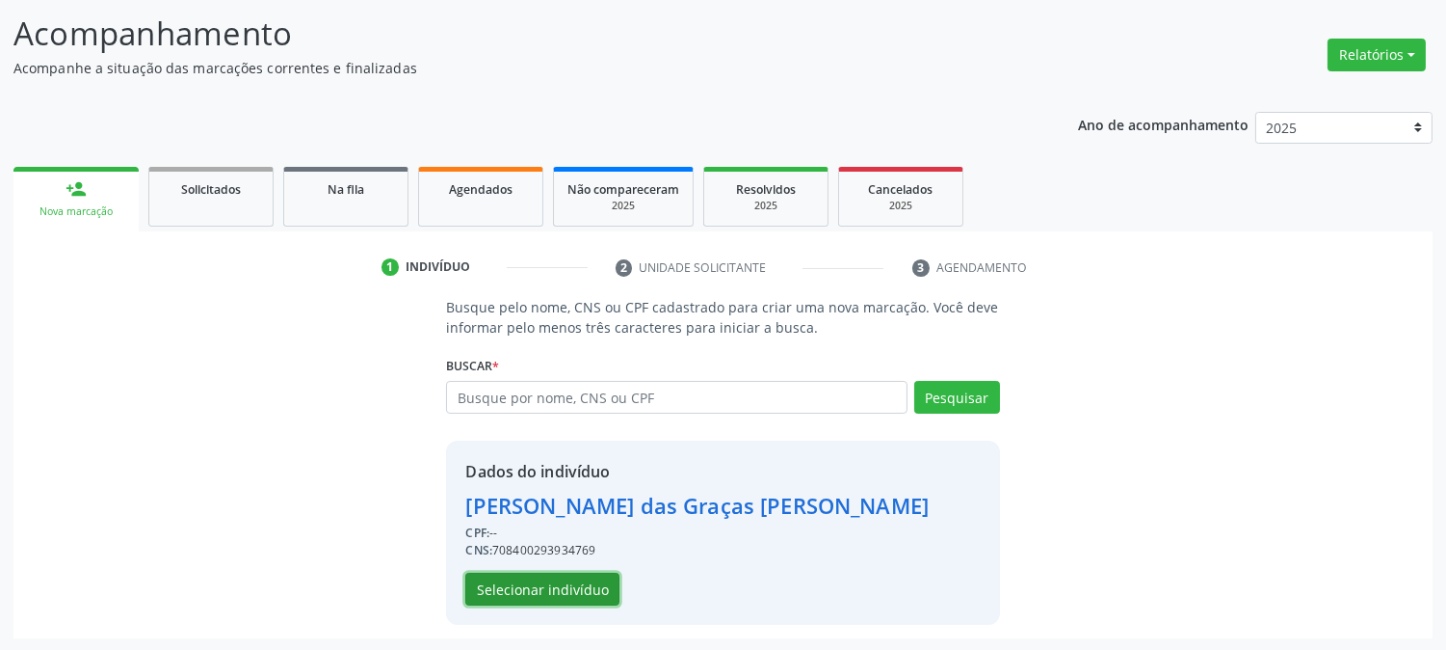
click at [561, 586] on button "Selecionar indivíduo" at bounding box center [542, 588] width 154 height 33
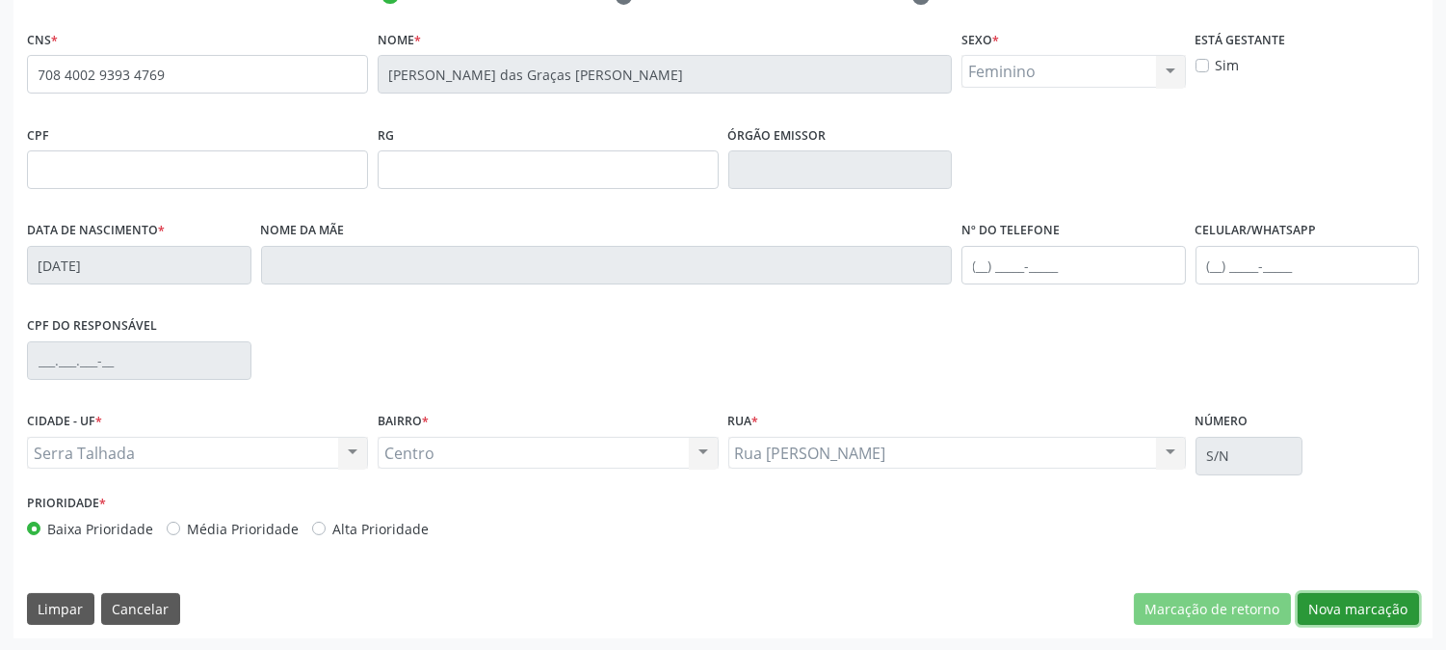
click at [1333, 602] on button "Nova marcação" at bounding box center [1358, 609] width 121 height 33
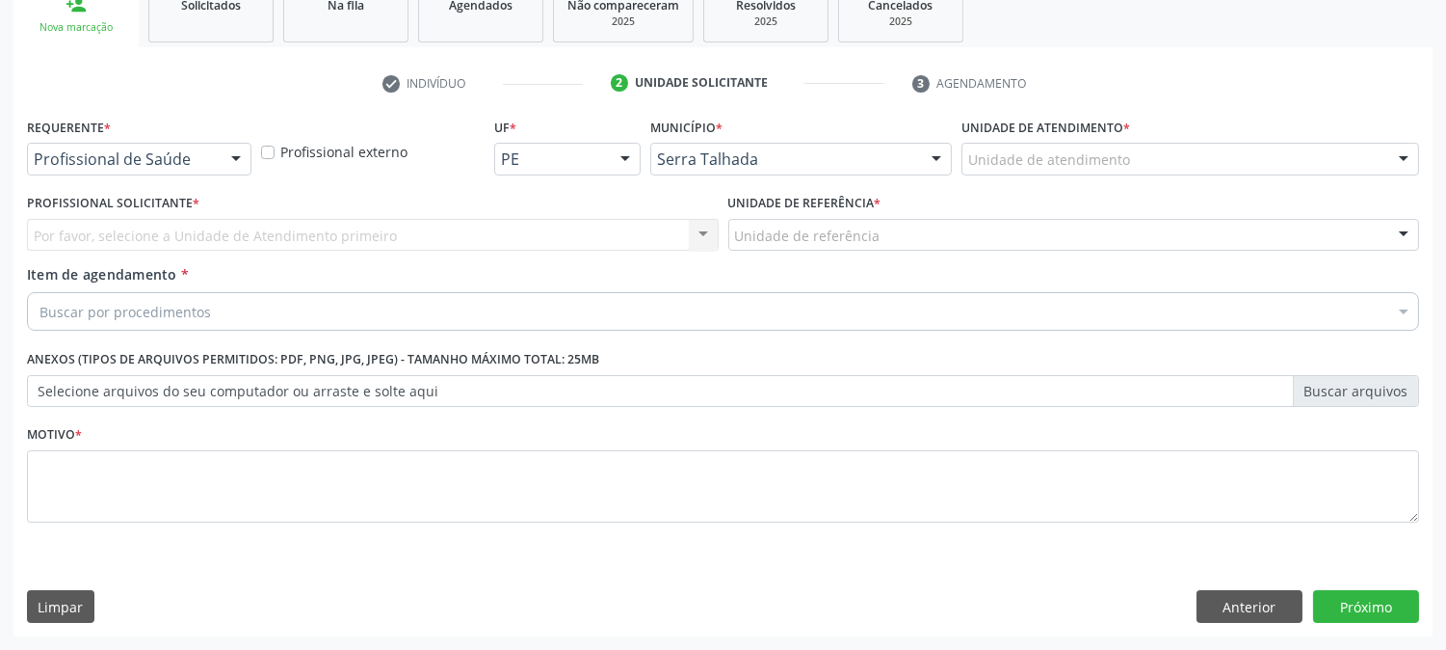
scroll to position [305, 0]
click at [160, 175] on div "Requerente * Profissional de Saúde Profissional de Saúde Paciente Nenhum result…" at bounding box center [139, 151] width 234 height 75
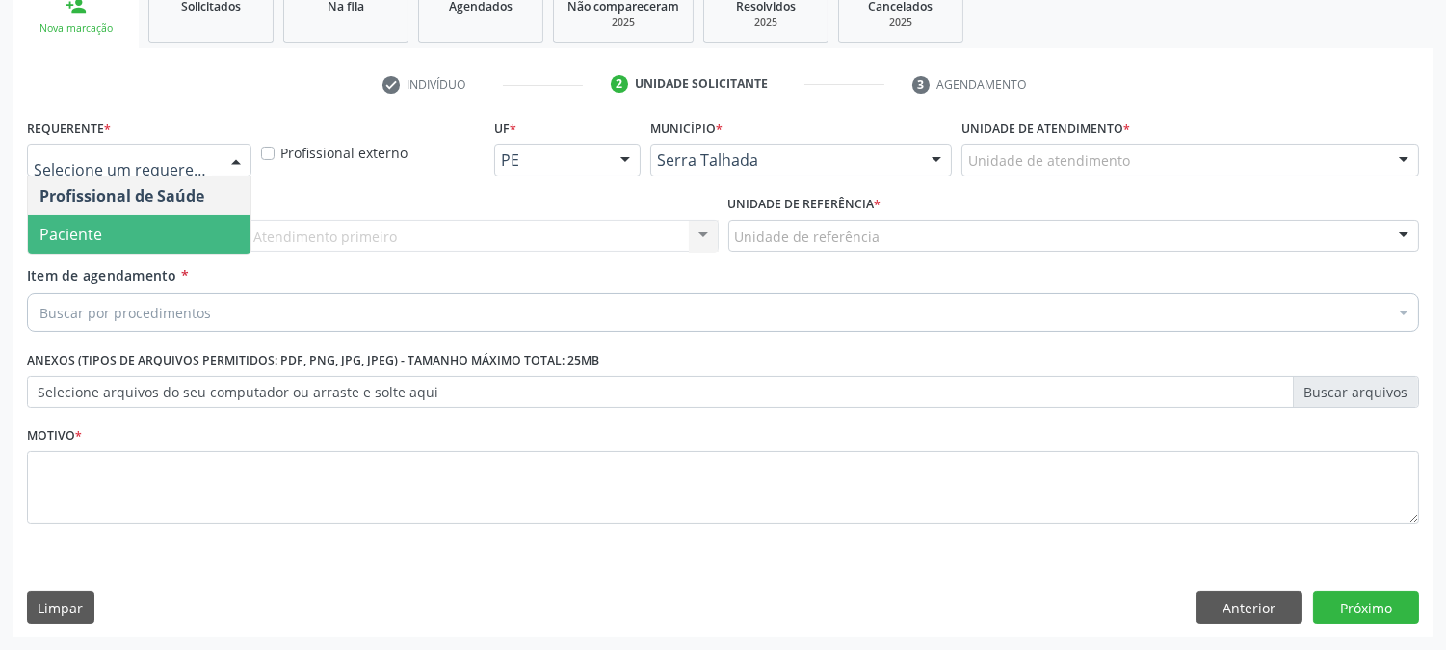
click at [93, 224] on span "Paciente" at bounding box center [71, 234] width 63 height 21
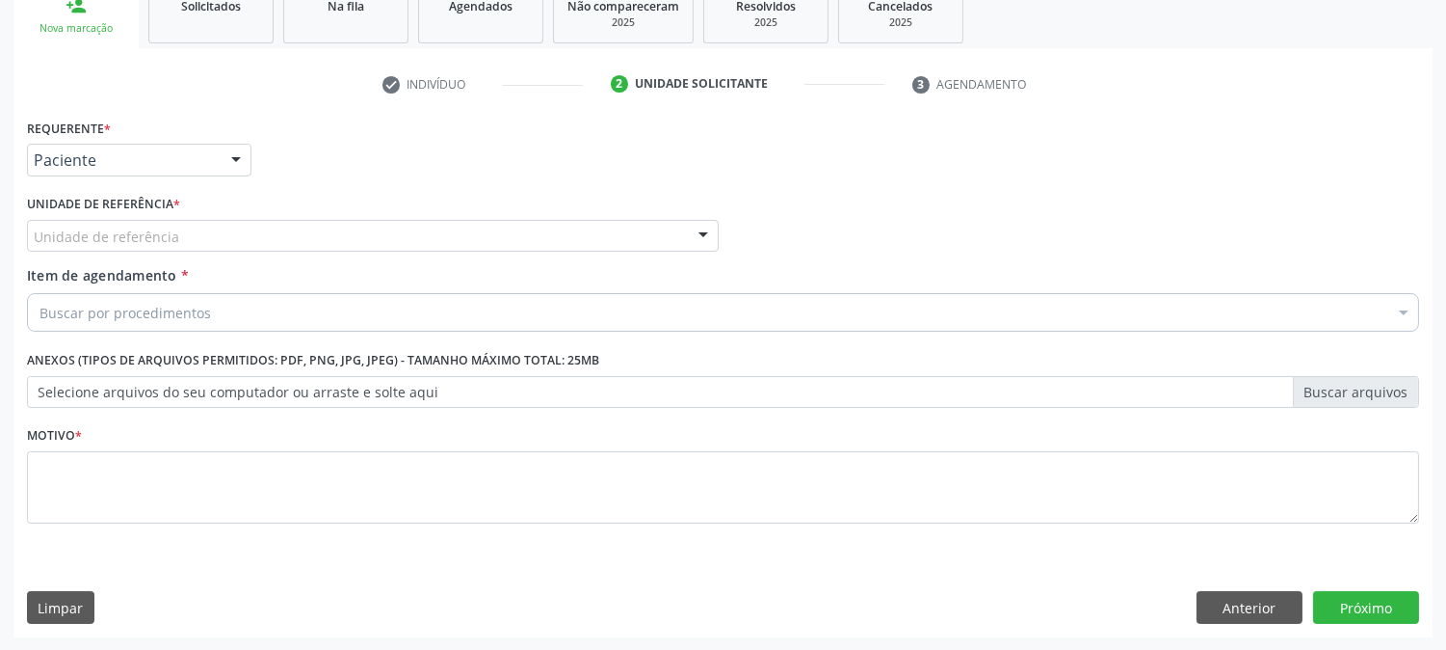
click at [93, 222] on div "Unidade de referência" at bounding box center [373, 236] width 692 height 33
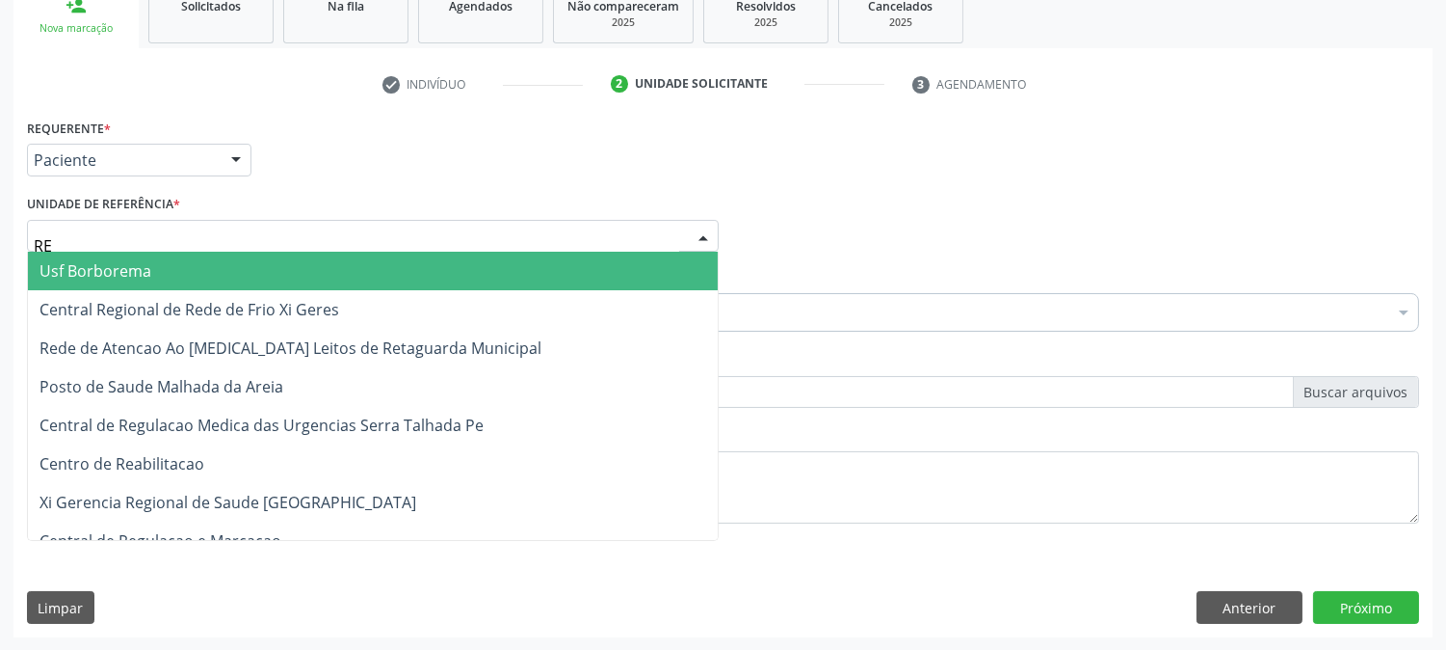
type input "REA"
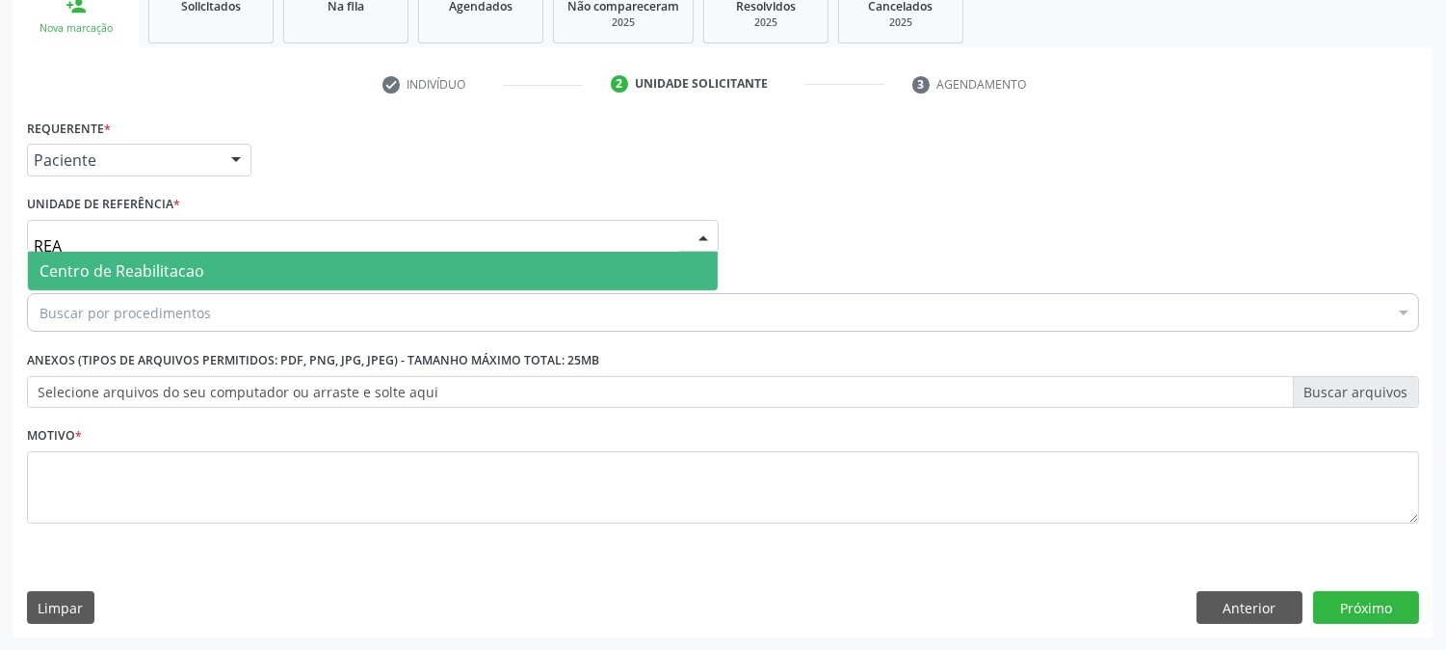
click at [106, 262] on span "Centro de Reabilitacao" at bounding box center [122, 270] width 165 height 21
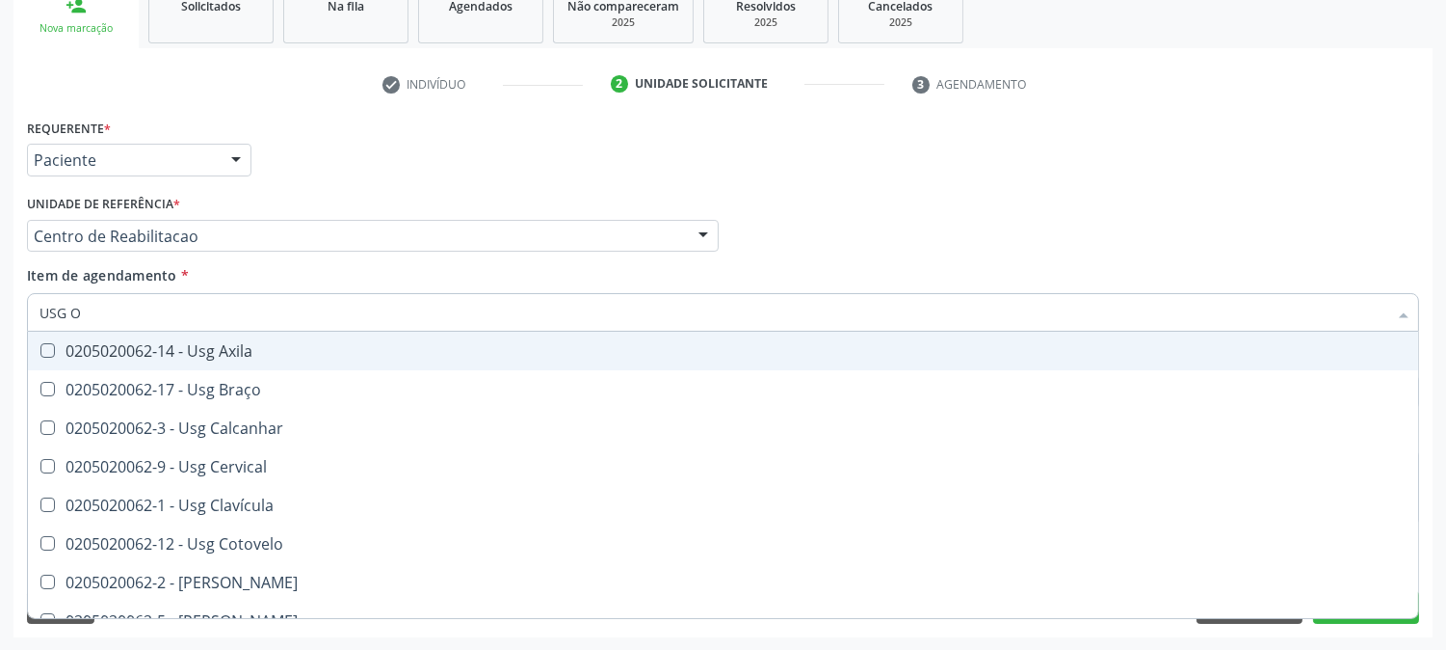
type input "USG OM"
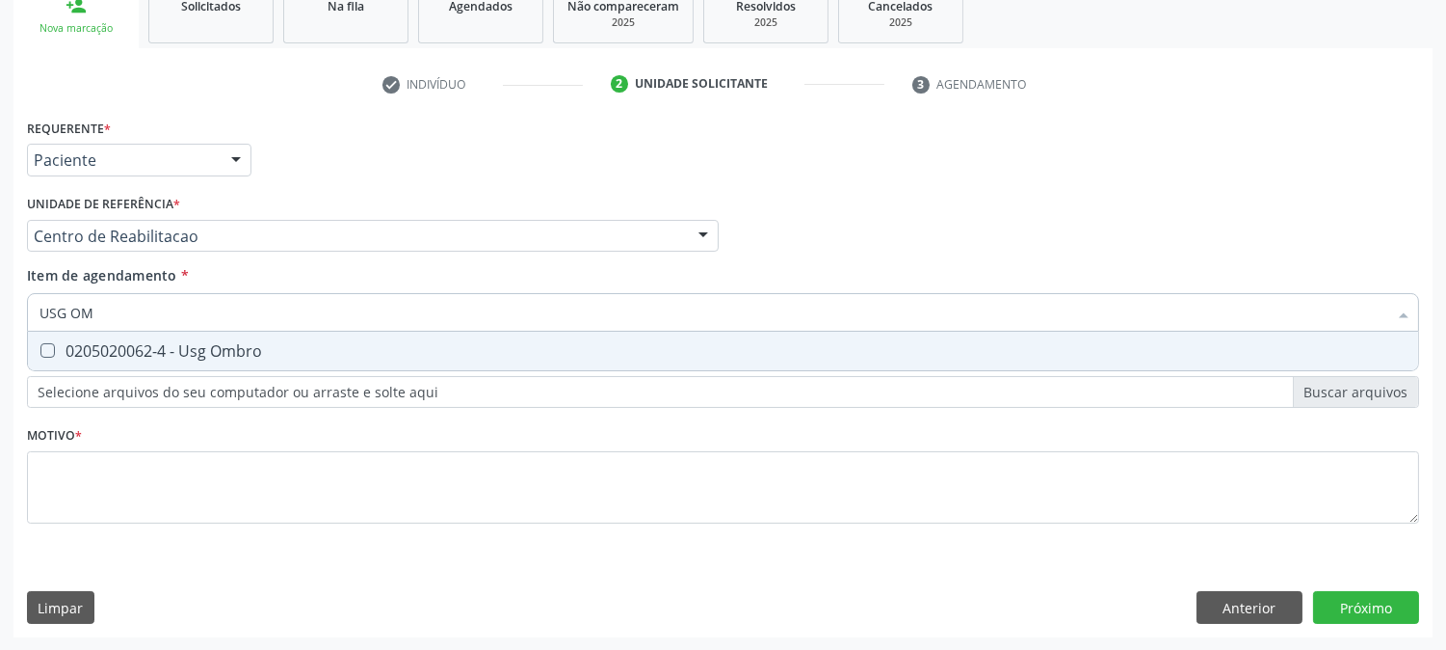
click at [104, 358] on div "0205020062-4 - Usg Ombro" at bounding box center [723, 350] width 1367 height 15
checkbox Ombro "true"
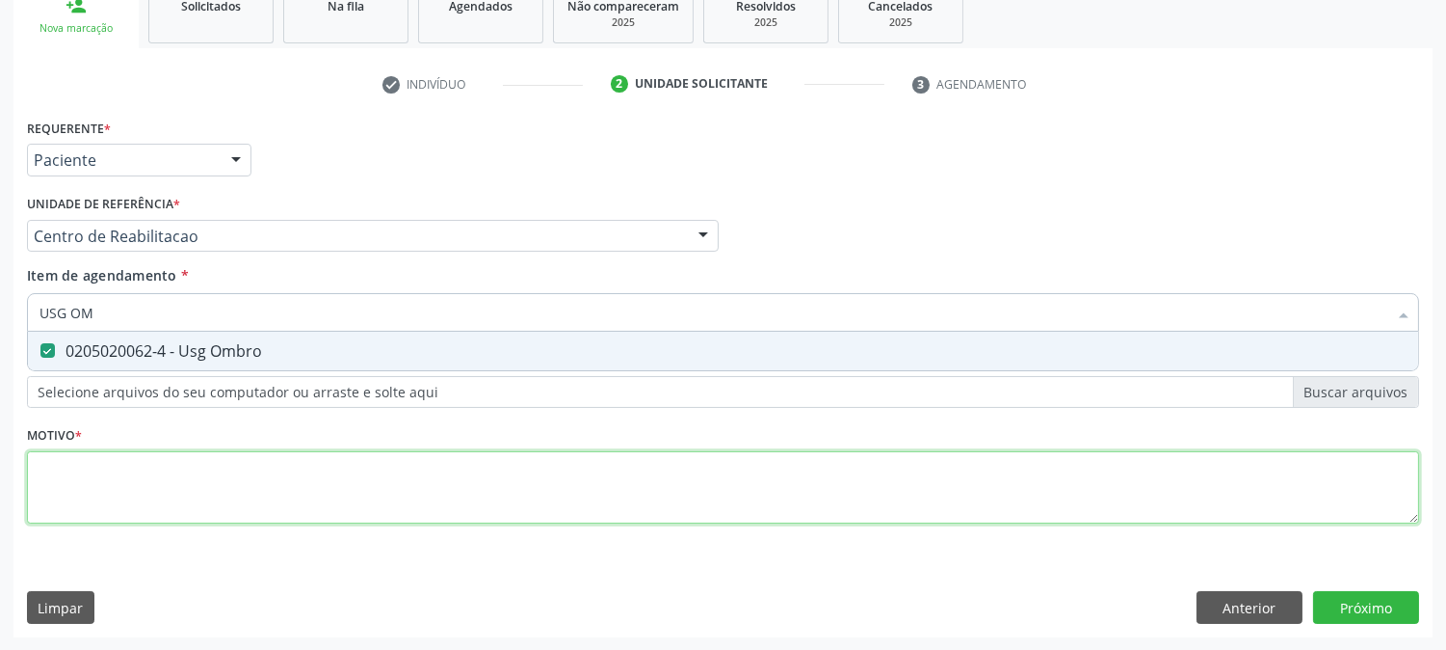
click at [162, 492] on div "Requerente * Paciente Profissional de Saúde Paciente Nenhum resultado encontrad…" at bounding box center [723, 332] width 1392 height 437
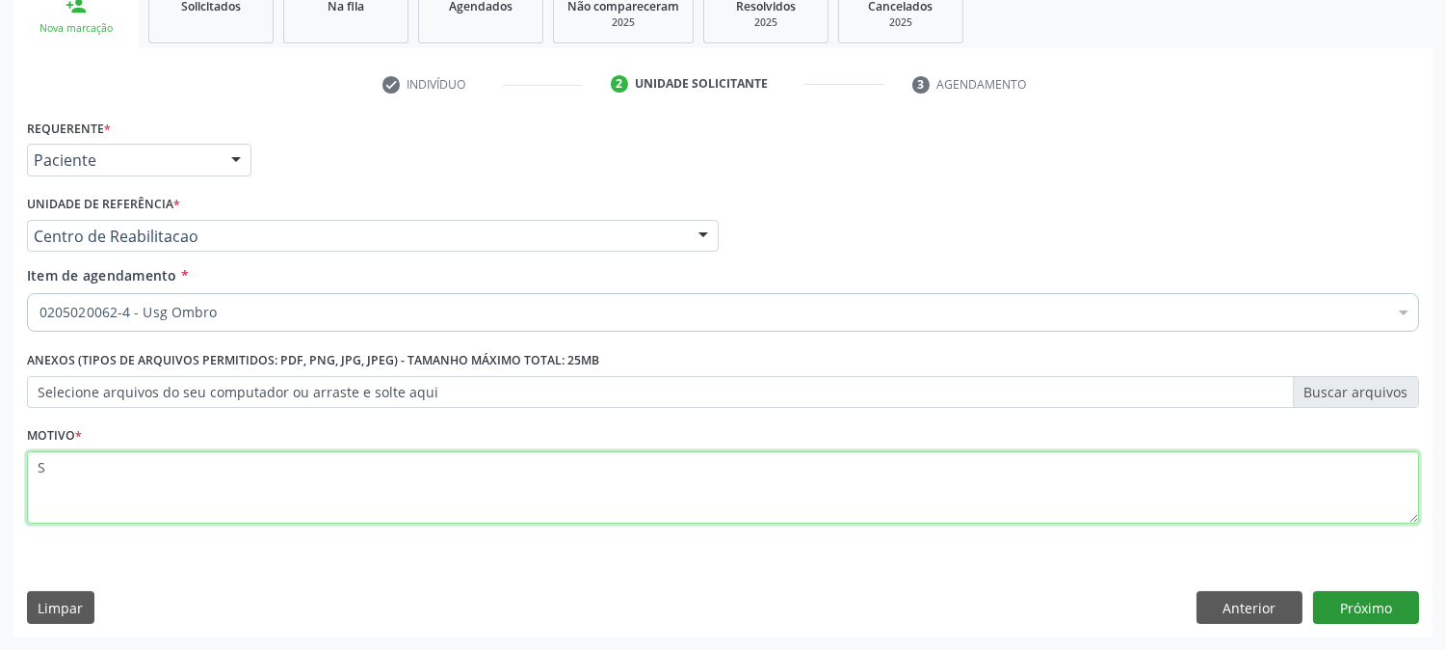
type textarea "S"
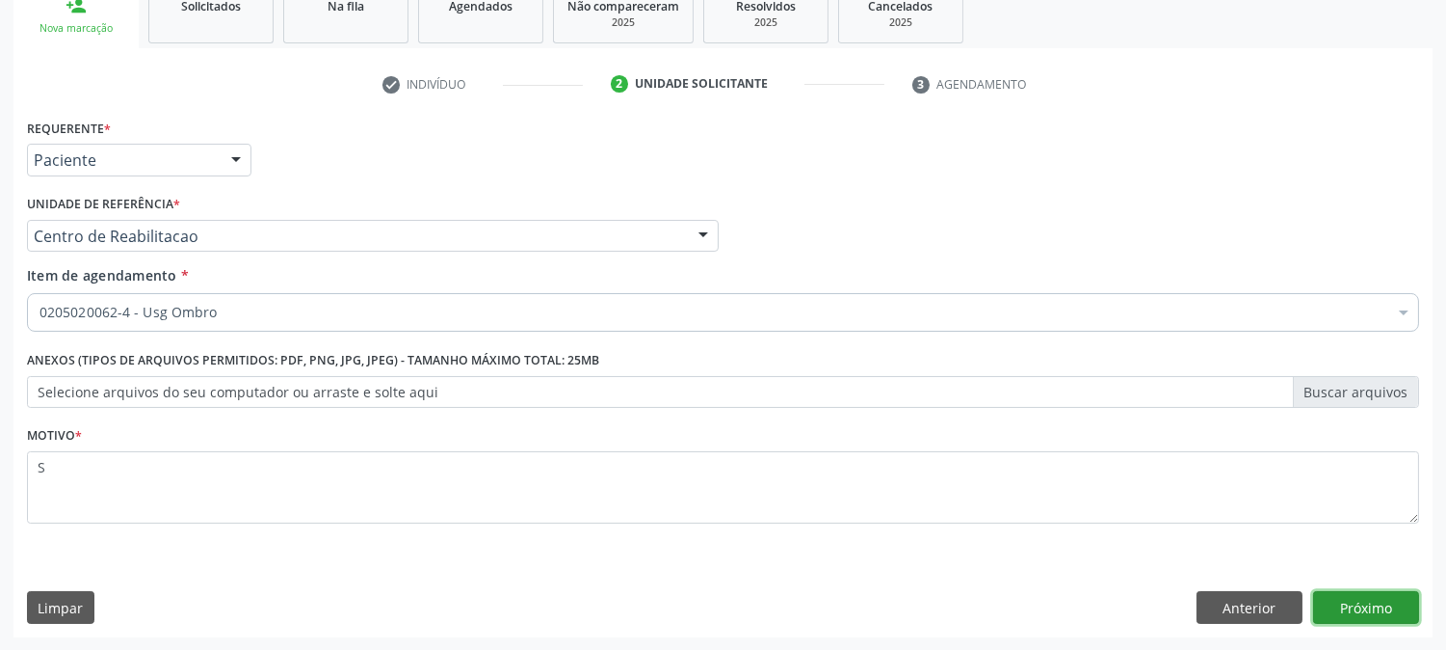
click at [1376, 612] on button "Próximo" at bounding box center [1366, 607] width 106 height 33
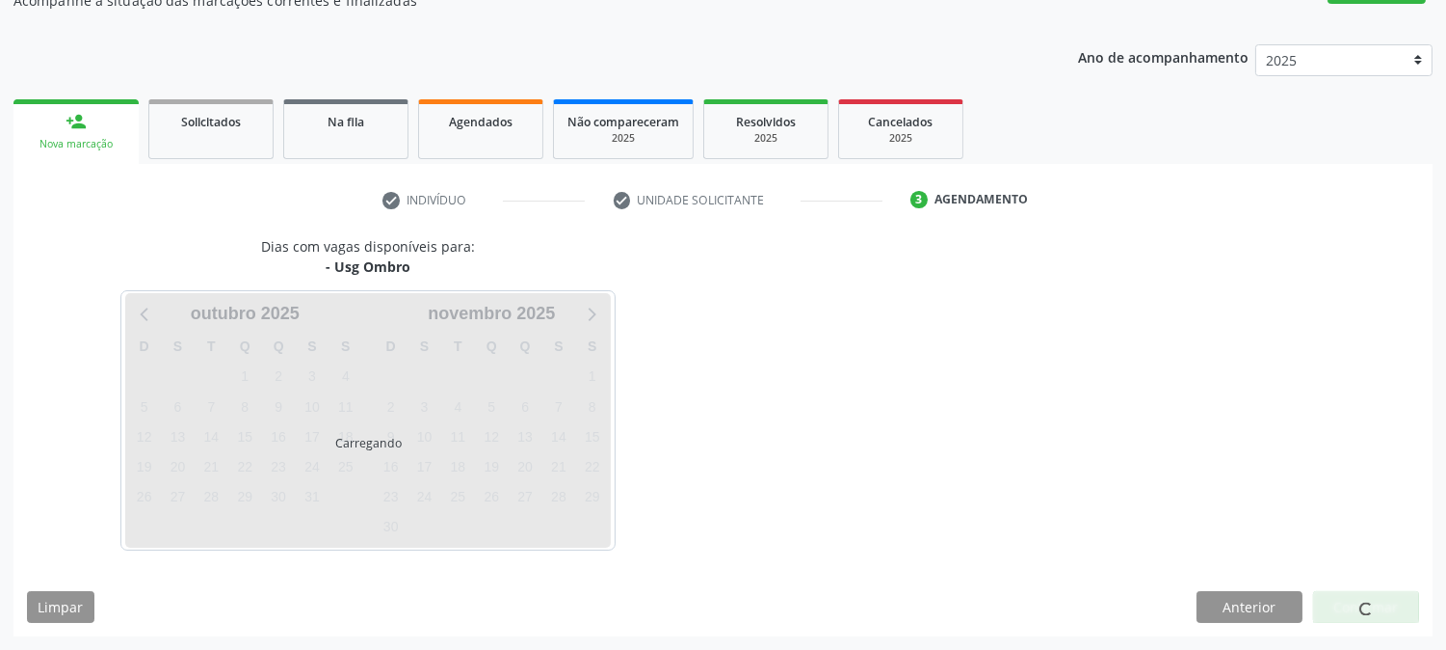
scroll to position [188, 0]
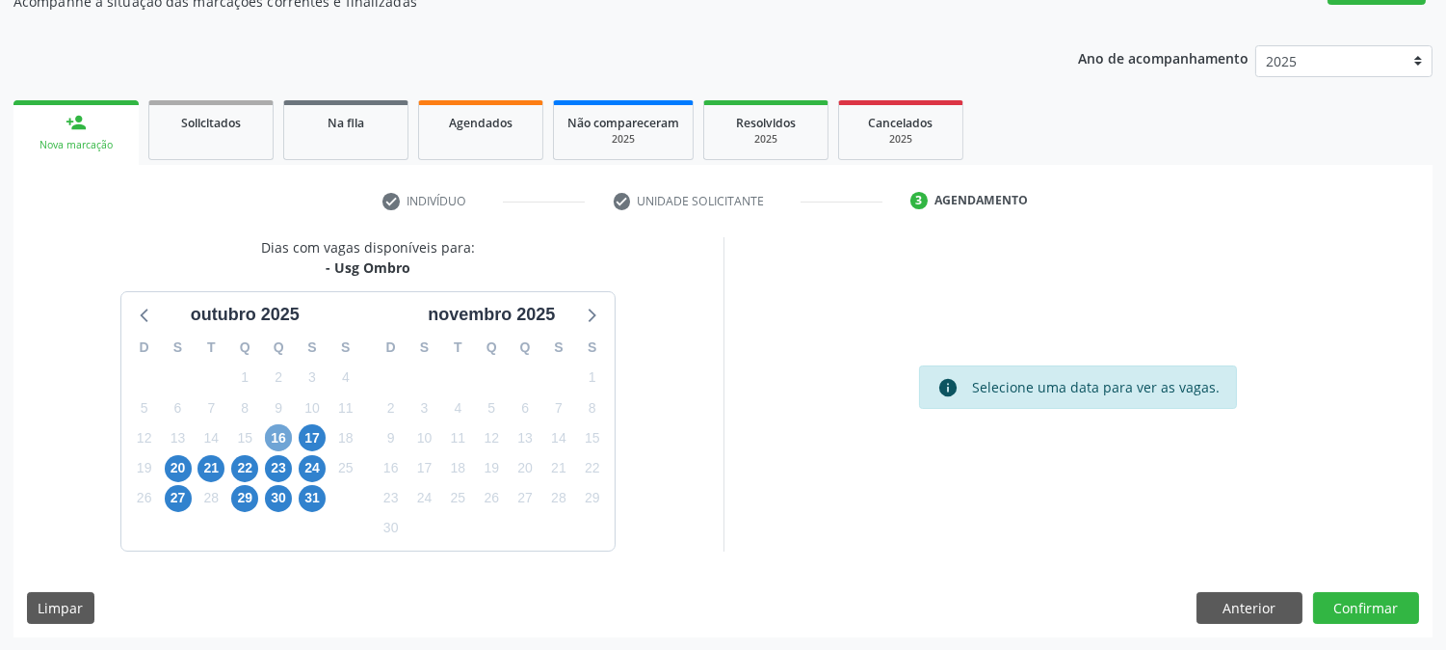
click at [274, 432] on span "16" at bounding box center [278, 437] width 27 height 27
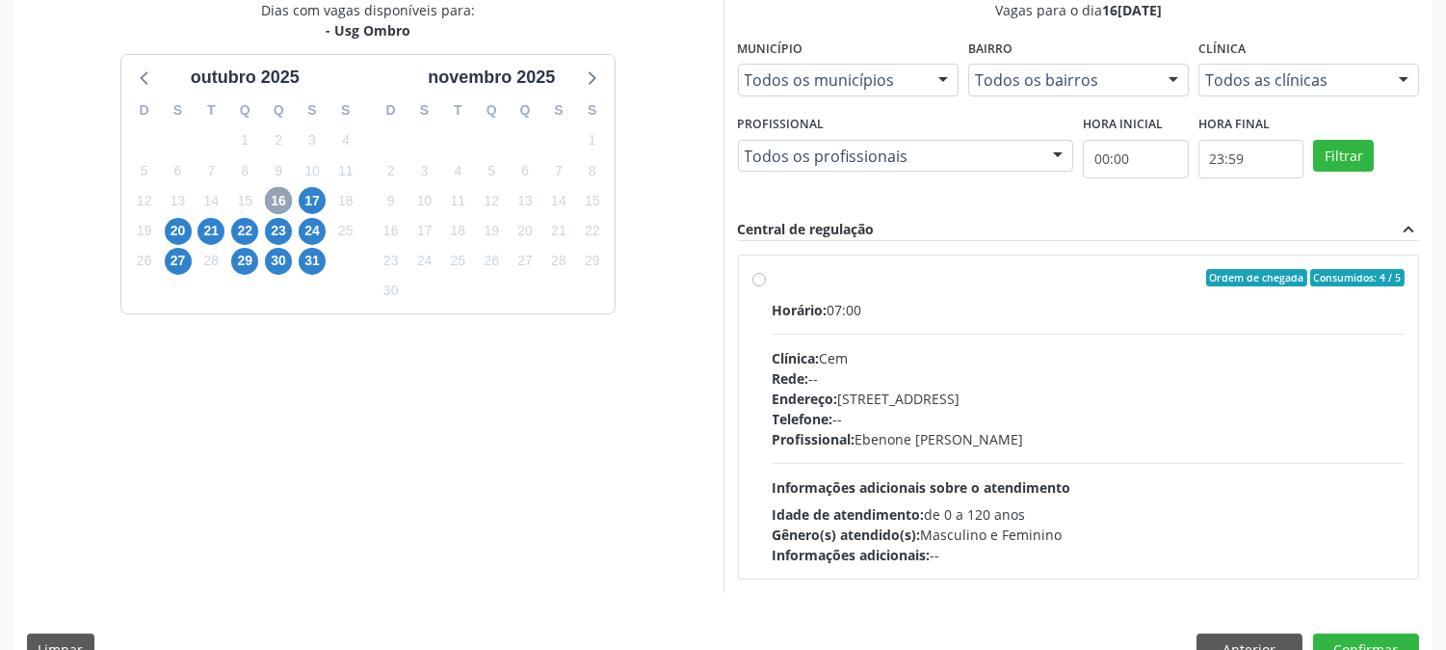
scroll to position [466, 0]
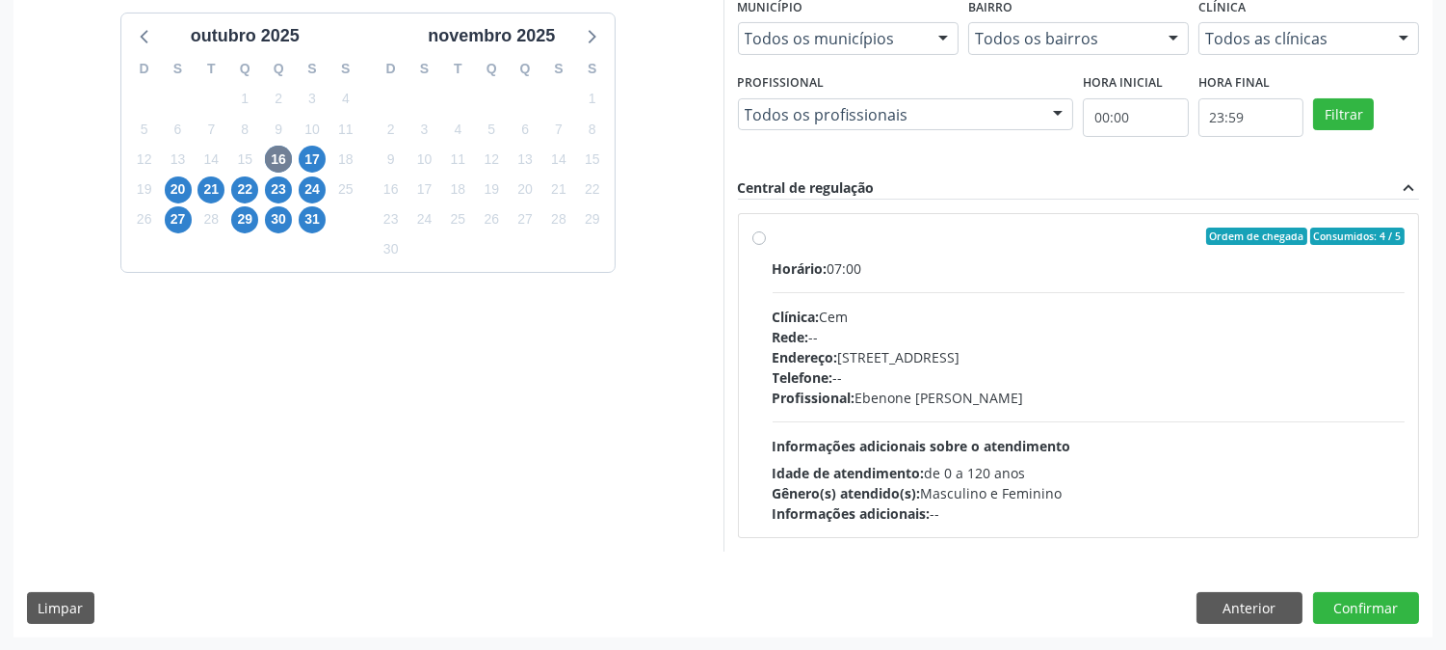
click at [845, 428] on div "Horário: 07:00 Clínica: Cem Rede: -- Endereço: [STREET_ADDRESS] Telefone: -- Pr…" at bounding box center [1089, 390] width 633 height 265
click at [766, 245] on input "Ordem de chegada Consumidos: 4 / 5 Horário: 07:00 Clínica: Cem Rede: -- Endereç…" at bounding box center [759, 235] width 13 height 17
radio input "true"
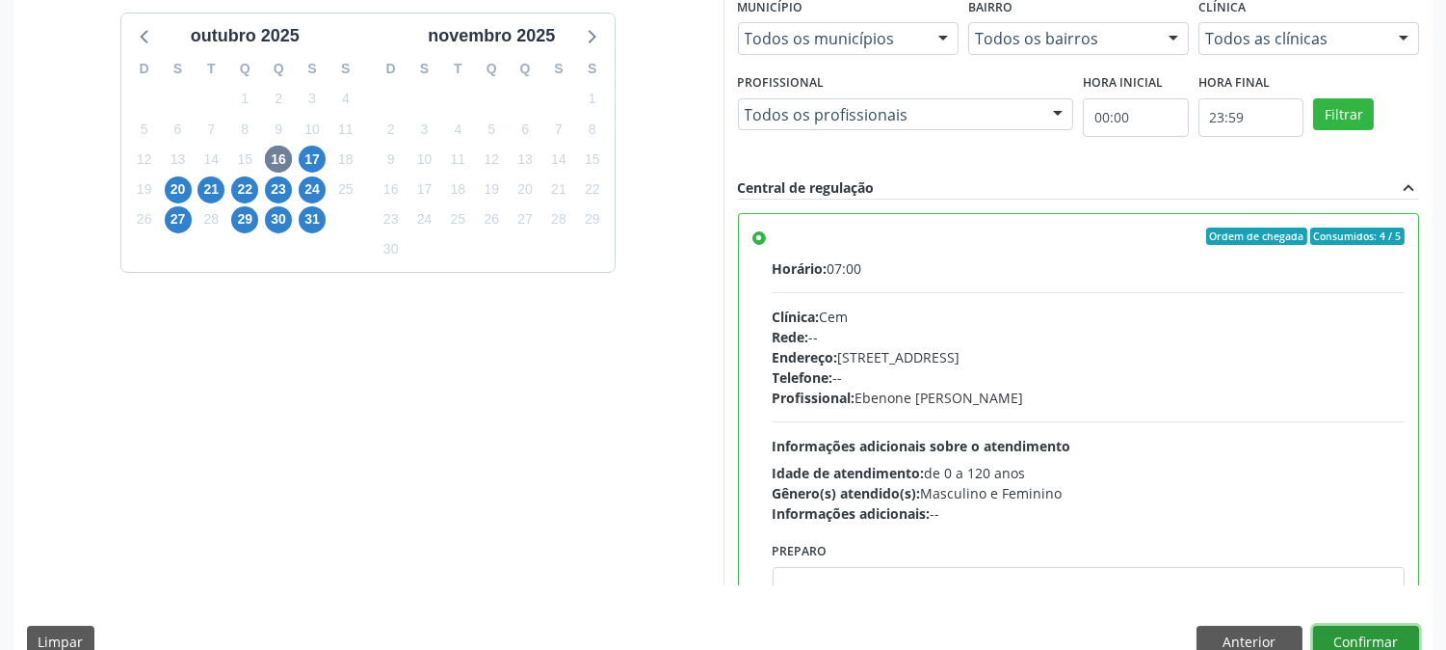
click at [1372, 629] on button "Confirmar" at bounding box center [1366, 641] width 106 height 33
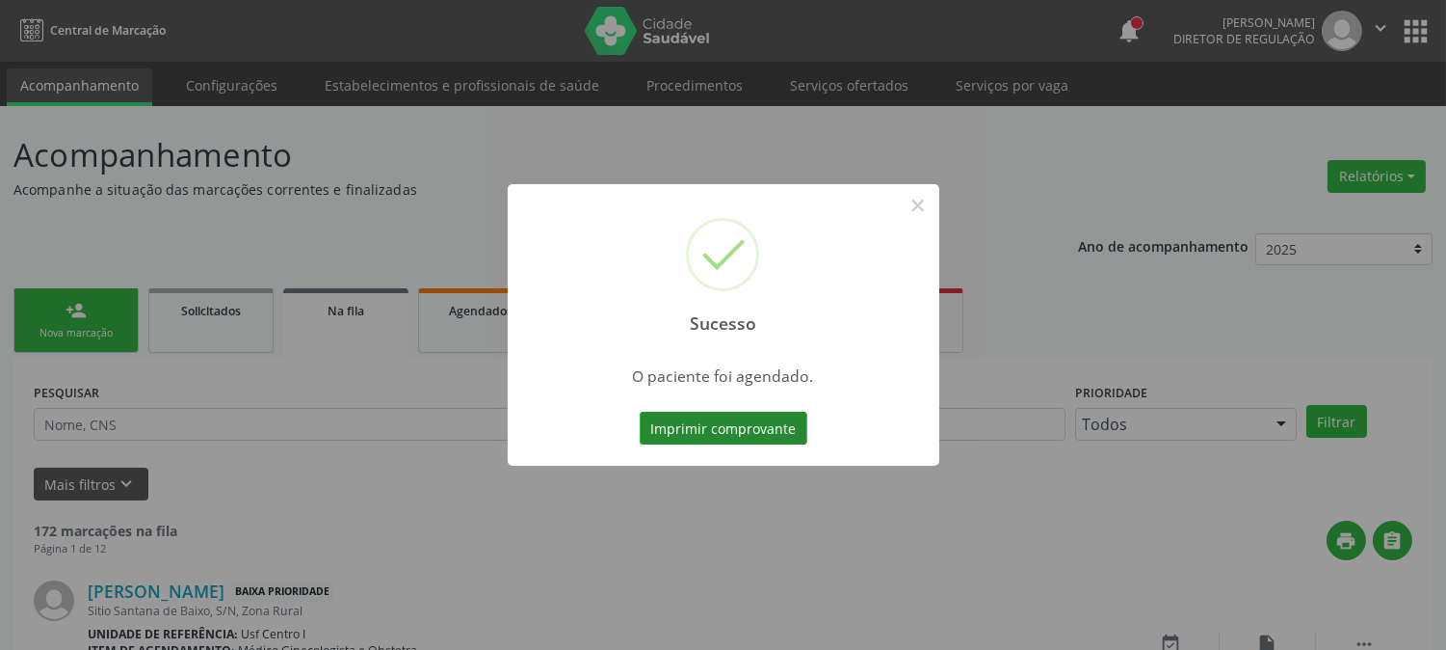
click at [694, 430] on button "Imprimir comprovante" at bounding box center [724, 427] width 168 height 33
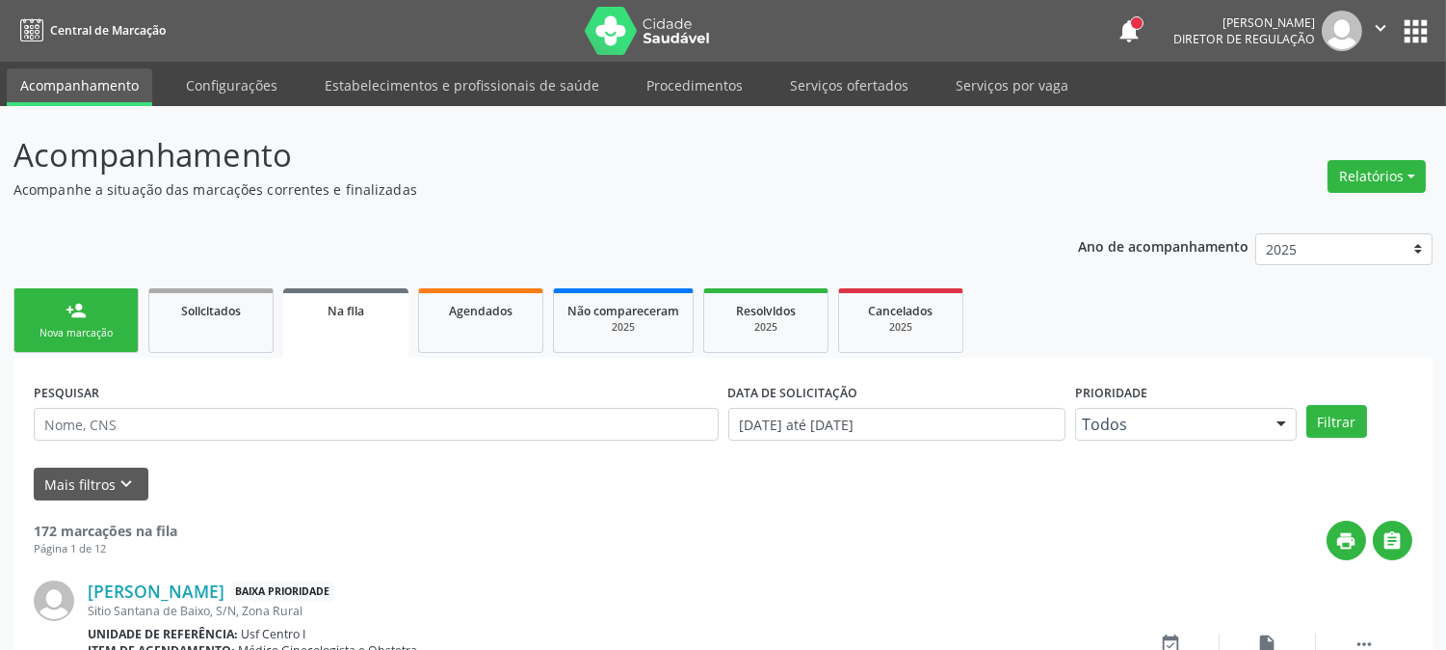
click at [125, 329] on link "person_add Nova marcação" at bounding box center [75, 320] width 125 height 65
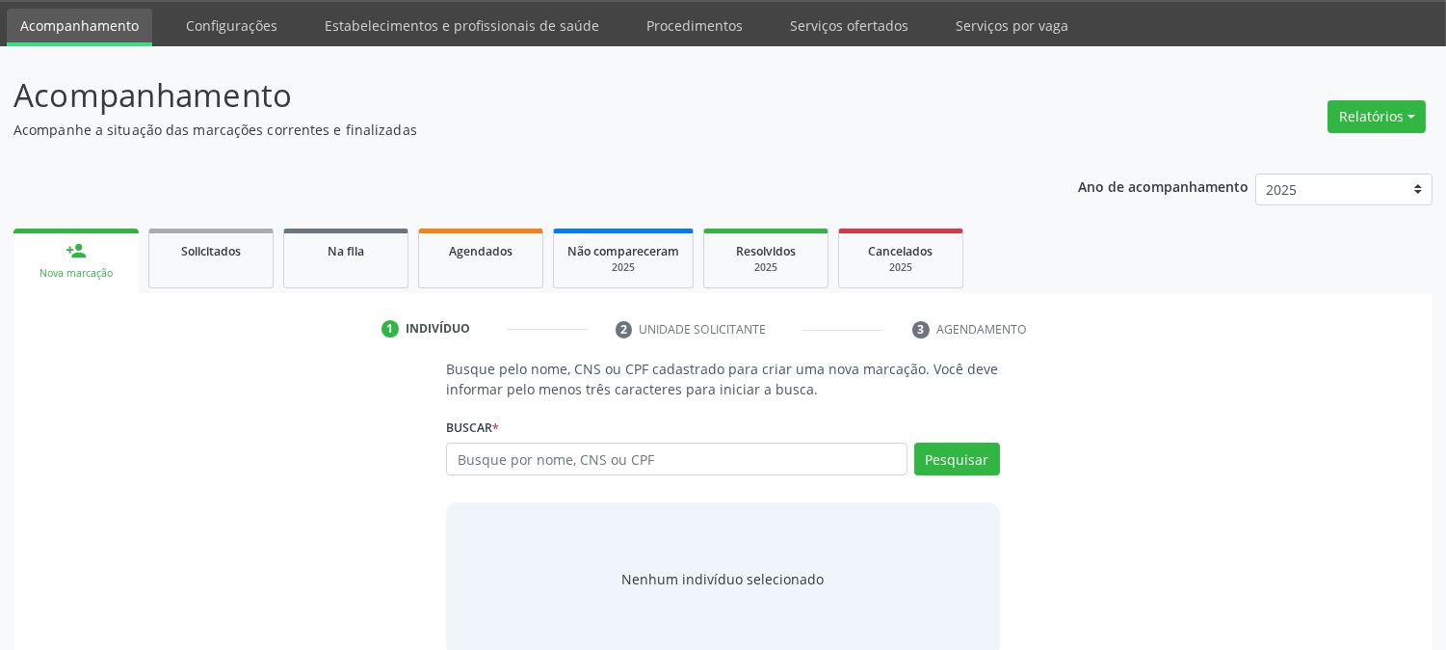
scroll to position [92, 0]
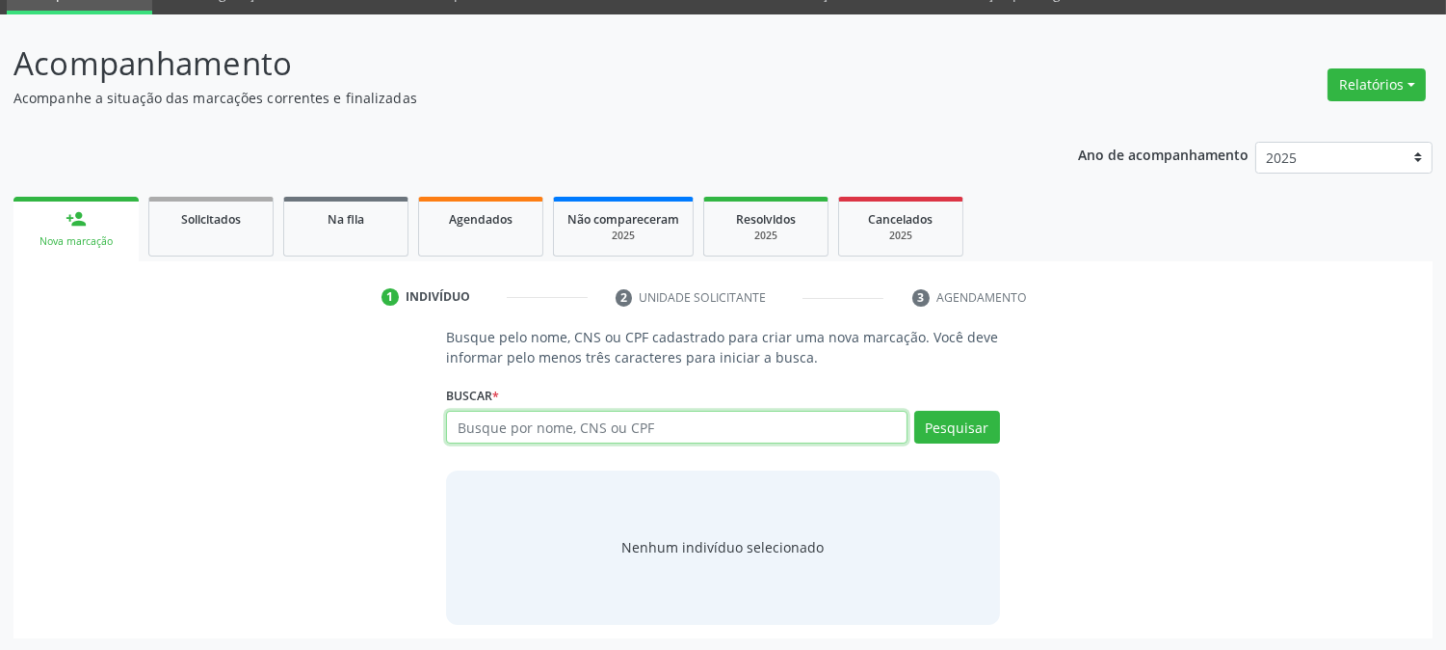
click at [496, 429] on input "text" at bounding box center [676, 427] width 461 height 33
paste input "CNS: 708 4002 9393 4769"
type input "CNS: 708 4002 9393 4769"
click at [955, 438] on button "Pesquisar" at bounding box center [958, 427] width 86 height 33
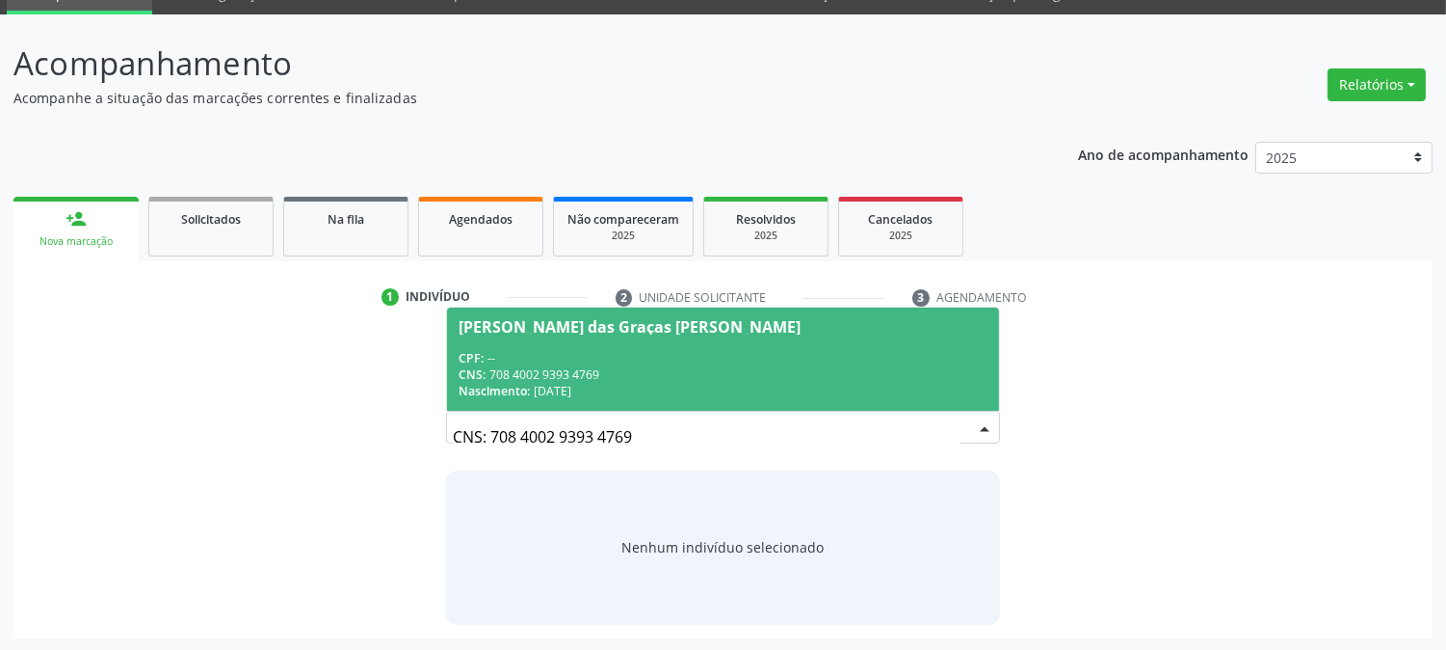
click at [651, 371] on div "CNS: 708 4002 9393 4769" at bounding box center [723, 374] width 528 height 16
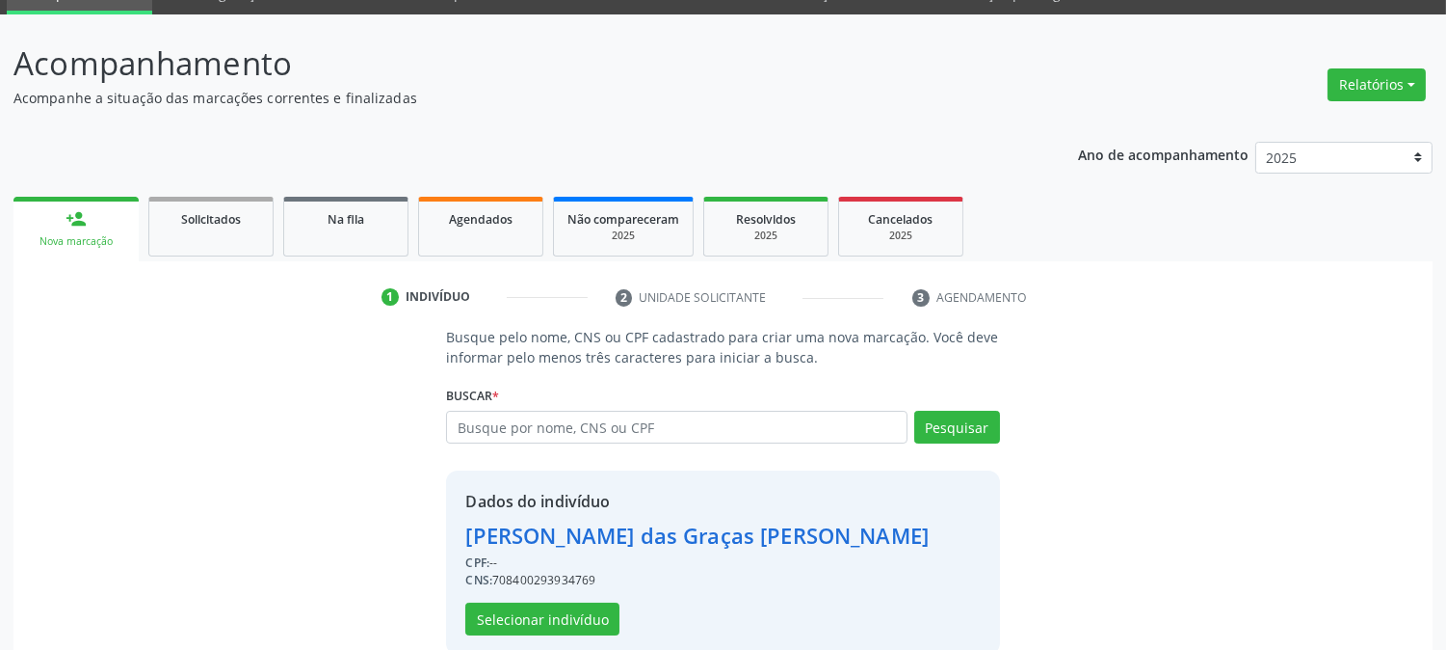
scroll to position [121, 0]
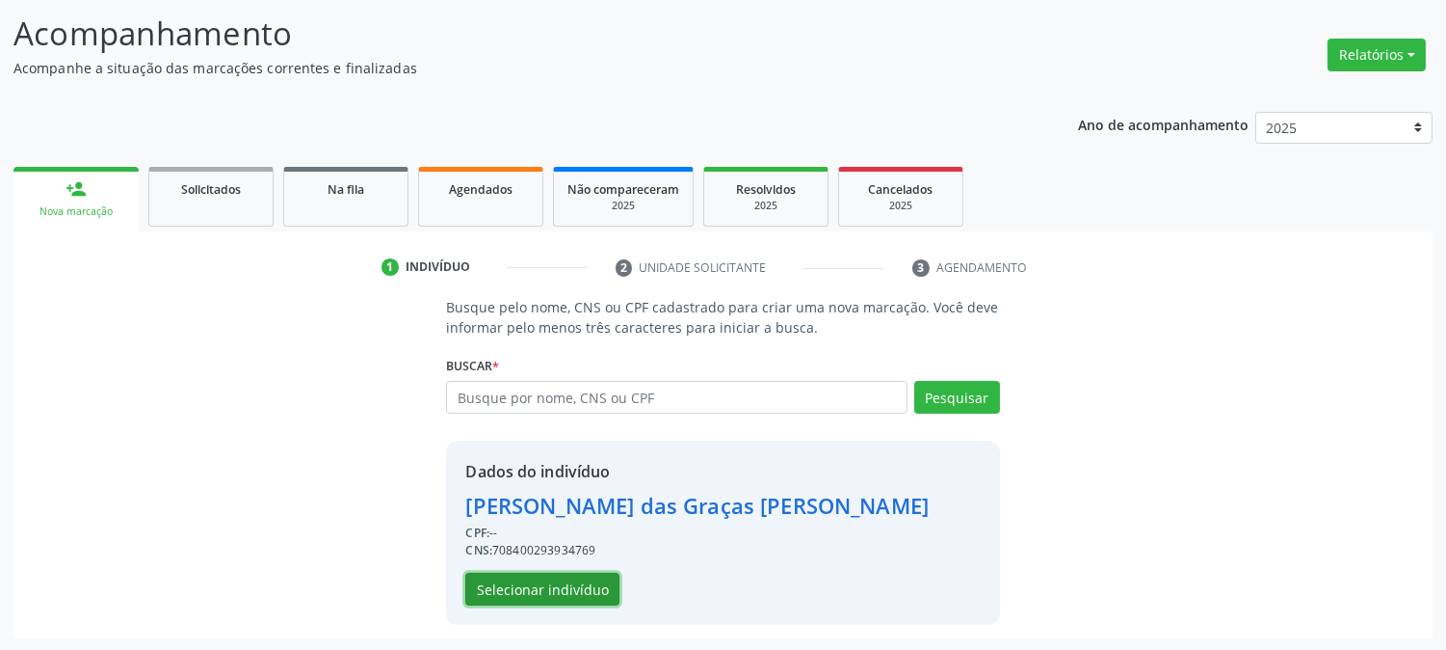
click at [591, 582] on button "Selecionar indivíduo" at bounding box center [542, 588] width 154 height 33
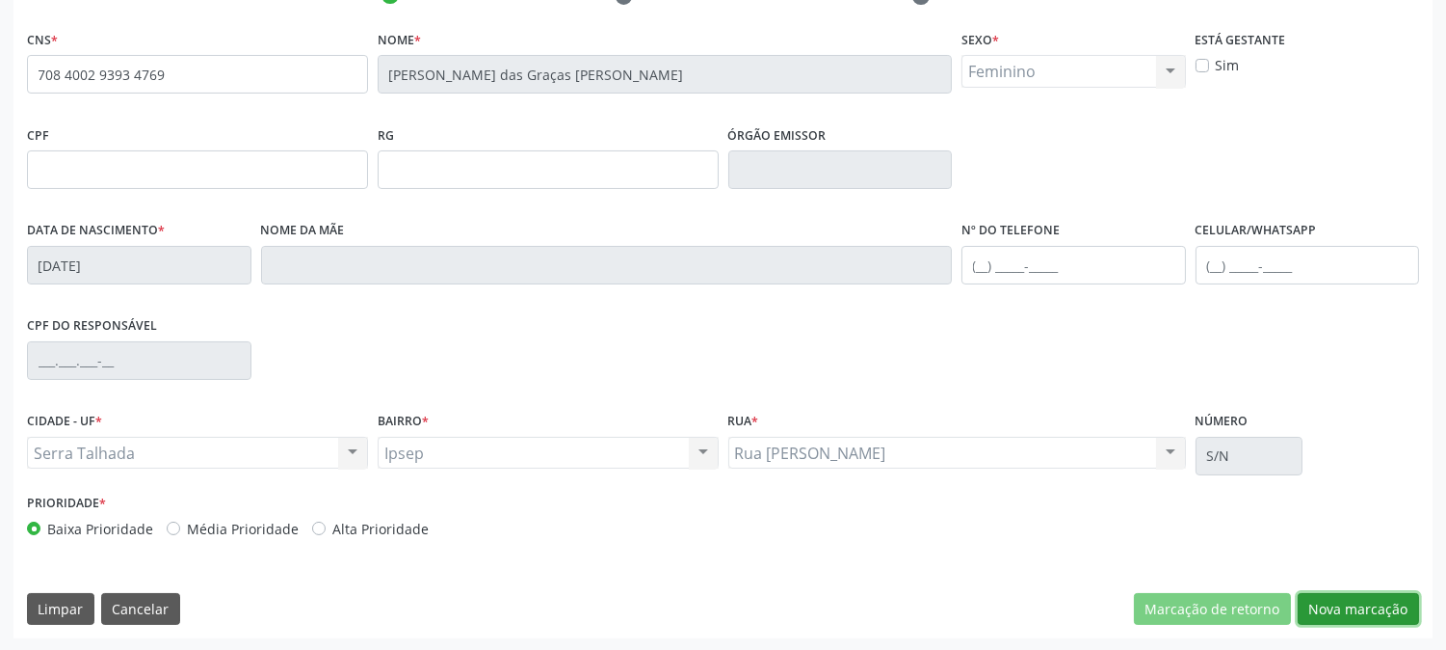
click at [1347, 593] on button "Nova marcação" at bounding box center [1358, 609] width 121 height 33
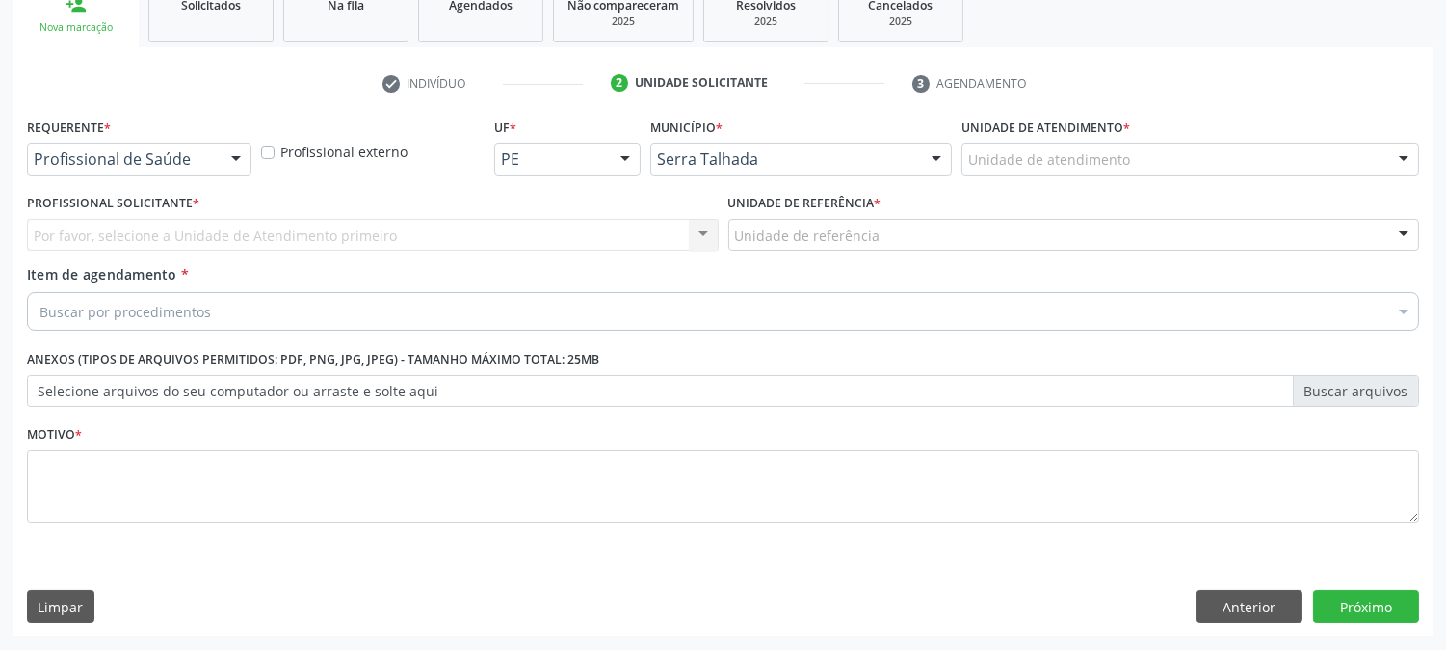
scroll to position [305, 0]
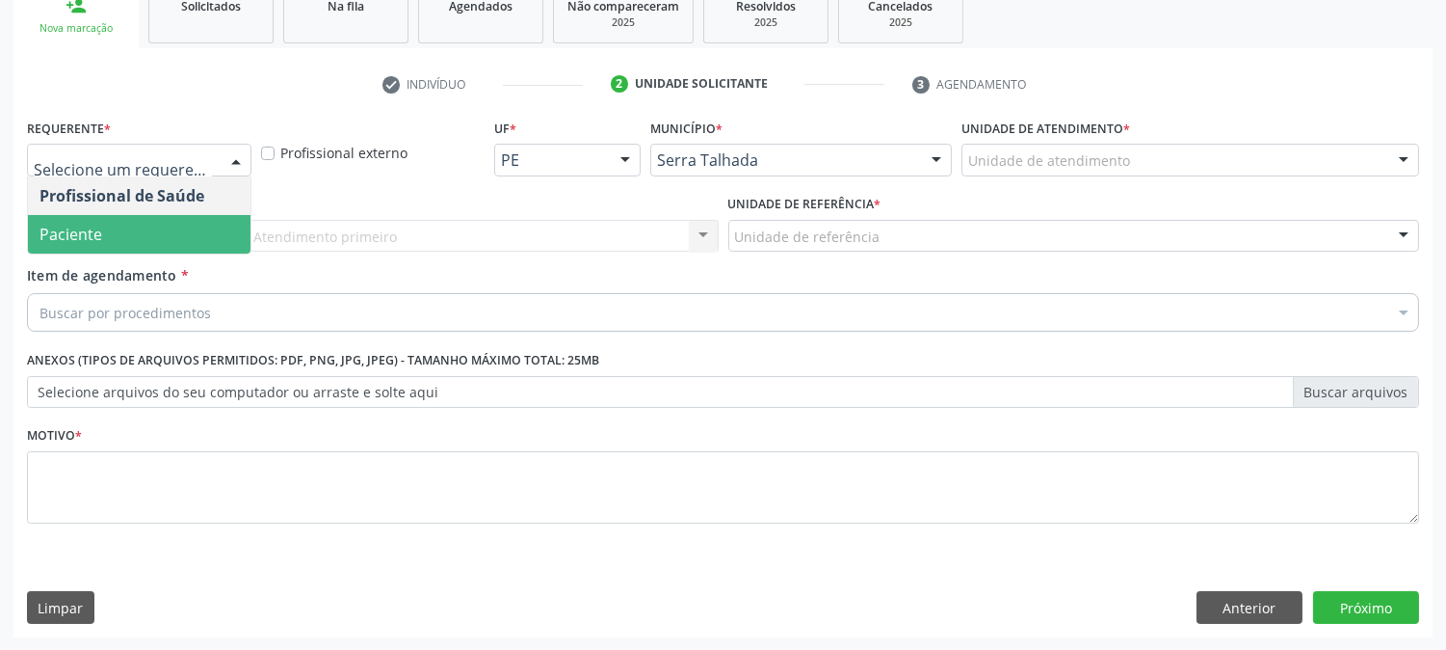
click at [136, 246] on span "Paciente" at bounding box center [139, 234] width 223 height 39
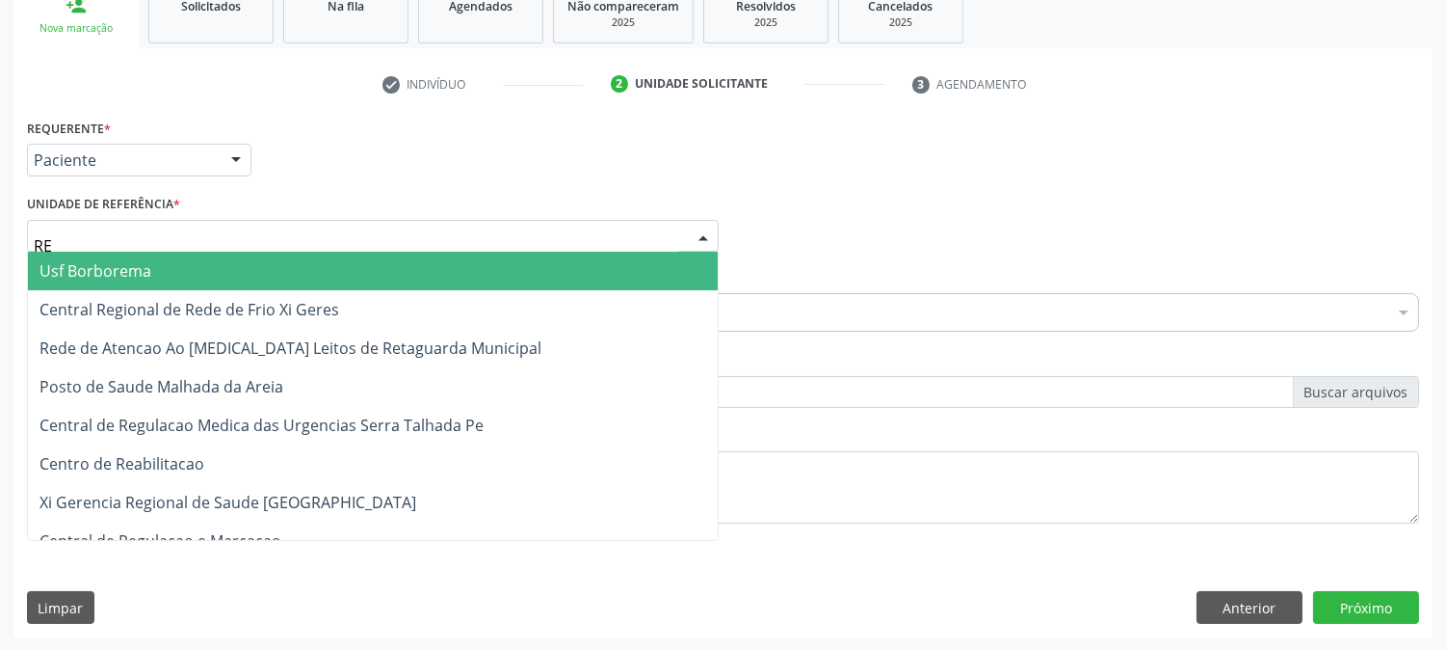
type input "REA"
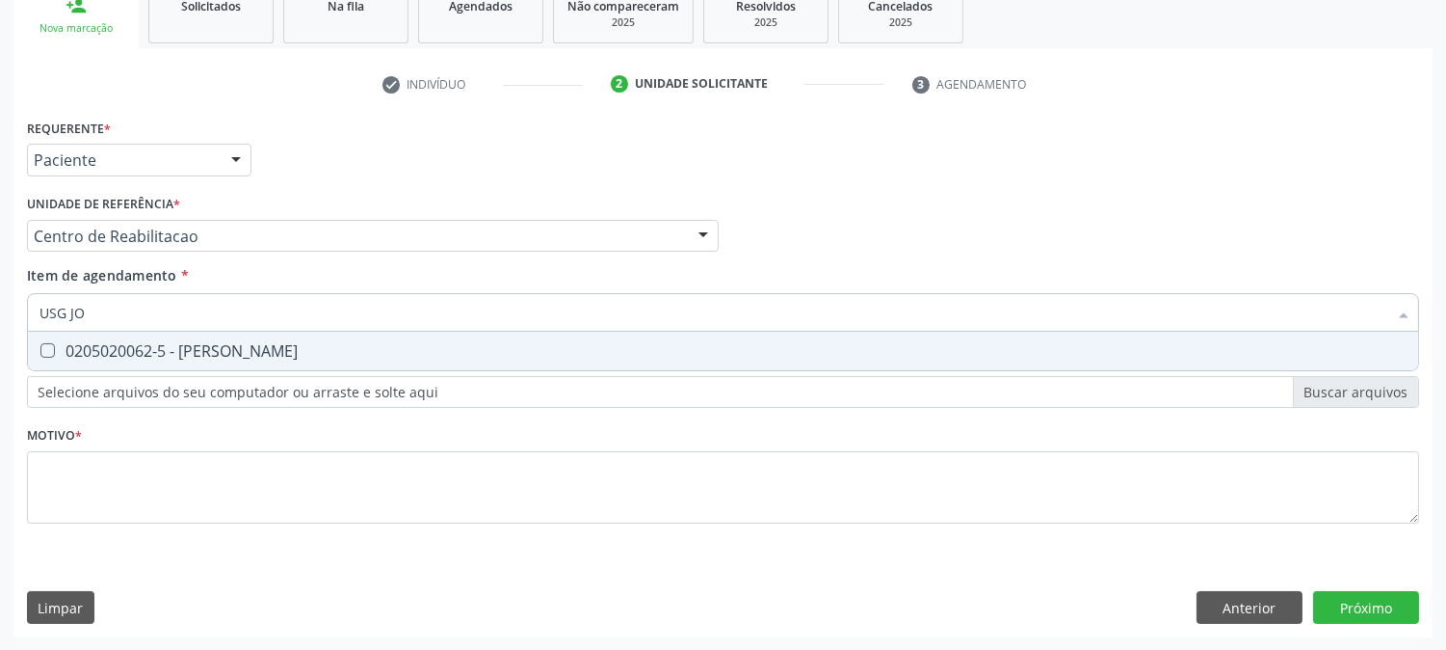
type input "USG [PERSON_NAME]"
click at [117, 329] on input "USG [PERSON_NAME]" at bounding box center [714, 312] width 1348 height 39
click at [102, 347] on div "0205020062-5 - [PERSON_NAME]" at bounding box center [723, 350] width 1367 height 15
checkbox Joelho "true"
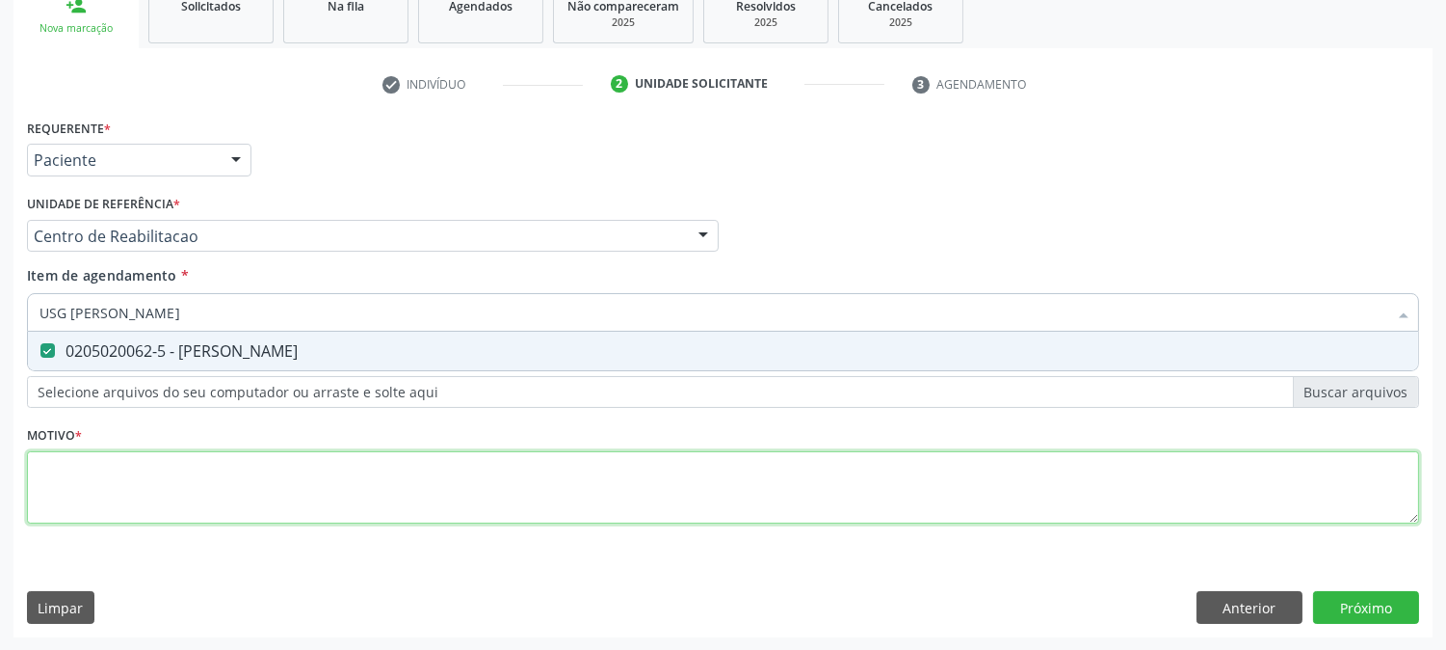
click at [98, 455] on div "Requerente * Paciente Profissional de Saúde Paciente Nenhum resultado encontrad…" at bounding box center [723, 332] width 1392 height 437
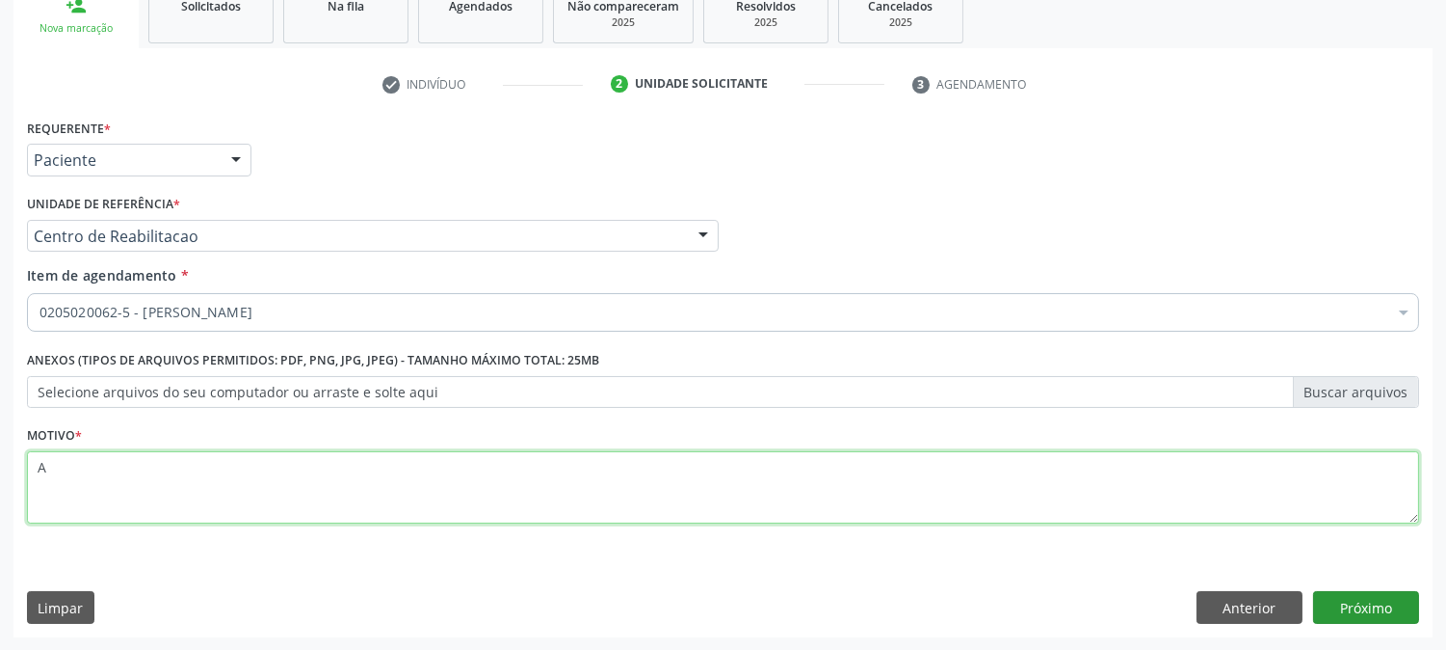
type textarea "A"
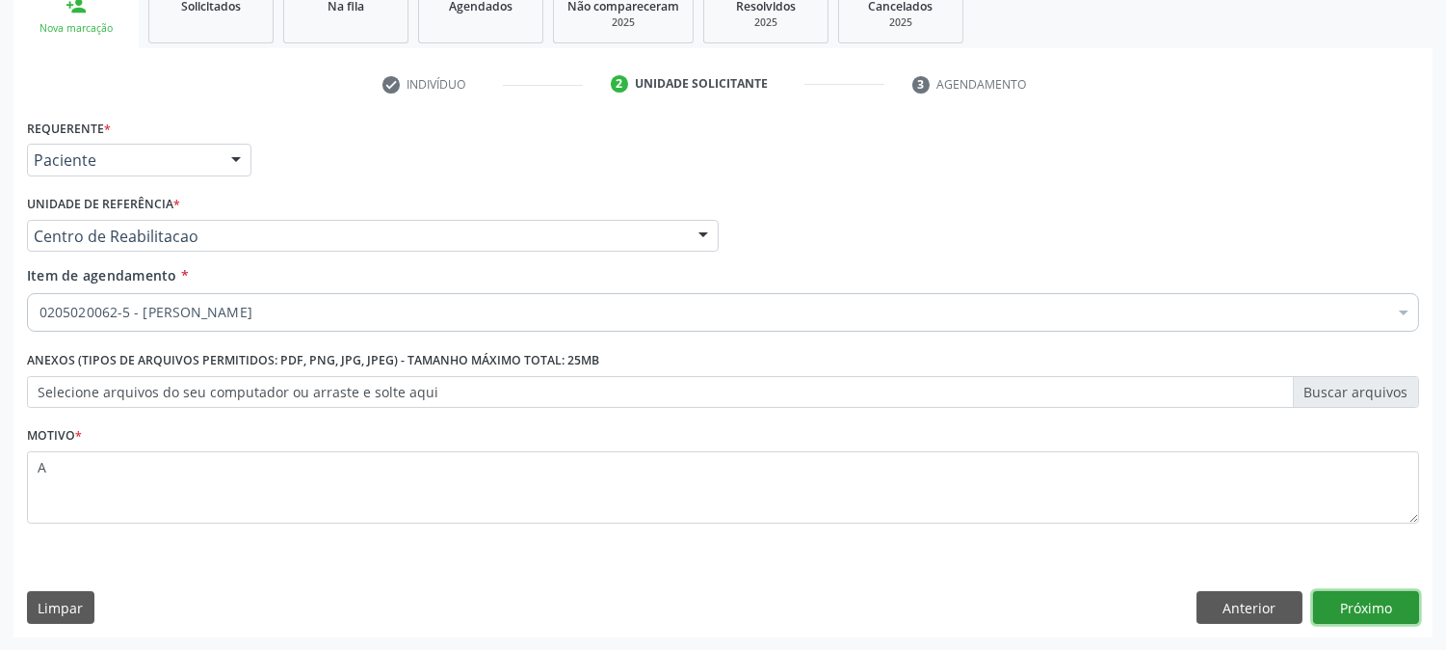
click at [1323, 611] on button "Próximo" at bounding box center [1366, 607] width 106 height 33
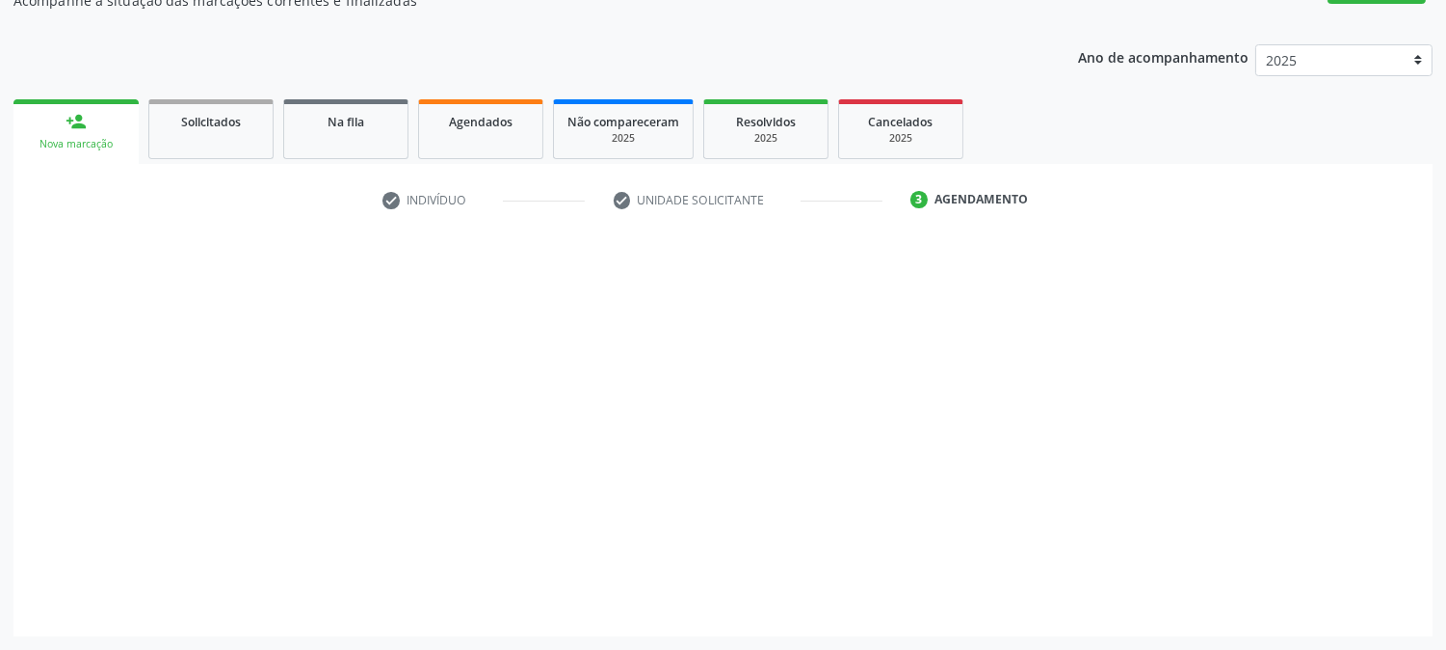
scroll to position [188, 0]
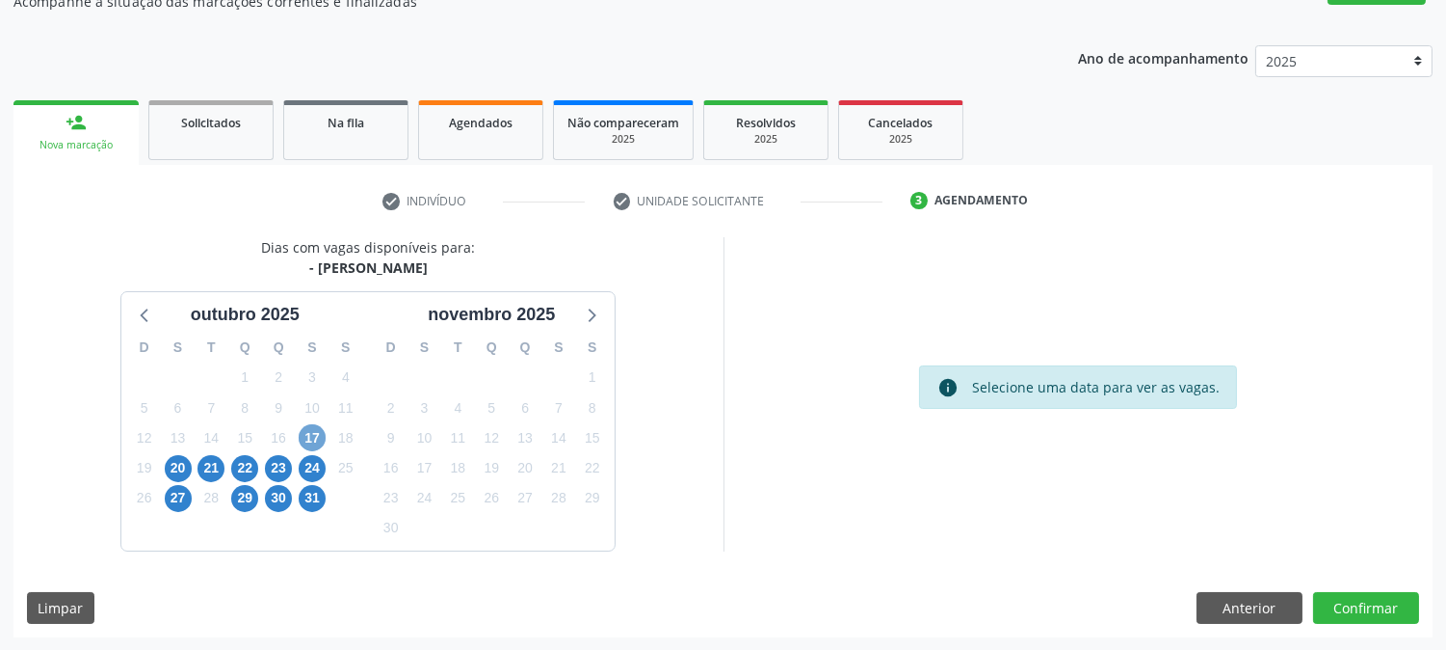
click at [318, 441] on span "17" at bounding box center [312, 437] width 27 height 27
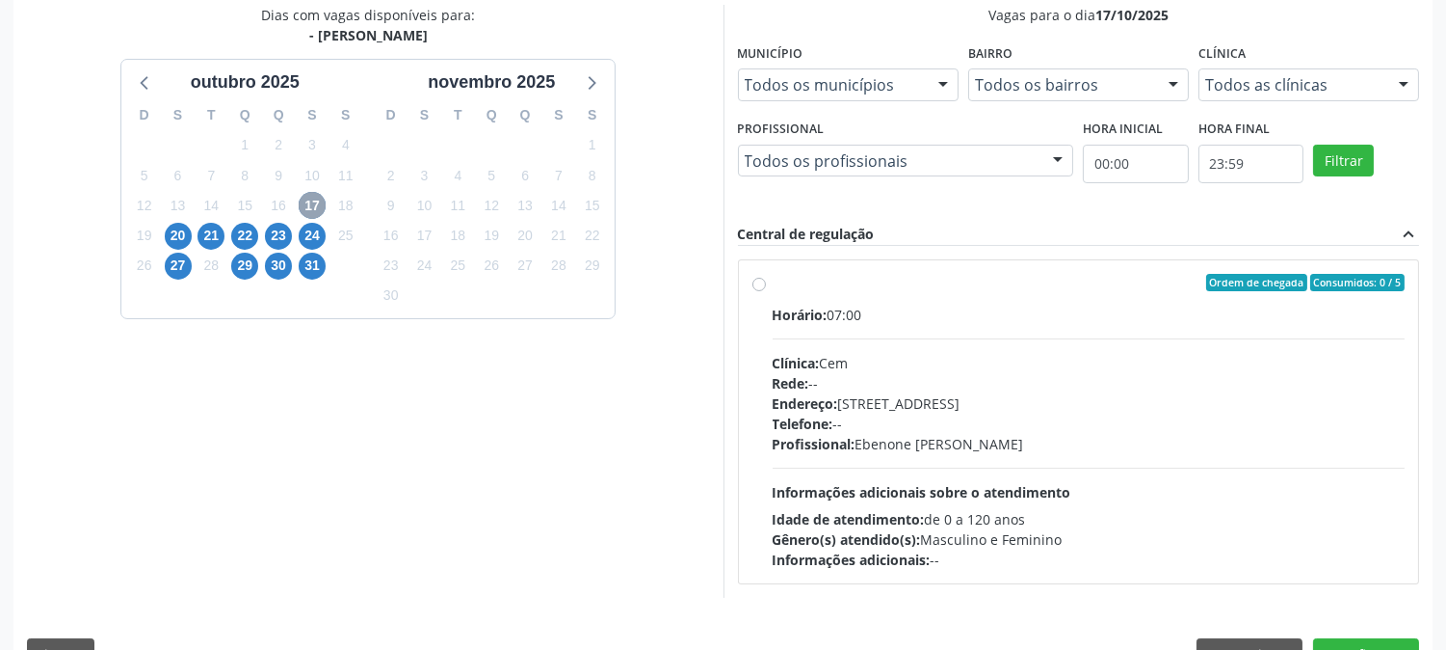
scroll to position [466, 0]
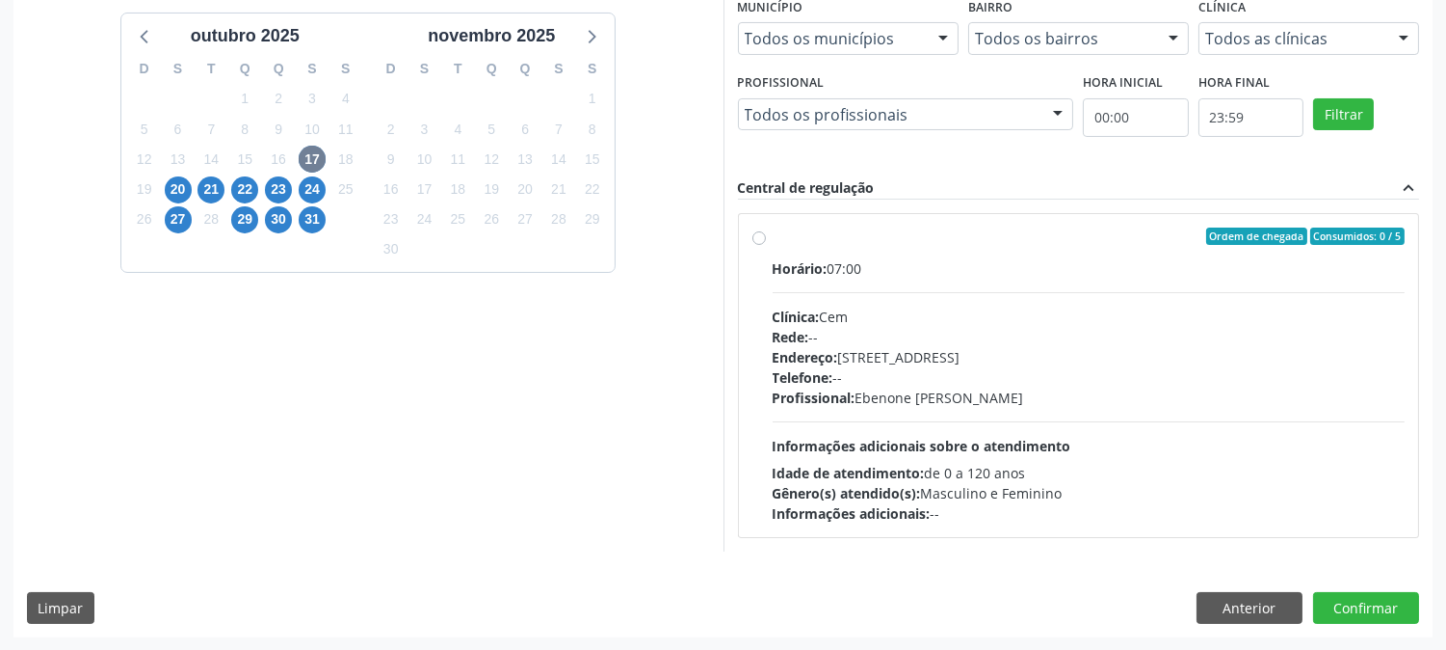
click at [800, 358] on span "Endereço:" at bounding box center [806, 357] width 66 height 18
click at [766, 245] on input "Ordem de chegada Consumidos: 0 / 5 Horário: 07:00 Clínica: Cem Rede: -- Endereç…" at bounding box center [759, 235] width 13 height 17
radio input "true"
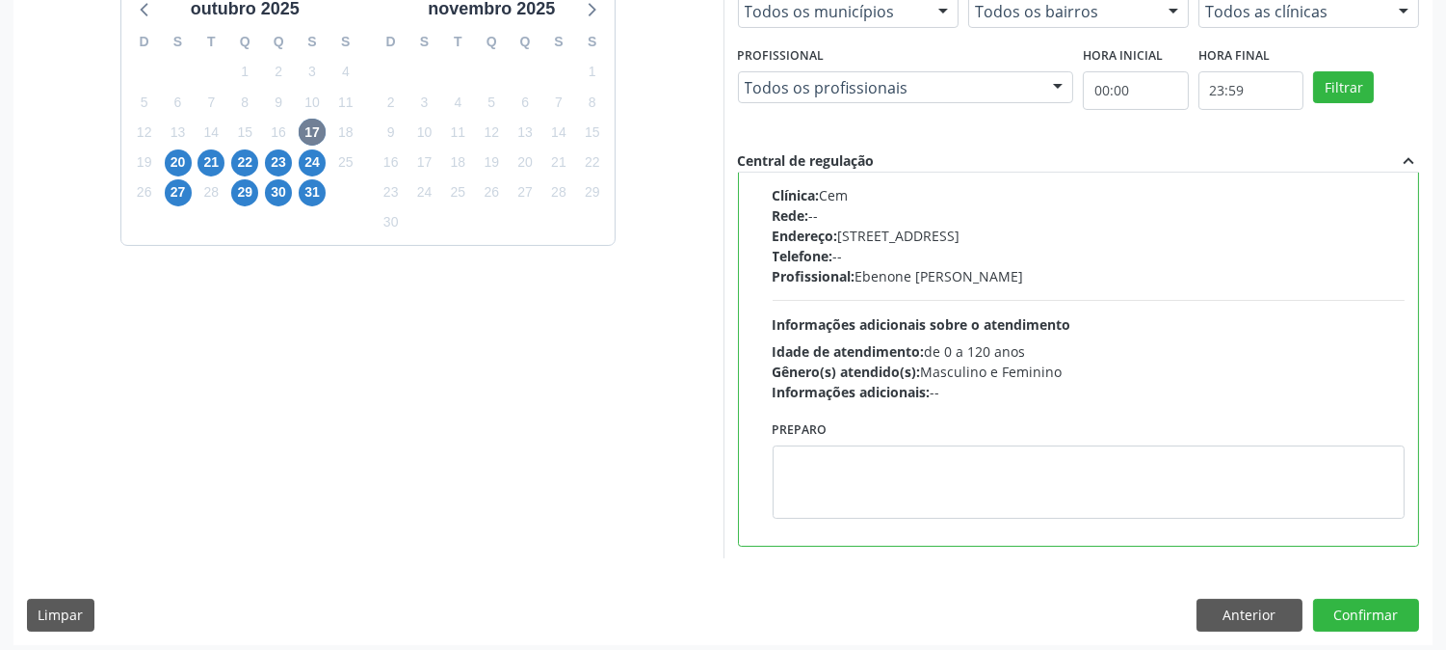
scroll to position [501, 0]
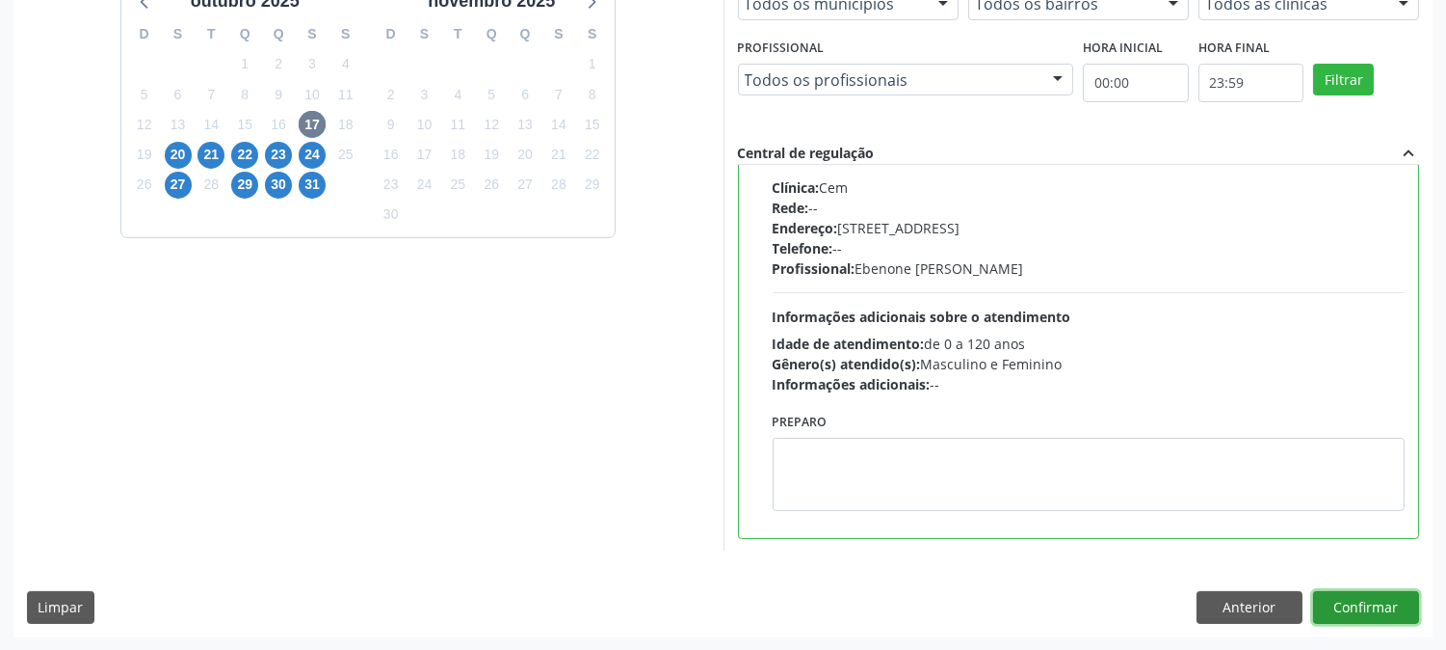
click at [1400, 601] on button "Confirmar" at bounding box center [1366, 607] width 106 height 33
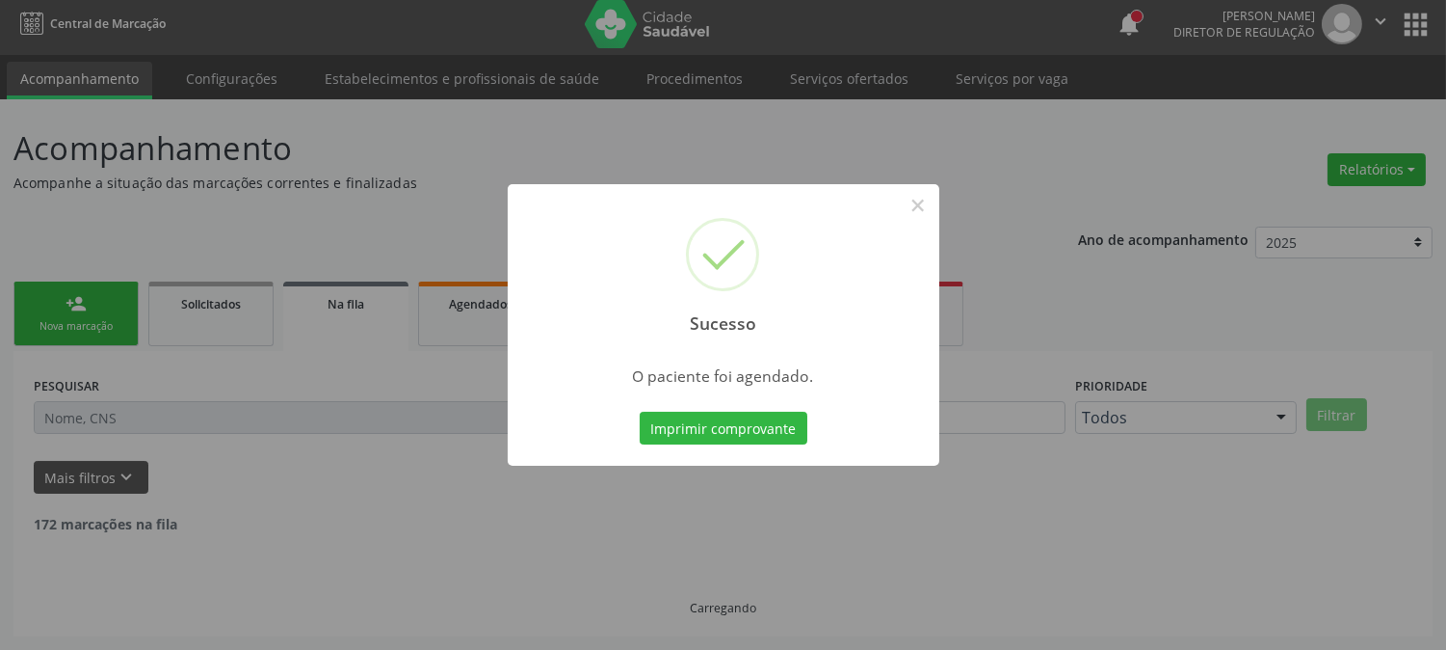
scroll to position [0, 0]
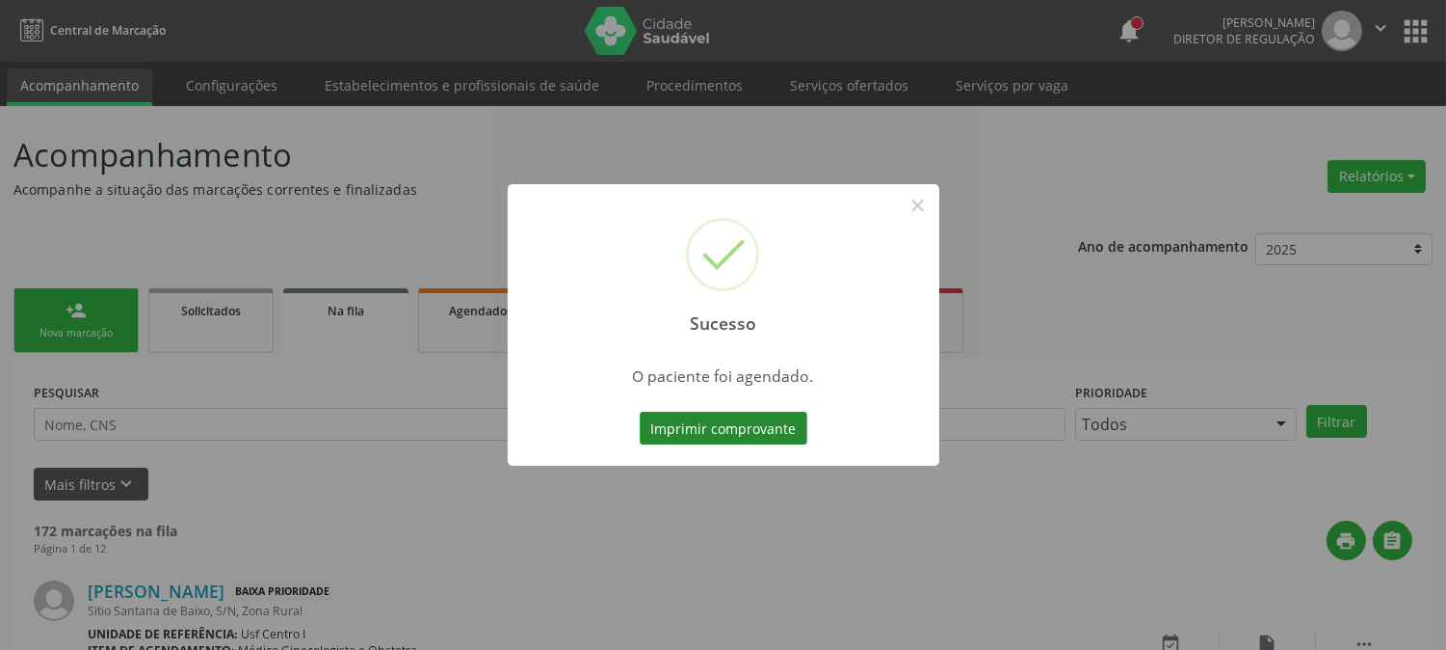
click at [743, 431] on button "Imprimir comprovante" at bounding box center [724, 427] width 168 height 33
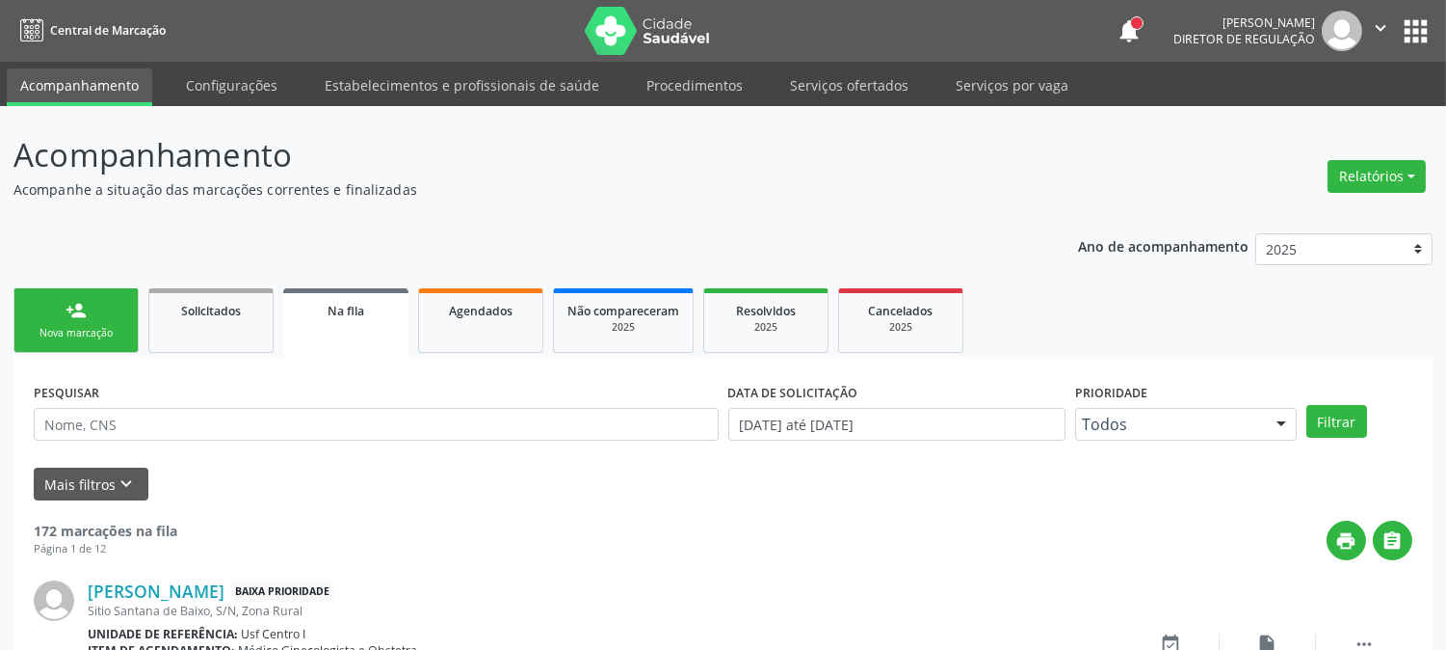
click at [73, 314] on div "person_add" at bounding box center [76, 310] width 21 height 21
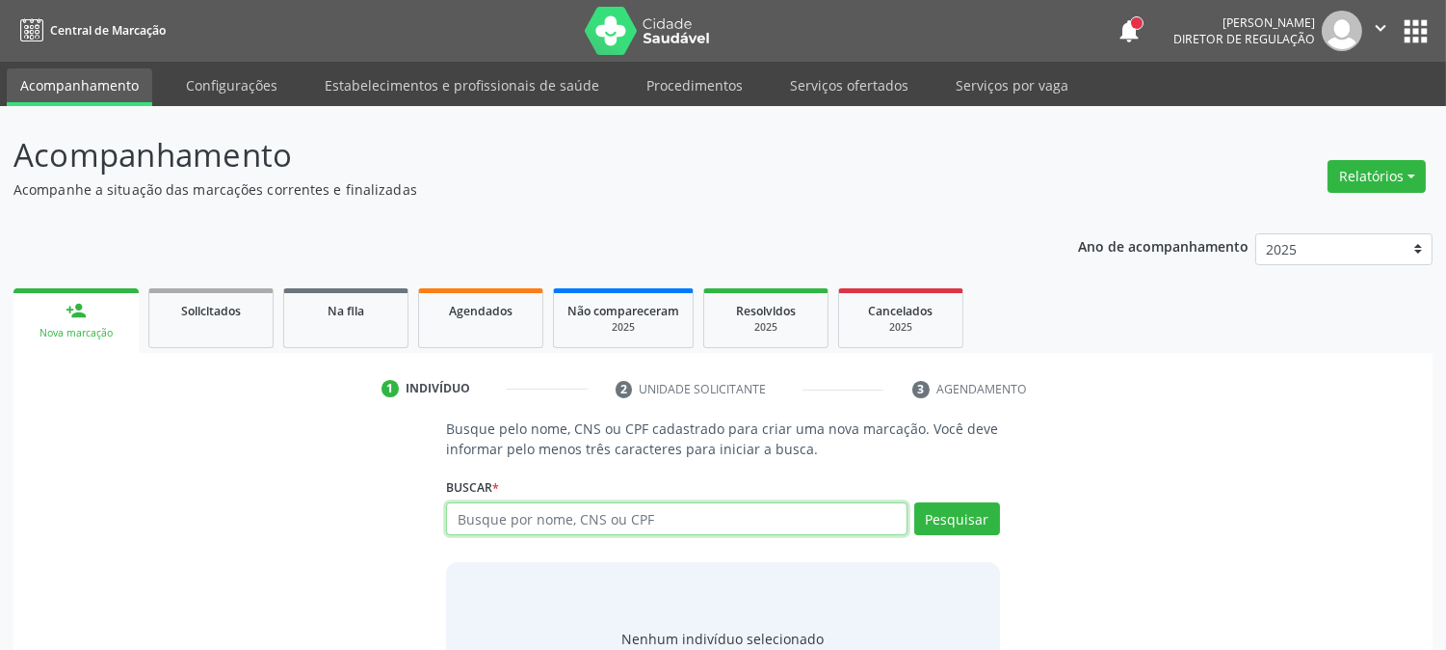
click at [470, 518] on input "text" at bounding box center [676, 518] width 461 height 33
type input "898006369453821"
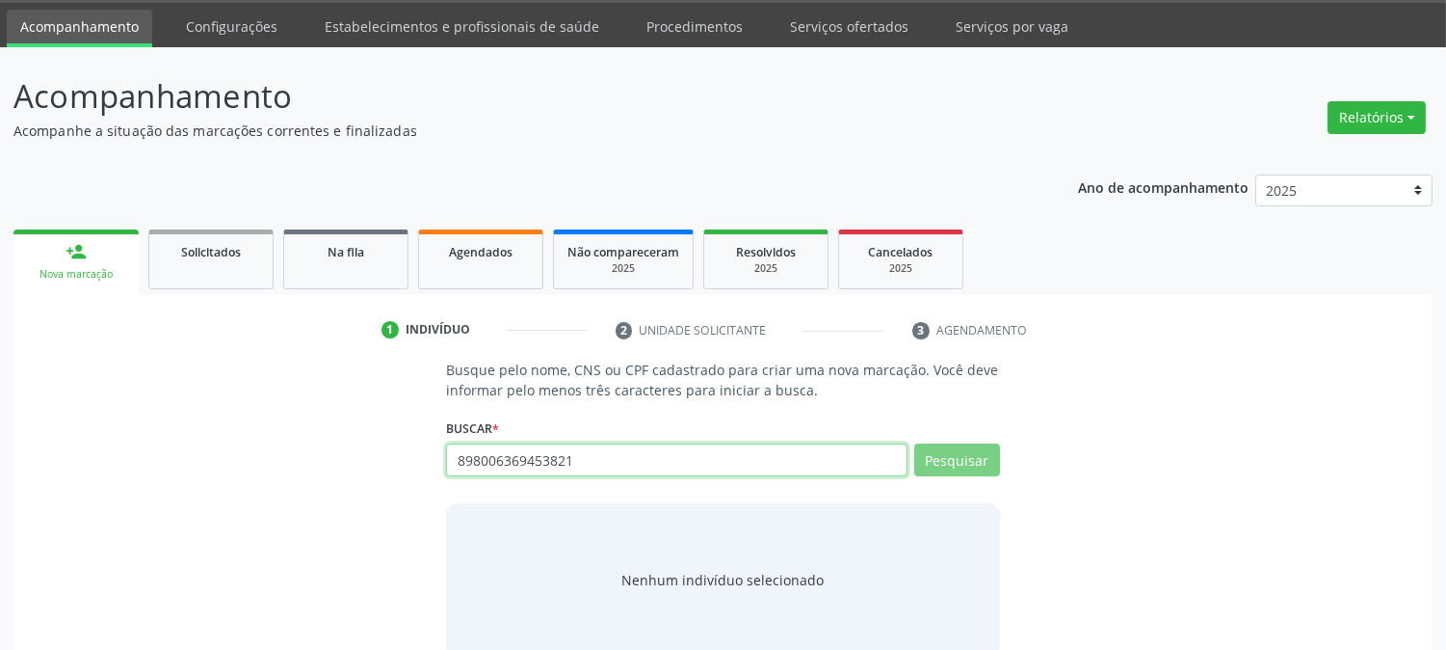
scroll to position [92, 0]
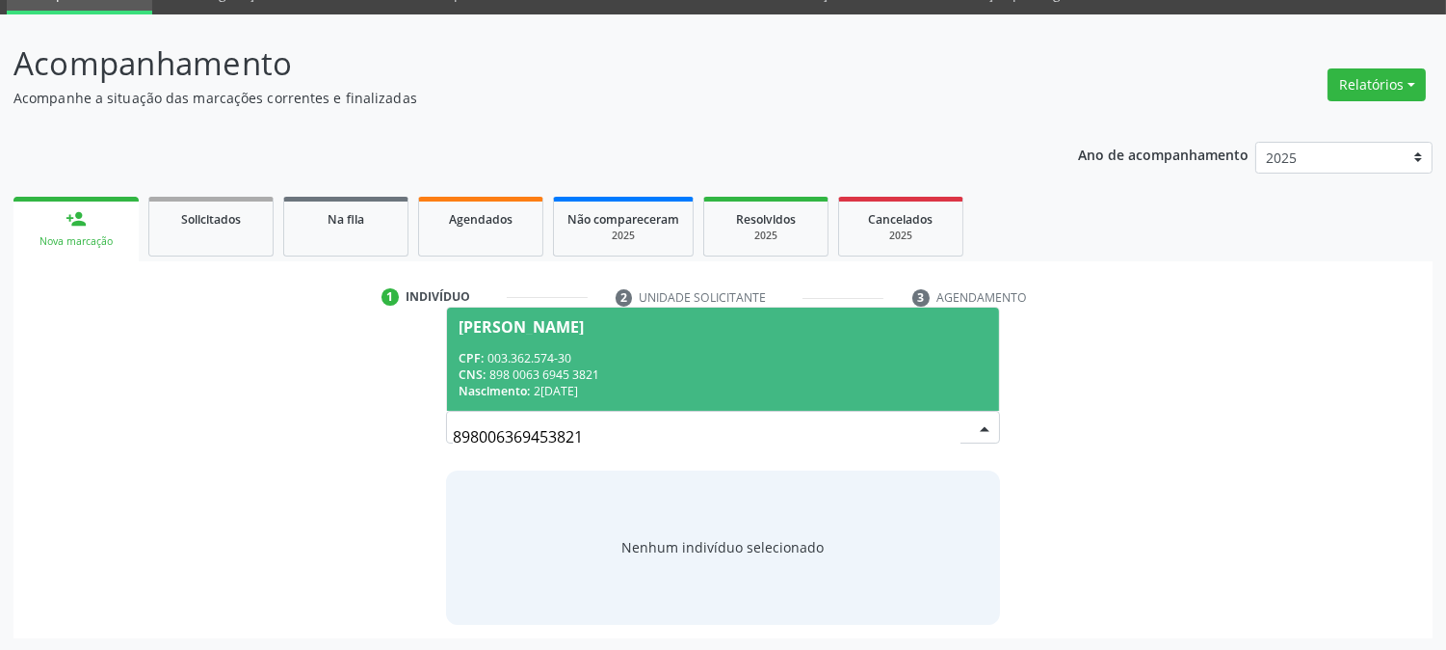
click at [708, 360] on div "CPF: 003.362.574-30" at bounding box center [723, 358] width 528 height 16
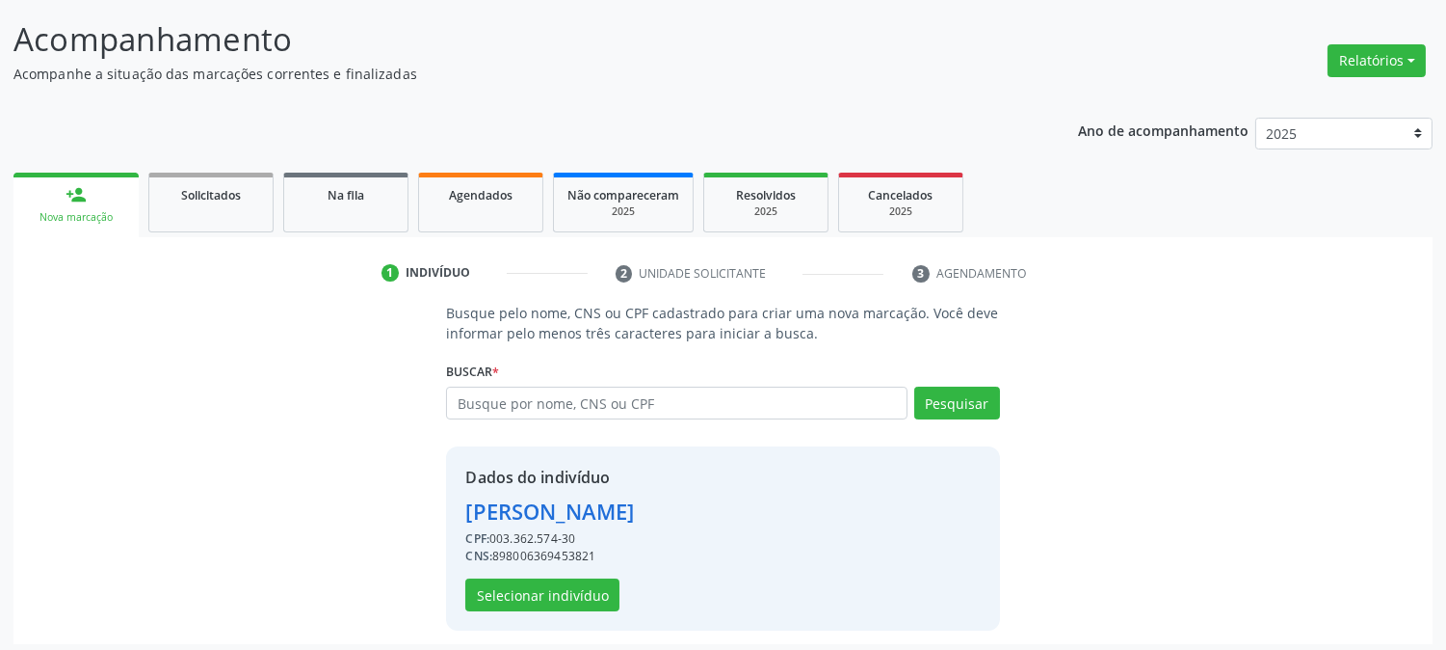
scroll to position [121, 0]
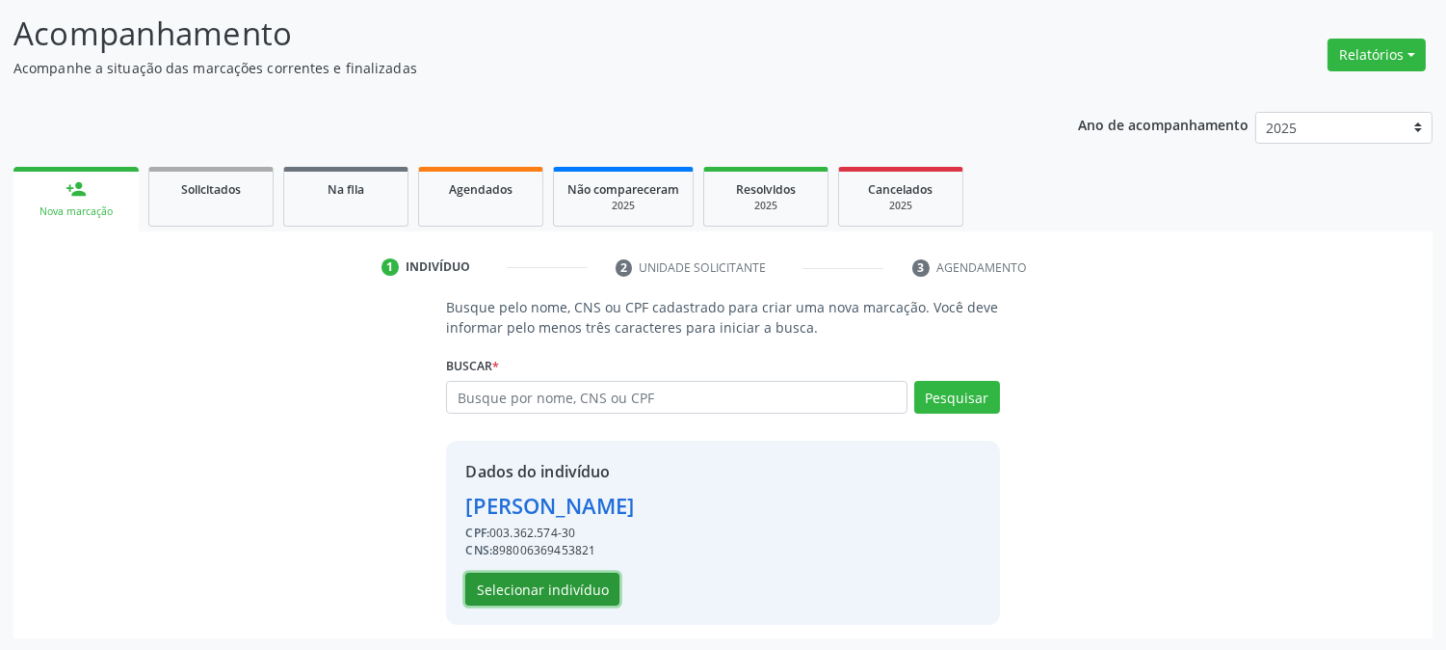
click at [561, 597] on button "Selecionar indivíduo" at bounding box center [542, 588] width 154 height 33
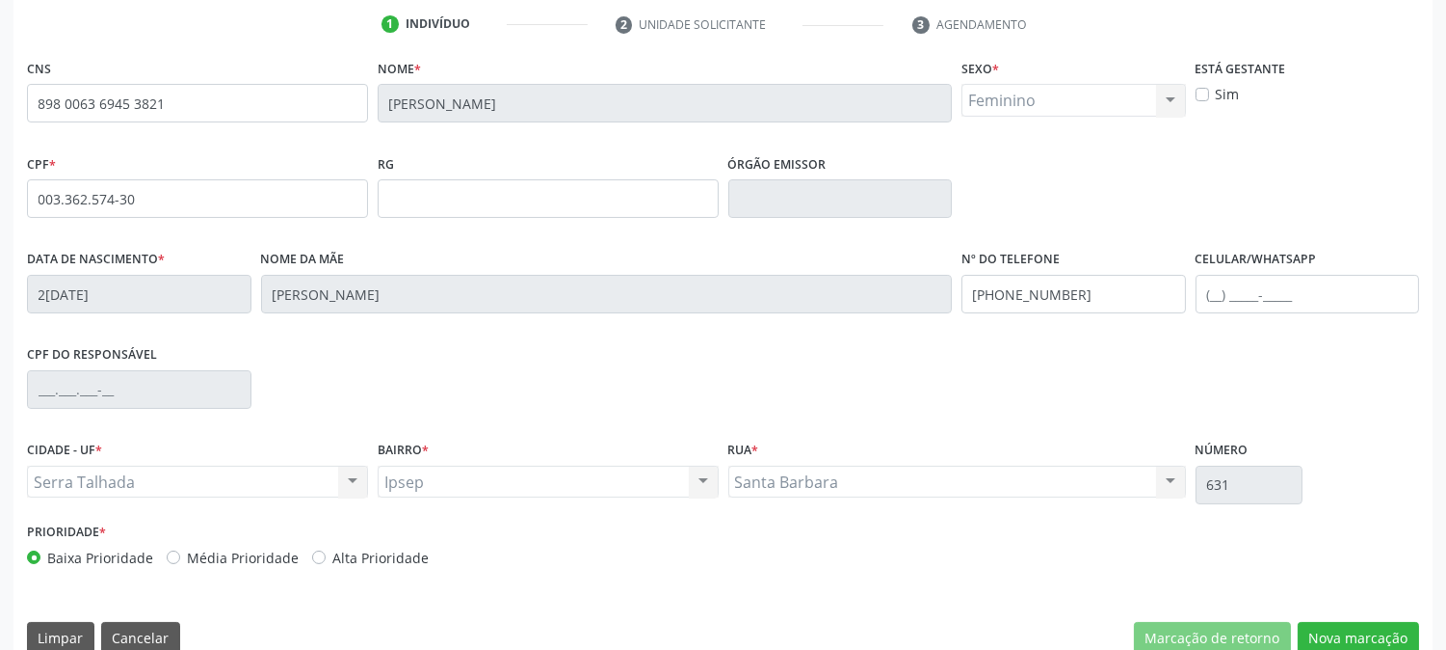
scroll to position [393, 0]
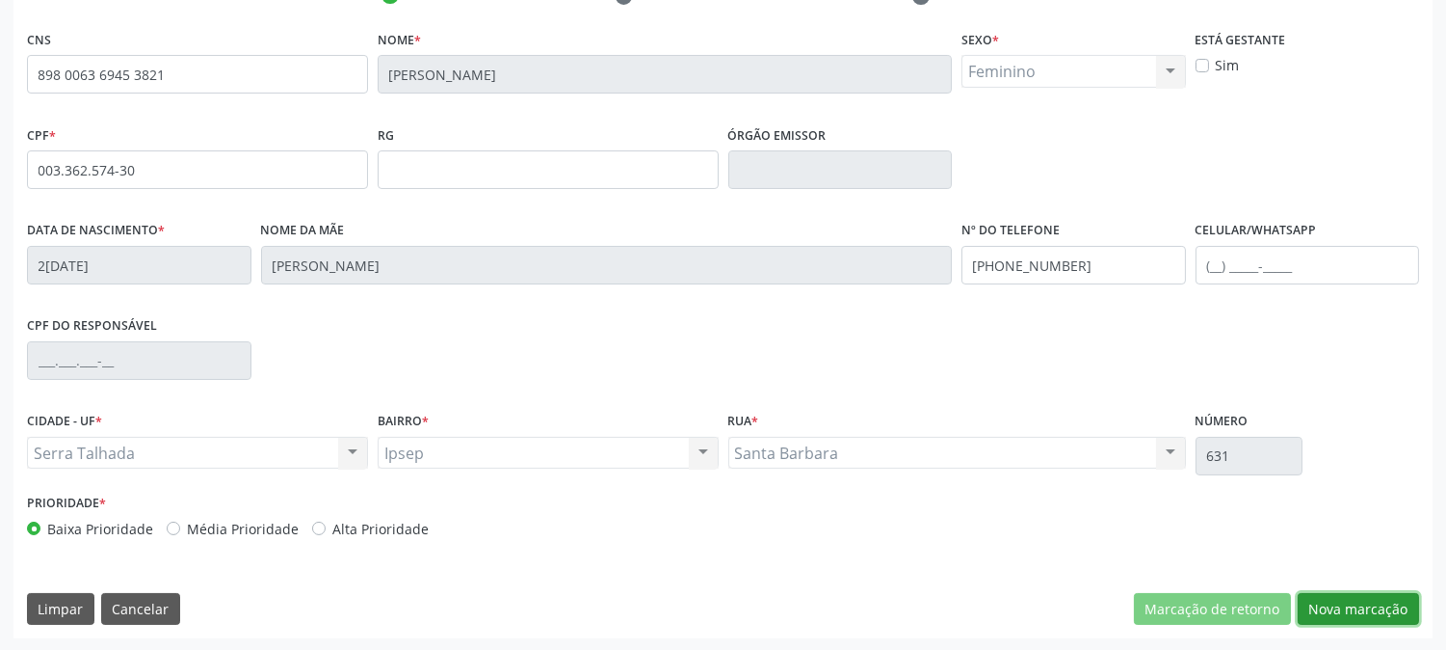
click at [1369, 601] on button "Nova marcação" at bounding box center [1358, 609] width 121 height 33
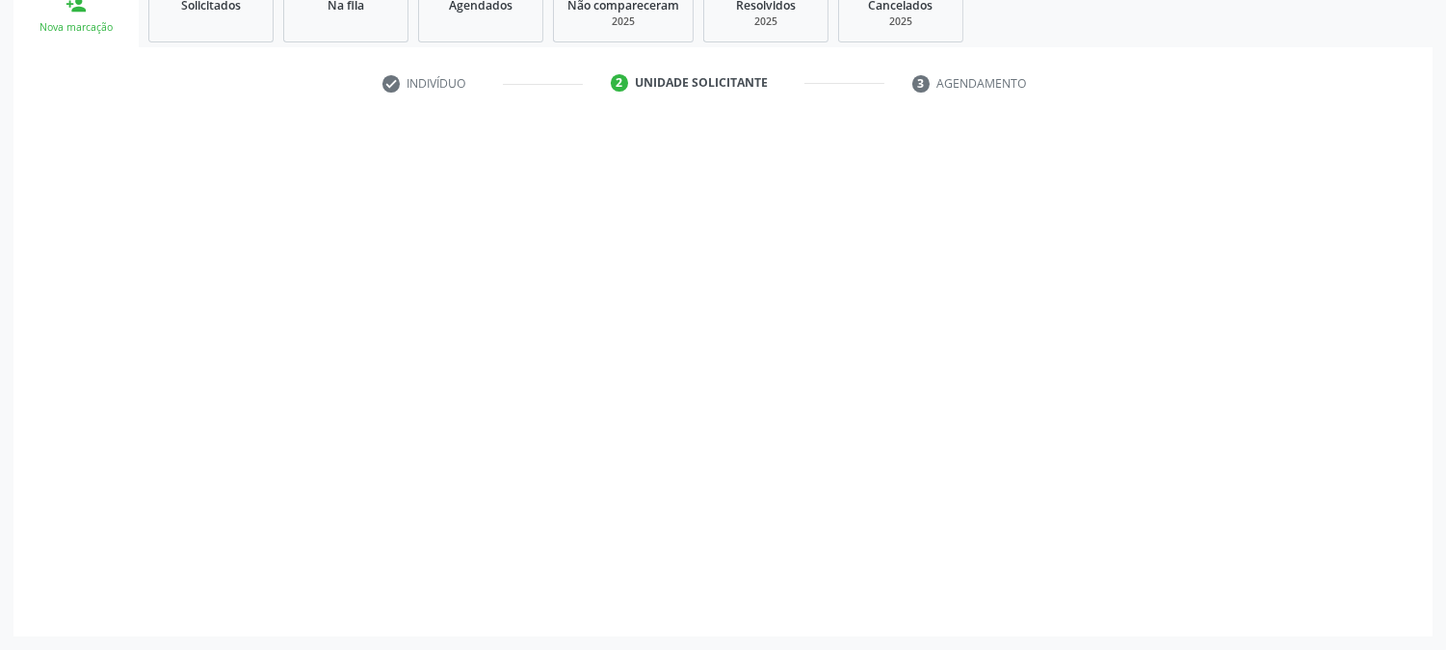
scroll to position [305, 0]
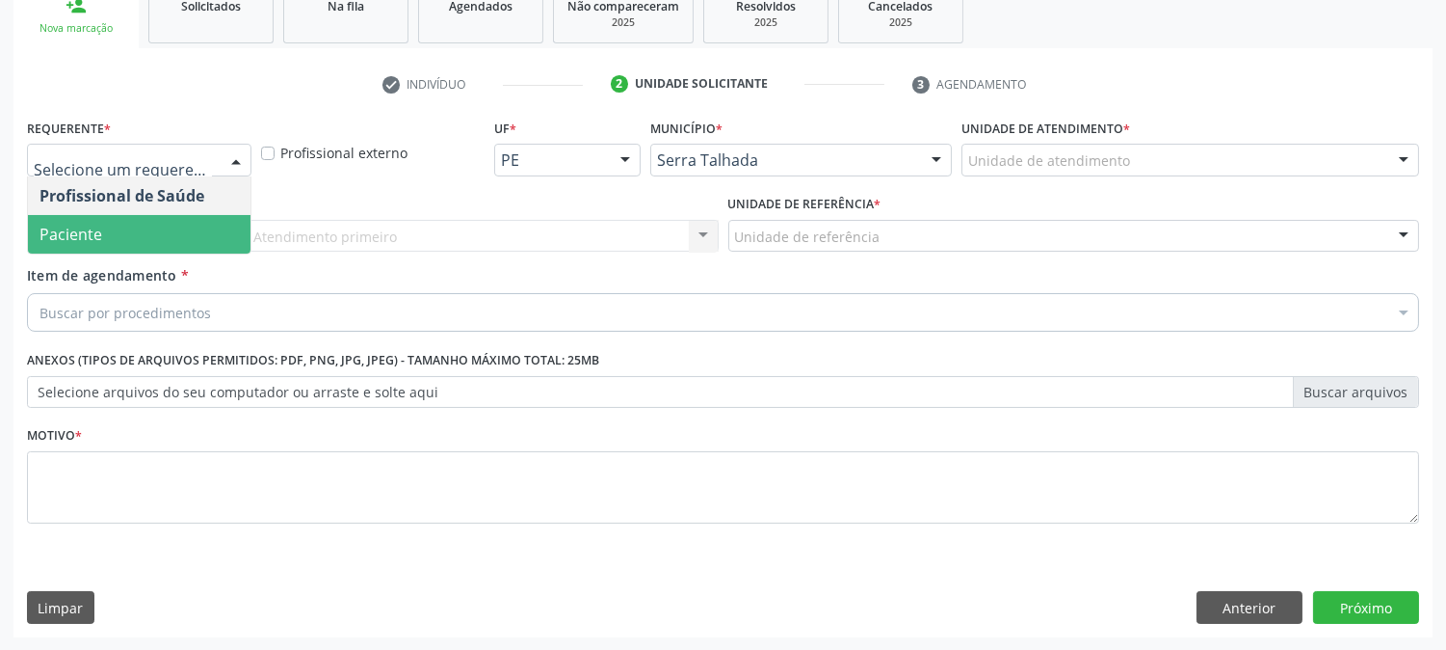
click at [119, 225] on span "Paciente" at bounding box center [139, 234] width 223 height 39
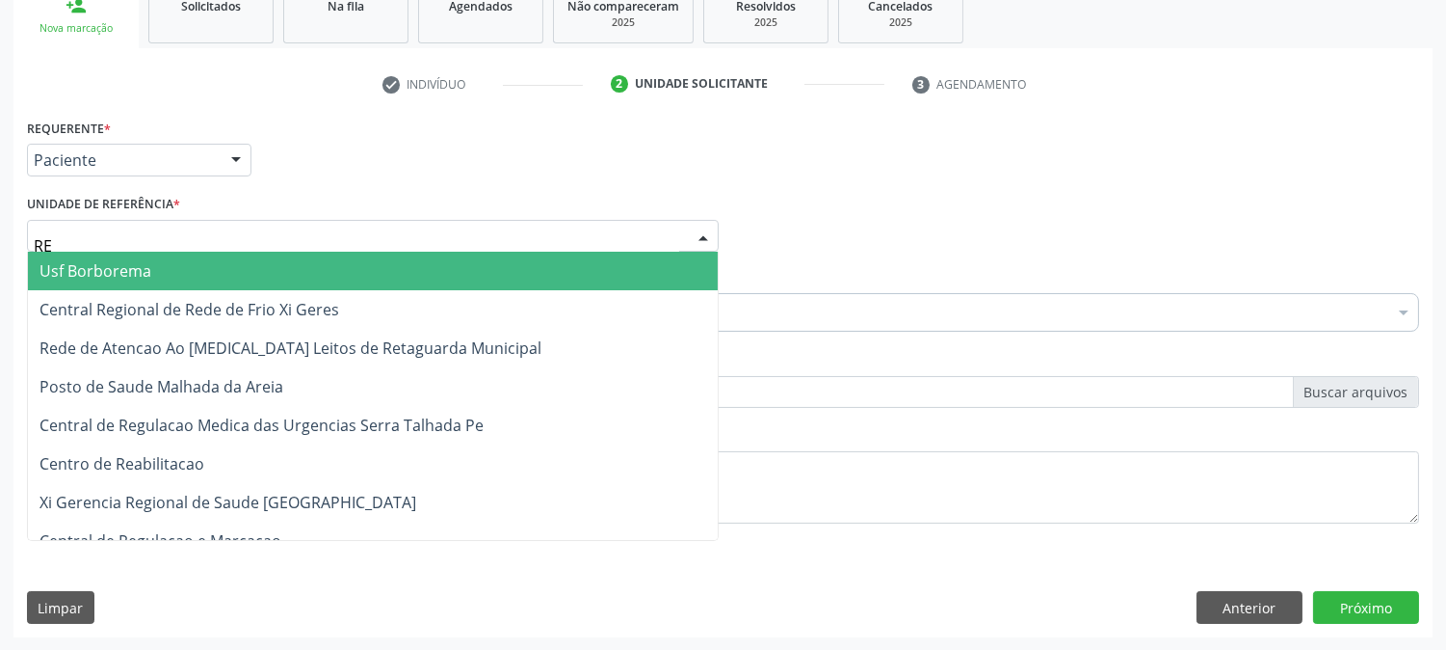
type input "REA"
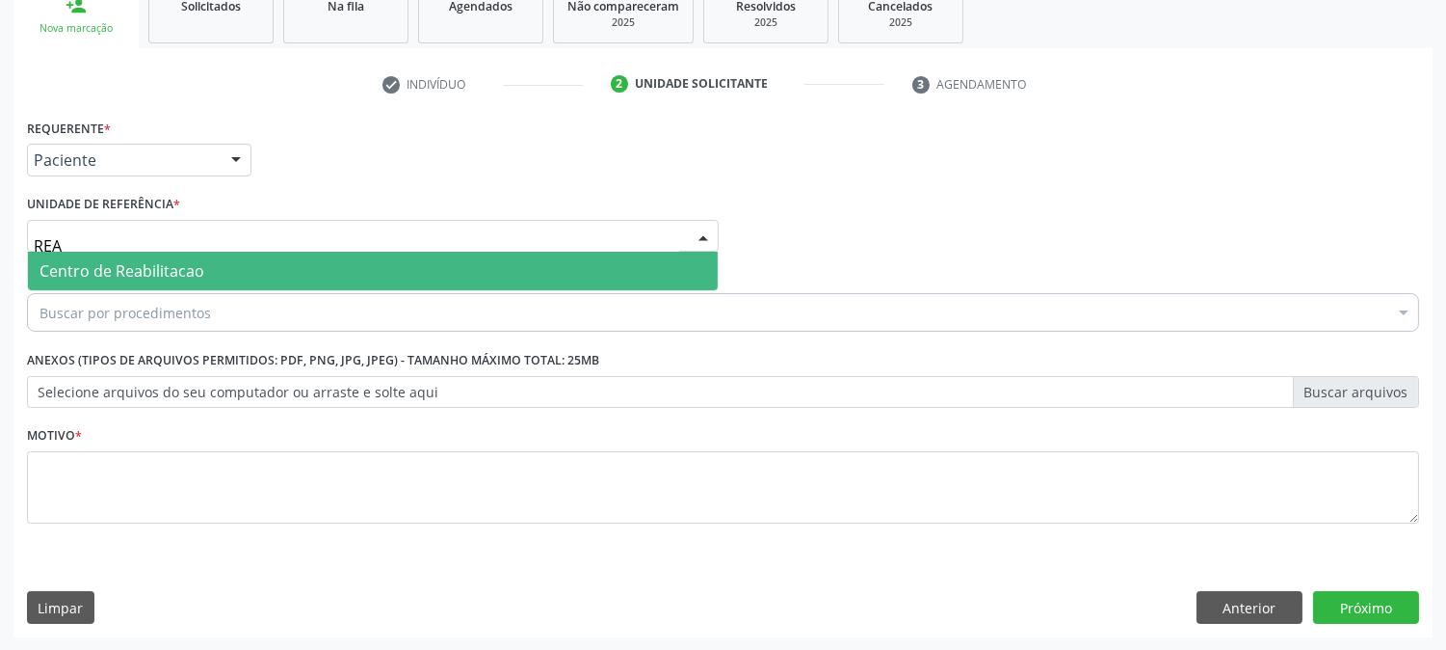
click at [136, 261] on span "Centro de Reabilitacao" at bounding box center [122, 270] width 165 height 21
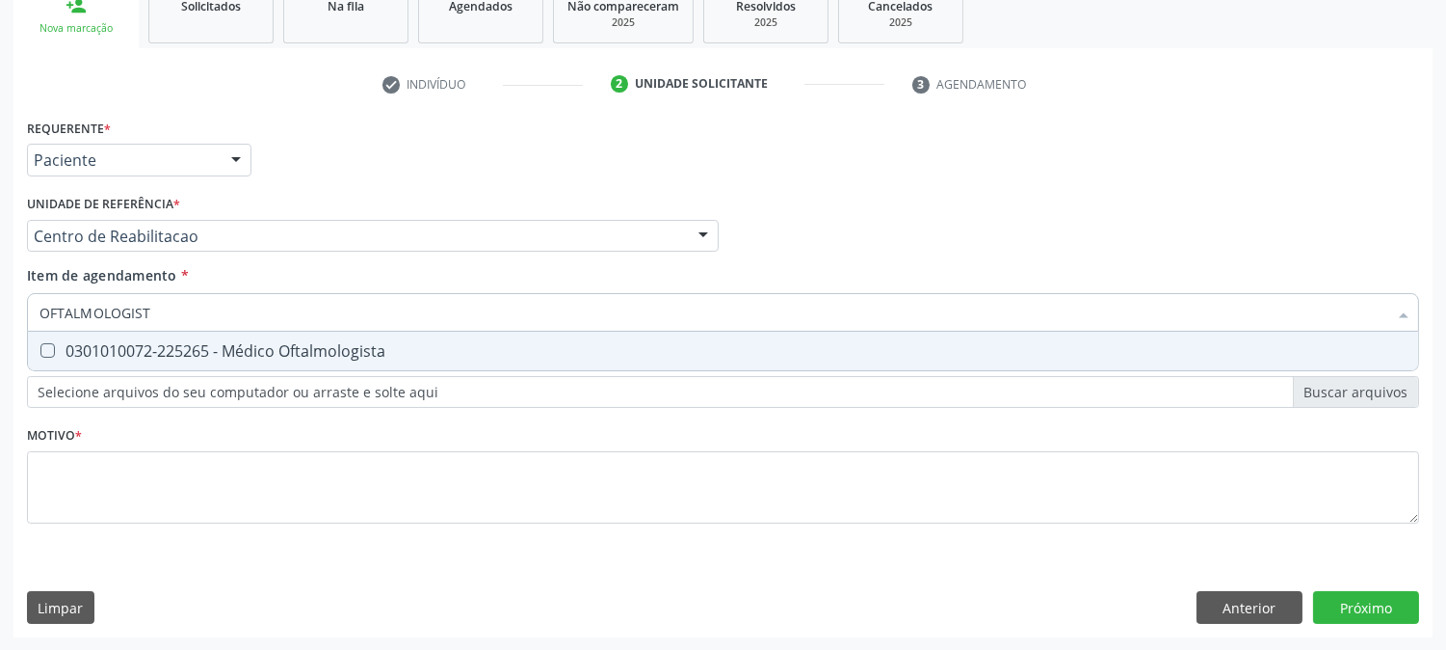
type input "OFTALMOLOGISTA"
click at [92, 351] on div "0301010072-225265 - Médico Oftalmologista" at bounding box center [723, 350] width 1367 height 15
checkbox Oftalmologista "true"
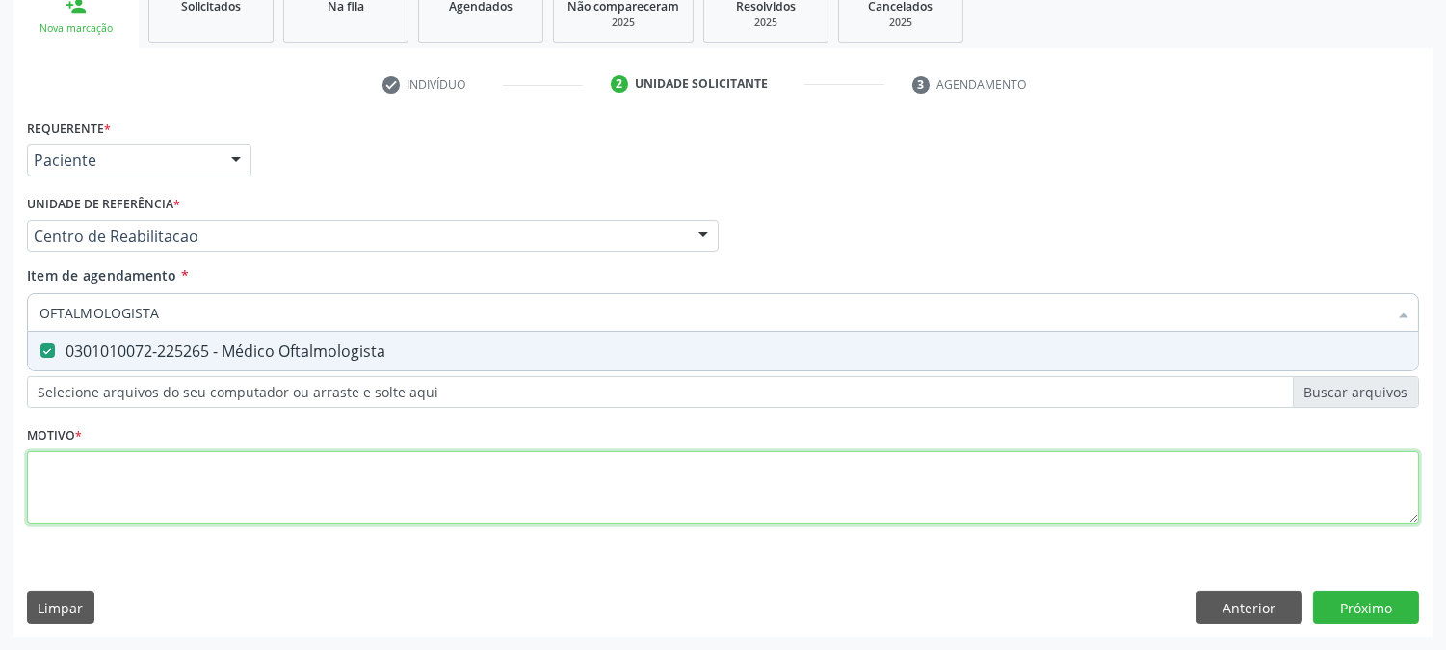
click at [85, 478] on div "Requerente * Paciente Profissional de Saúde Paciente Nenhum resultado encontrad…" at bounding box center [723, 332] width 1392 height 437
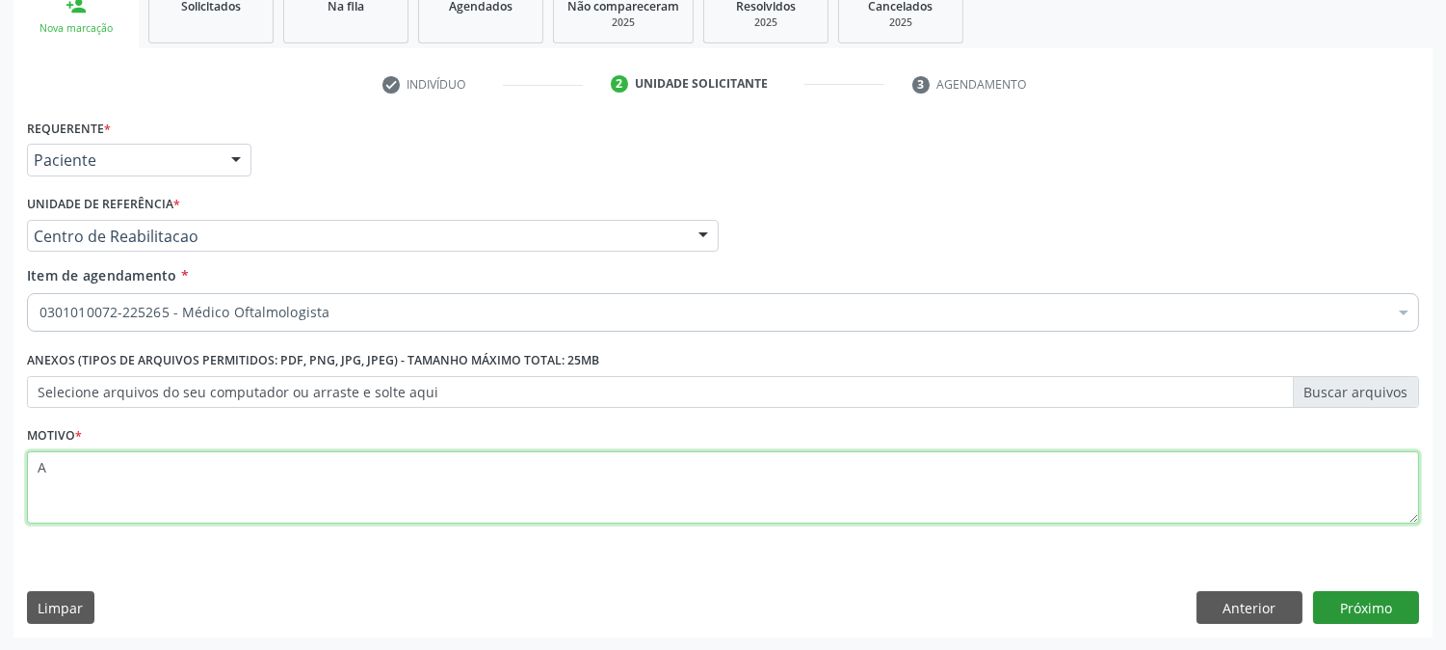
type textarea "A"
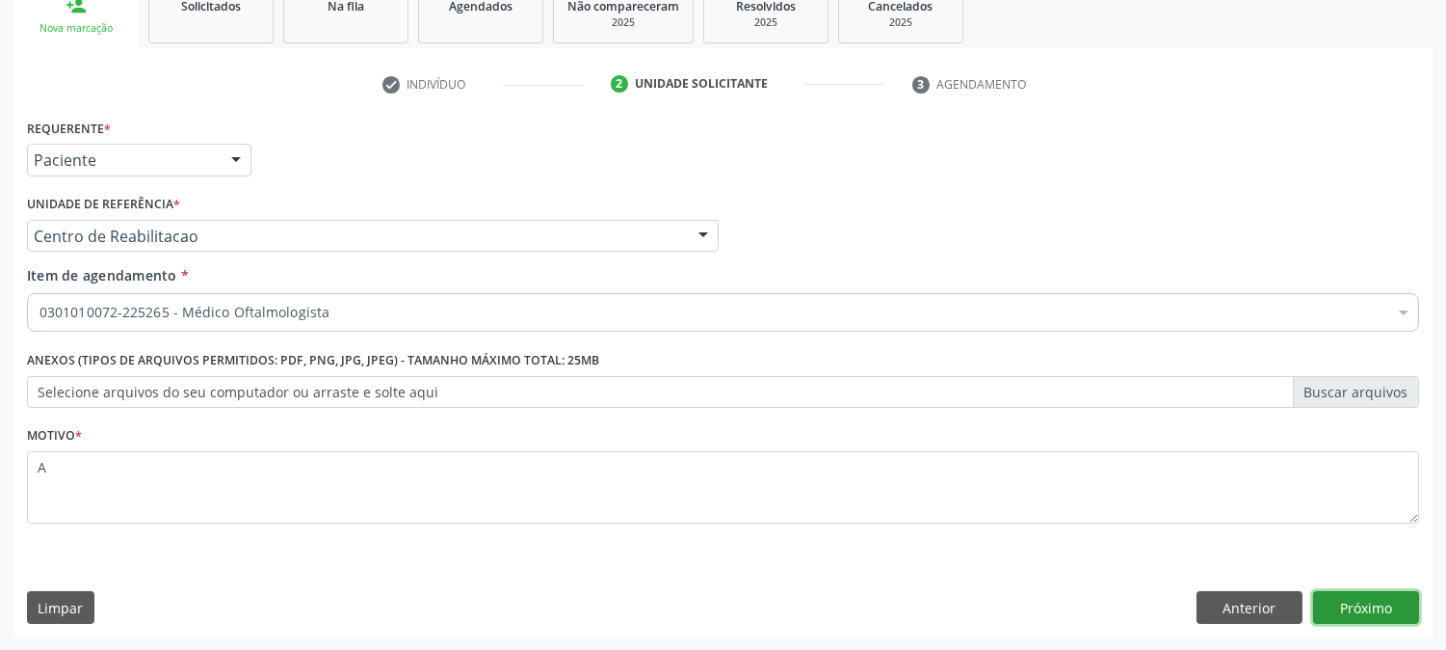
click at [1379, 612] on button "Próximo" at bounding box center [1366, 607] width 106 height 33
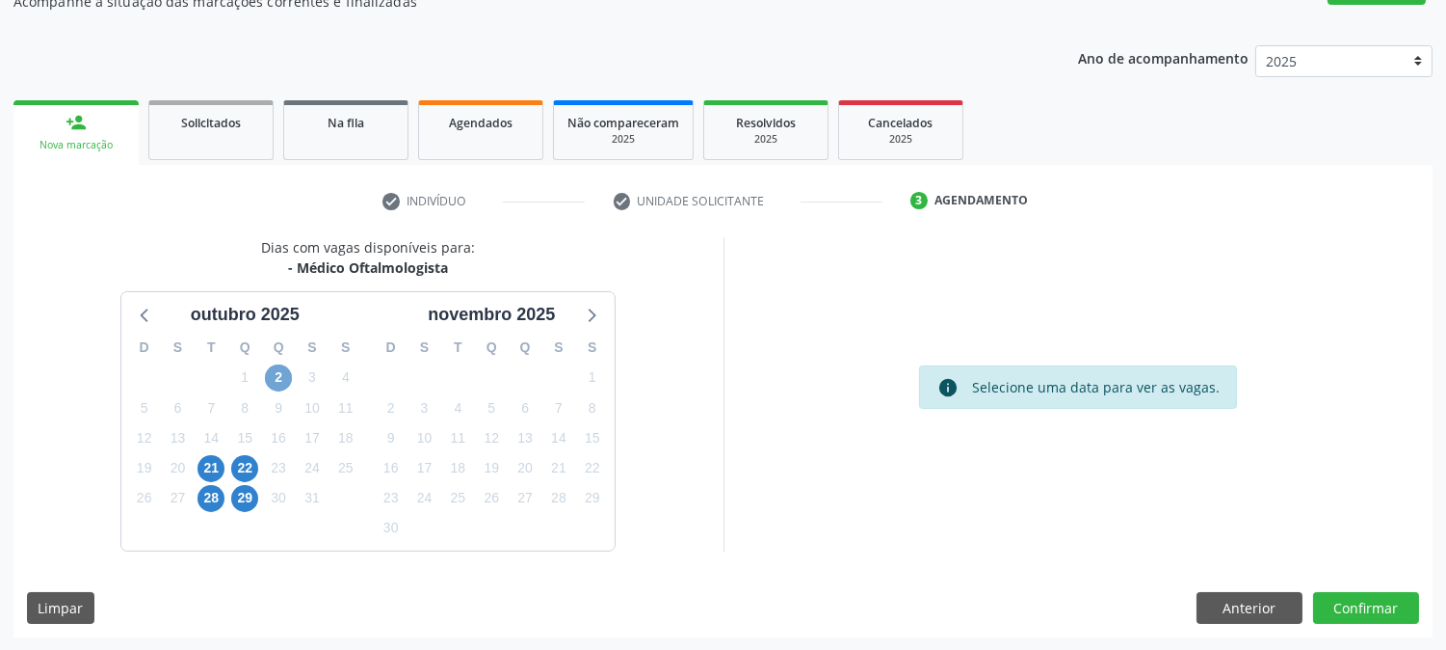
click at [285, 382] on span "2" at bounding box center [278, 377] width 27 height 27
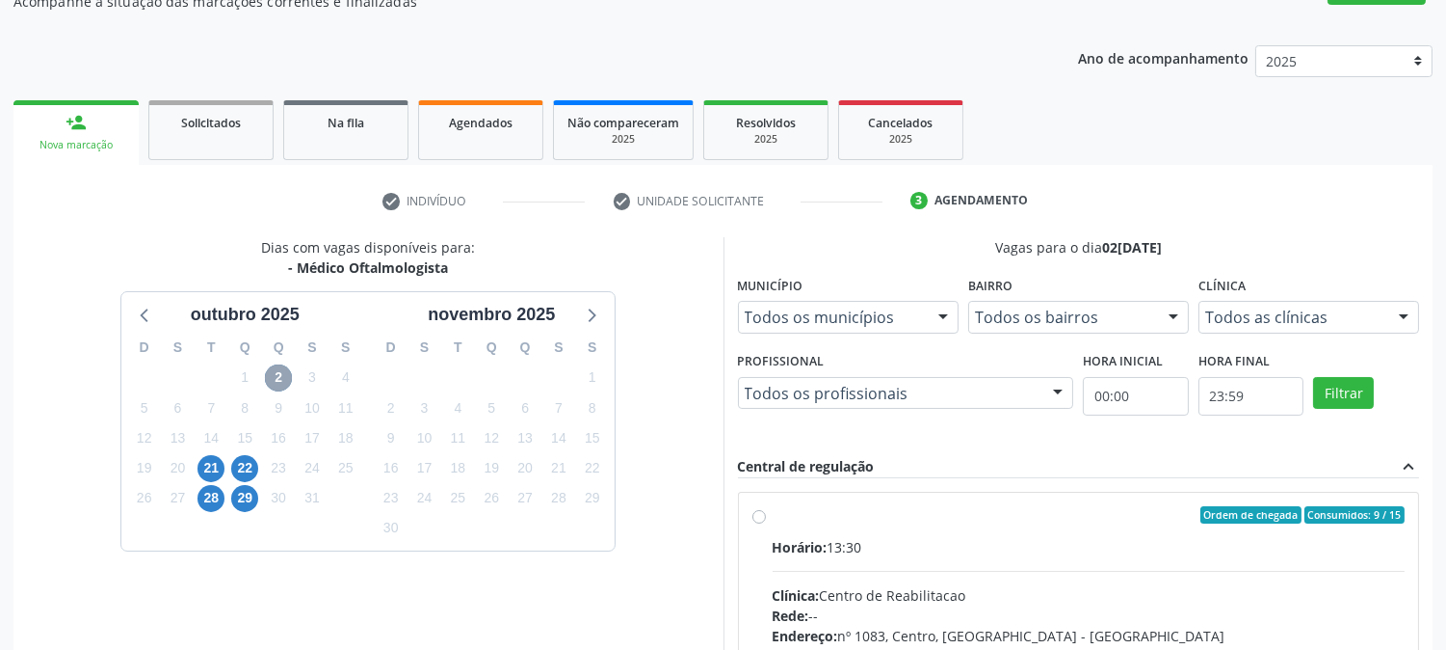
scroll to position [466, 0]
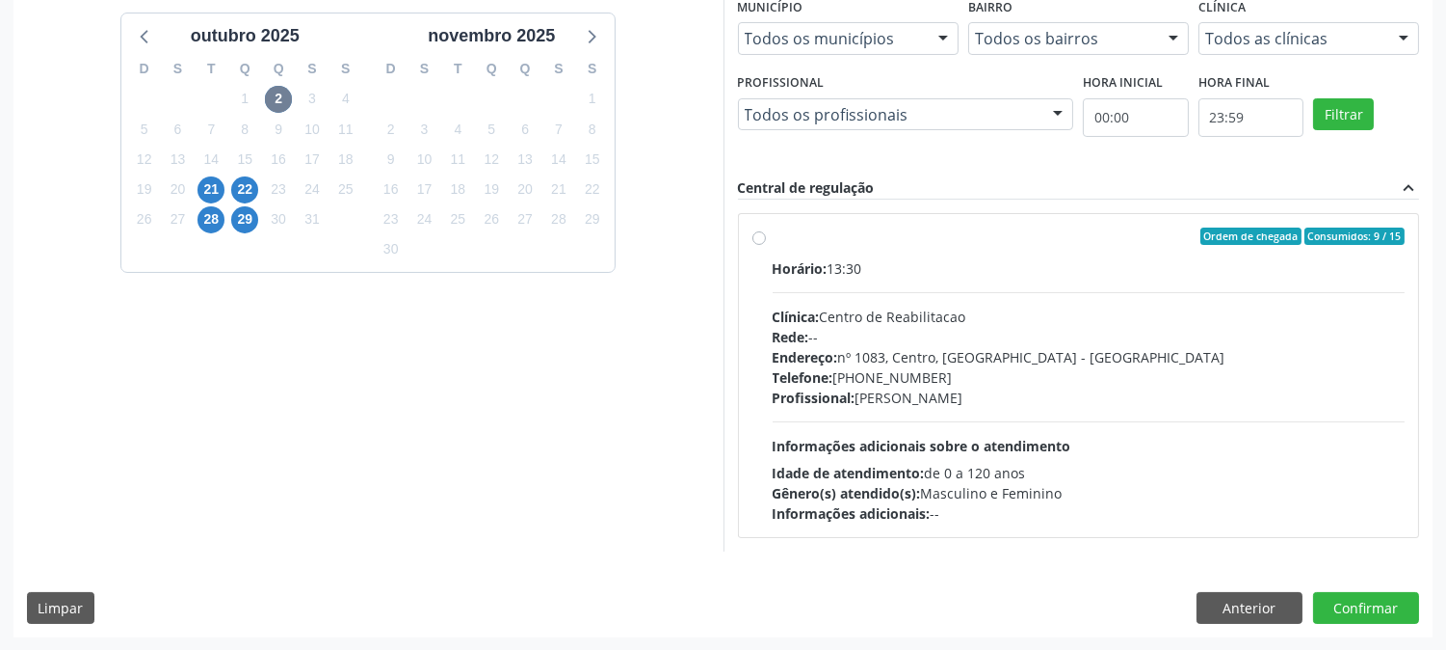
click at [894, 343] on div "Rede: --" at bounding box center [1089, 337] width 633 height 20
click at [766, 245] on input "Ordem de chegada Consumidos: 9 / 15 Horário: 13:30 Clínica: Centro de Reabilita…" at bounding box center [759, 235] width 13 height 17
radio input "true"
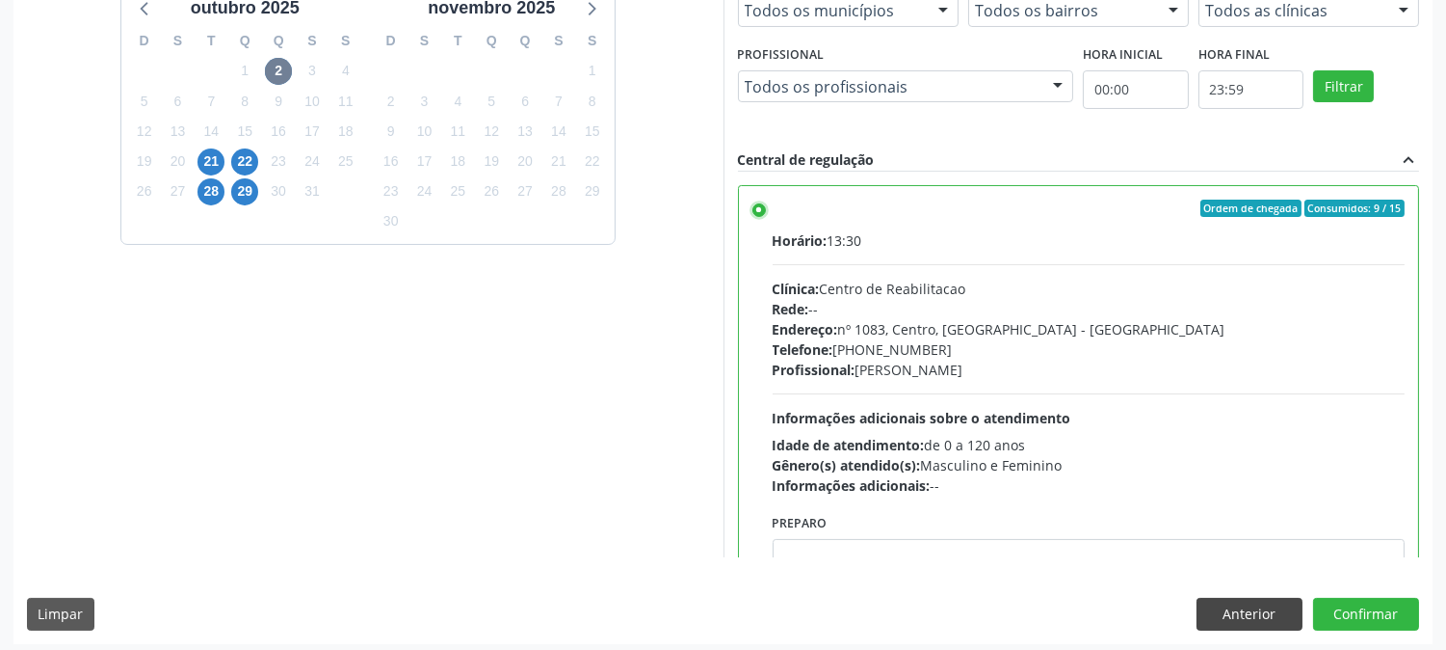
scroll to position [501, 0]
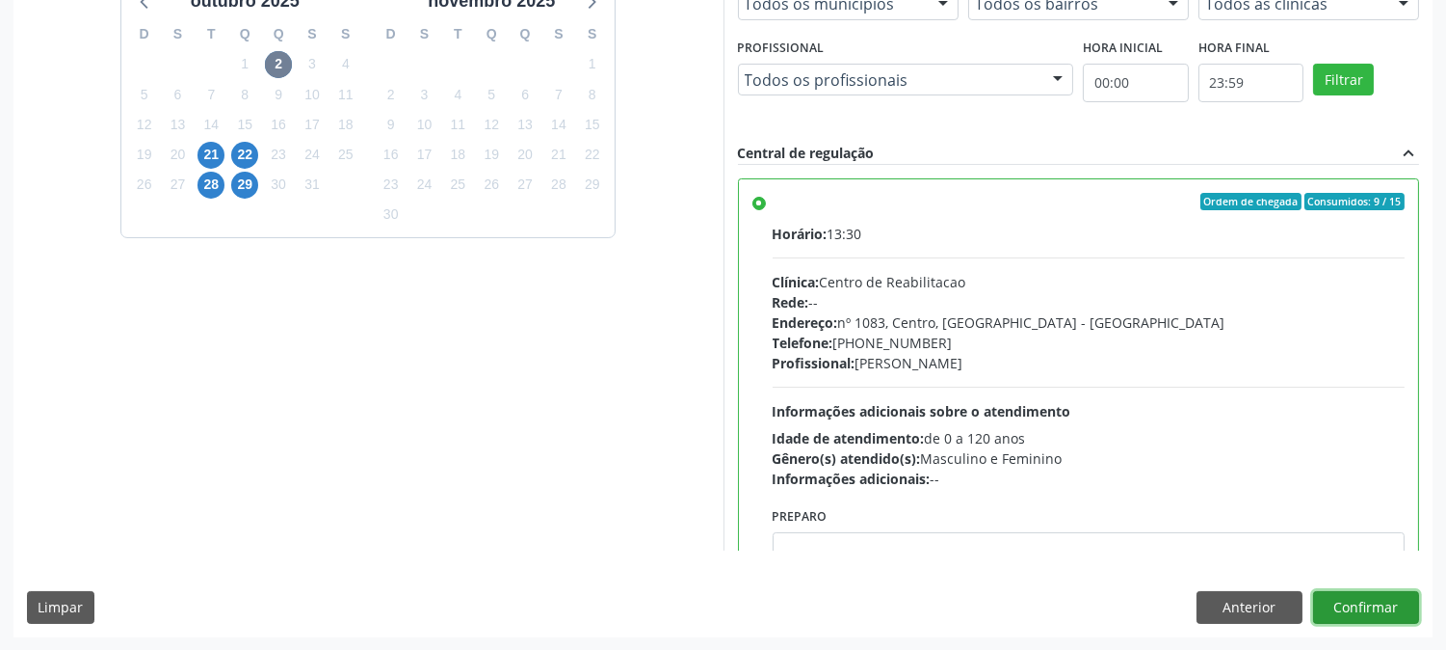
click at [1388, 610] on button "Confirmar" at bounding box center [1366, 607] width 106 height 33
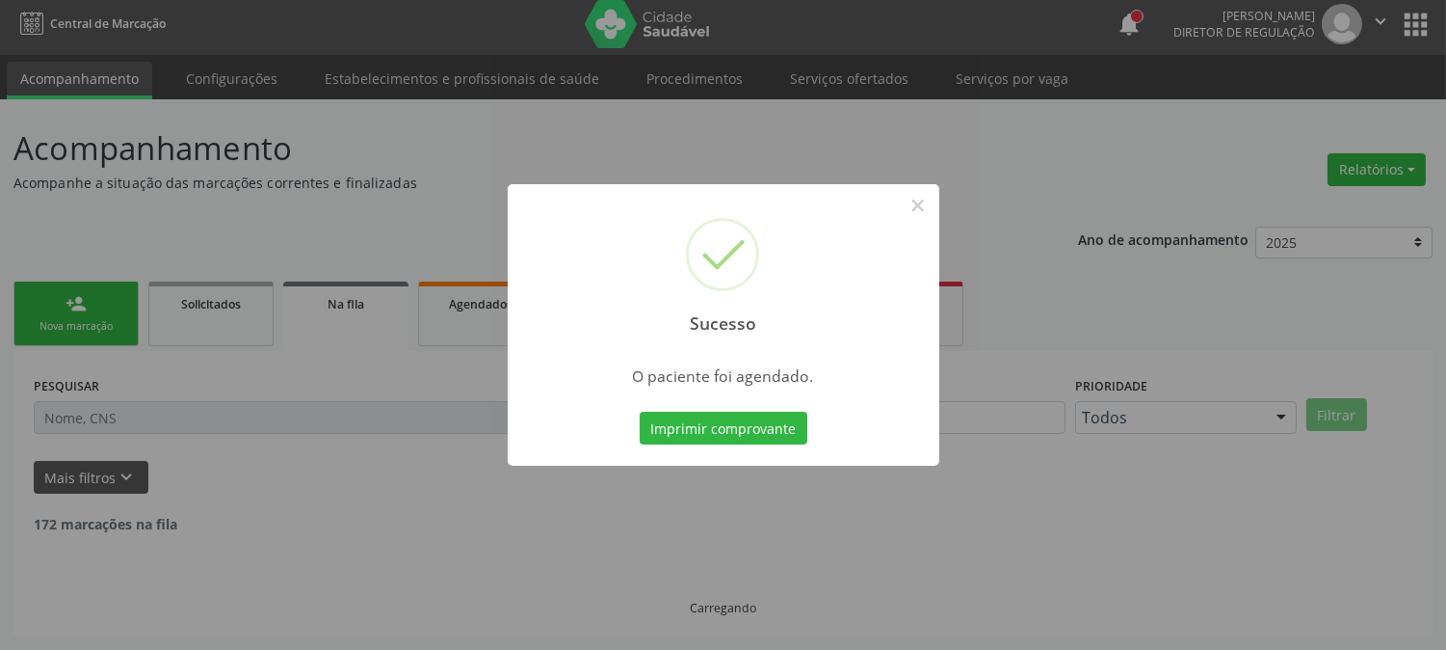
scroll to position [0, 0]
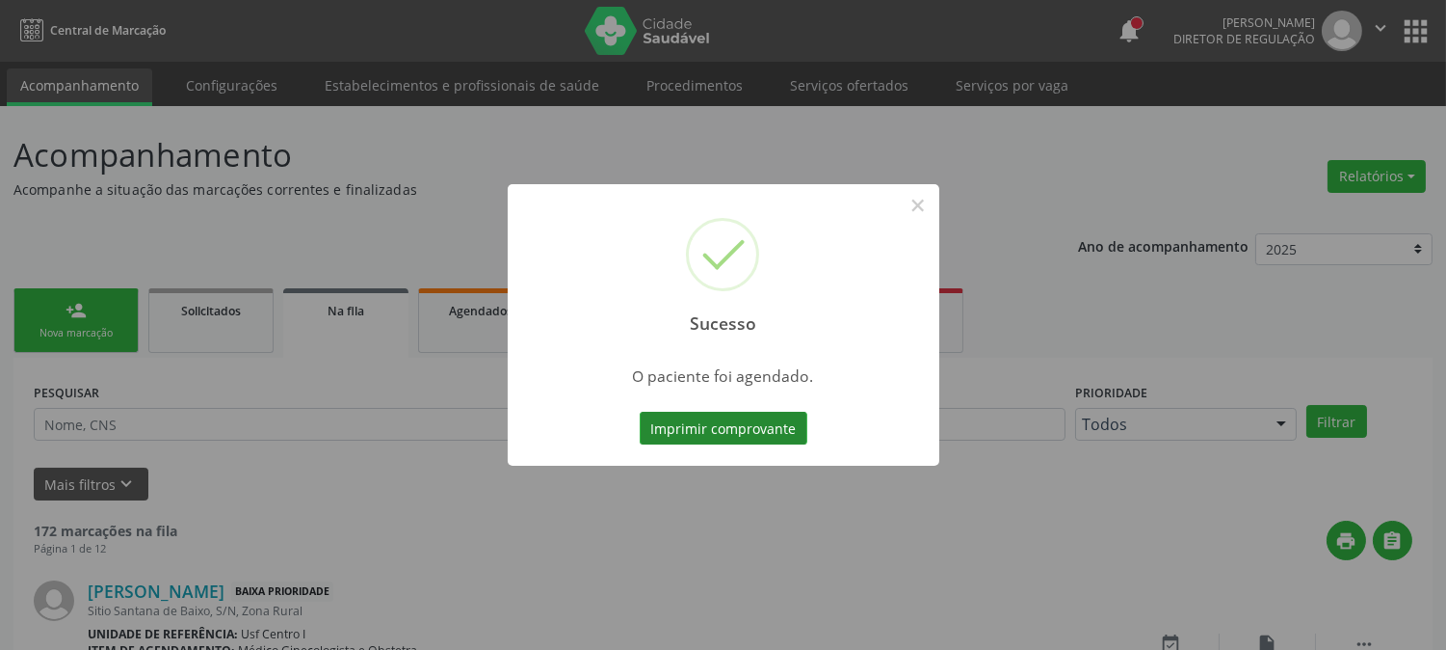
click at [672, 425] on button "Imprimir comprovante" at bounding box center [724, 427] width 168 height 33
